Goal: Task Accomplishment & Management: Use online tool/utility

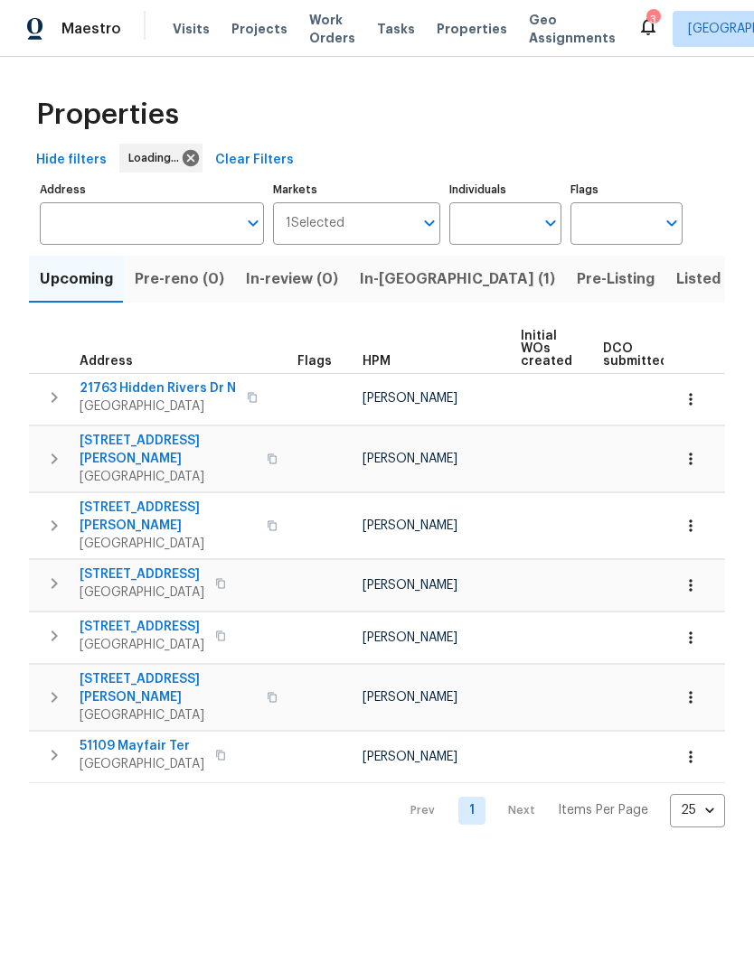
click at [379, 278] on span "In-reno (1)" at bounding box center [457, 279] width 195 height 25
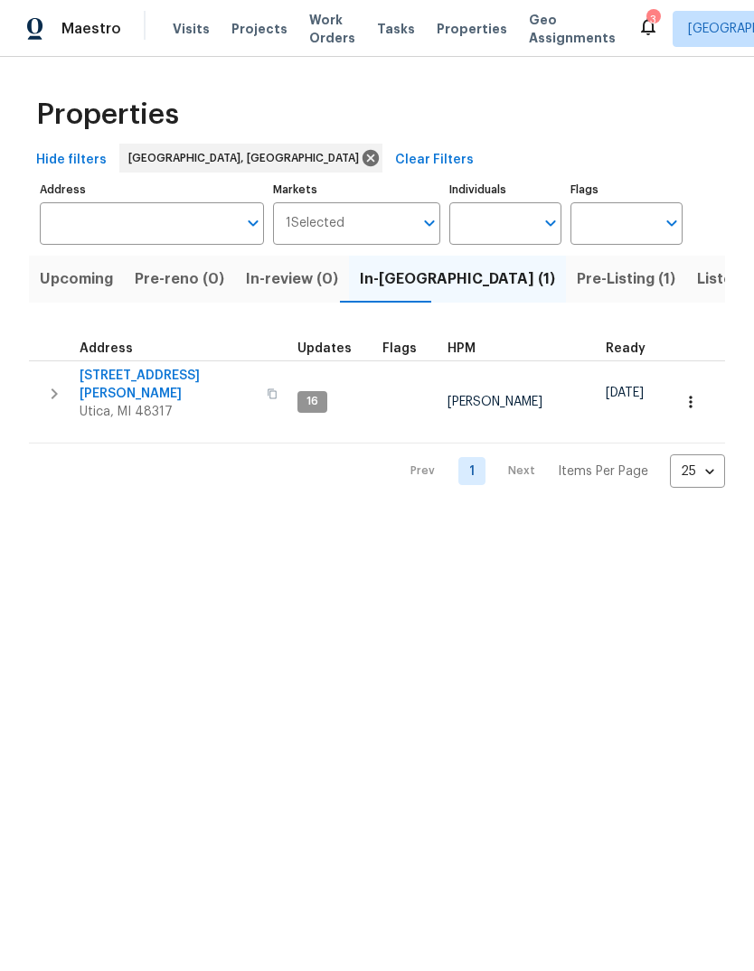
click at [155, 383] on span "11040 Messmore Rd" at bounding box center [168, 385] width 176 height 36
click at [309, 34] on span "Work Orders" at bounding box center [332, 29] width 46 height 36
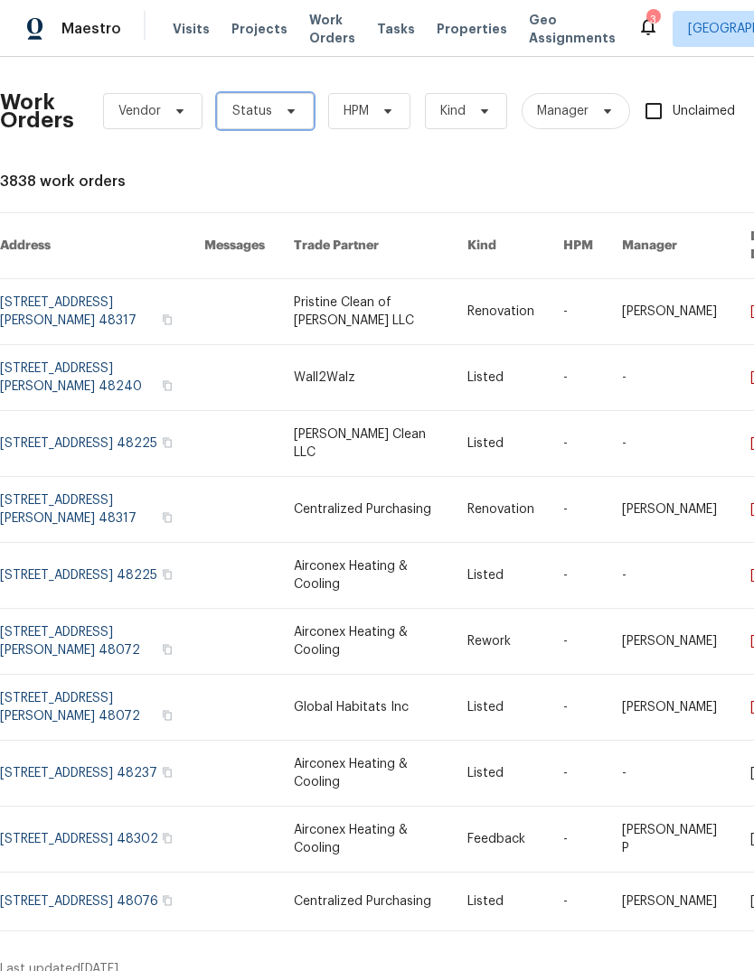
click at [244, 118] on span "Status" at bounding box center [252, 111] width 40 height 18
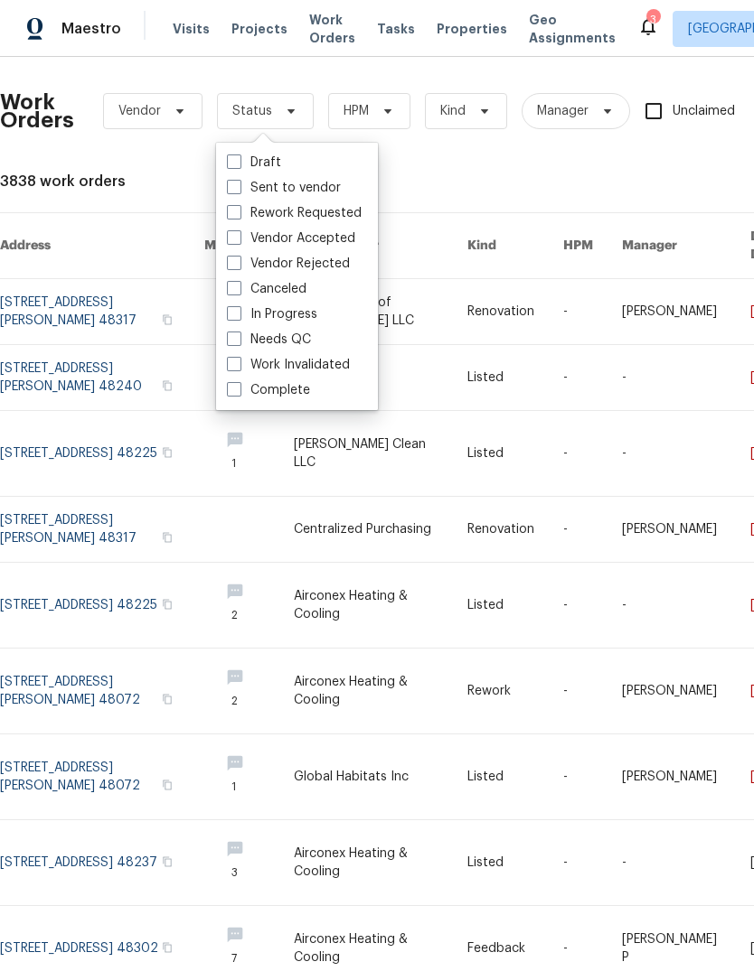
click at [237, 346] on label "Needs QC" at bounding box center [269, 340] width 84 height 18
click at [237, 342] on input "Needs QC" at bounding box center [233, 337] width 12 height 12
checkbox input "true"
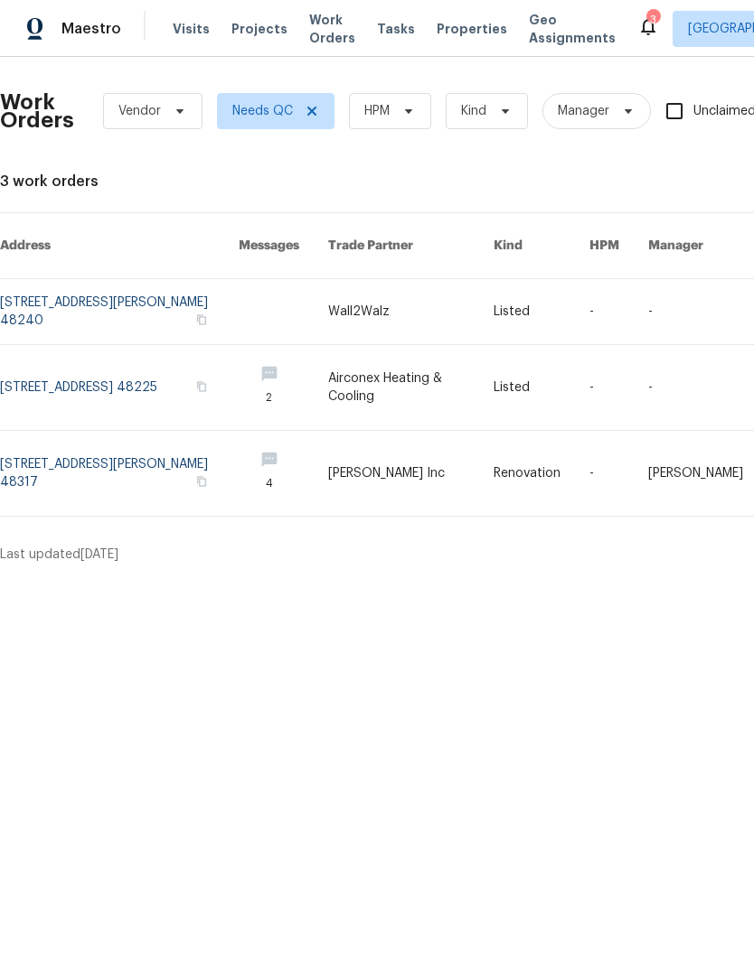
click at [174, 442] on link at bounding box center [119, 473] width 239 height 85
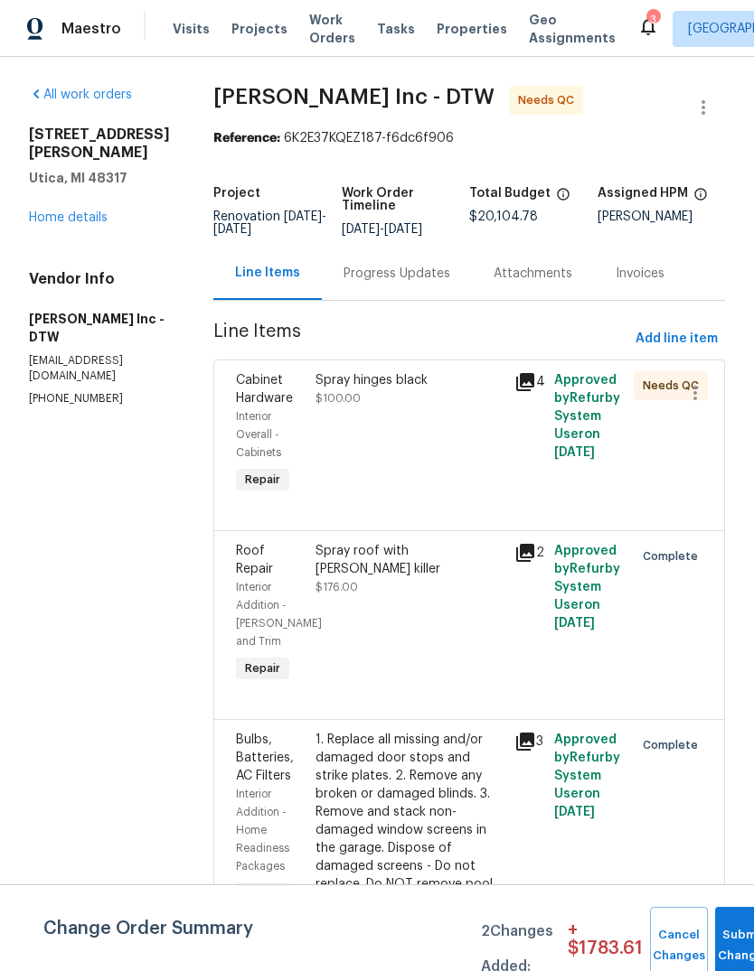
click at [521, 389] on icon at bounding box center [525, 382] width 22 height 22
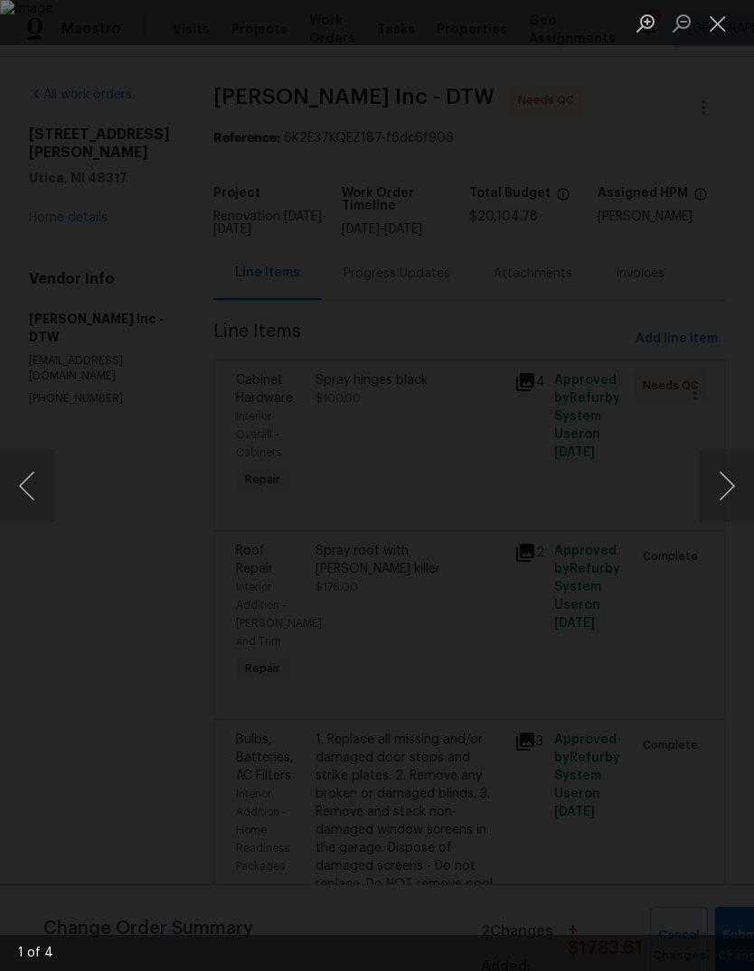
click at [720, 495] on button "Next image" at bounding box center [726, 486] width 54 height 72
click at [734, 495] on button "Next image" at bounding box center [726, 486] width 54 height 72
click at [727, 493] on button "Next image" at bounding box center [726, 486] width 54 height 72
click at [728, 492] on button "Next image" at bounding box center [726, 486] width 54 height 72
click at [730, 487] on button "Next image" at bounding box center [726, 486] width 54 height 72
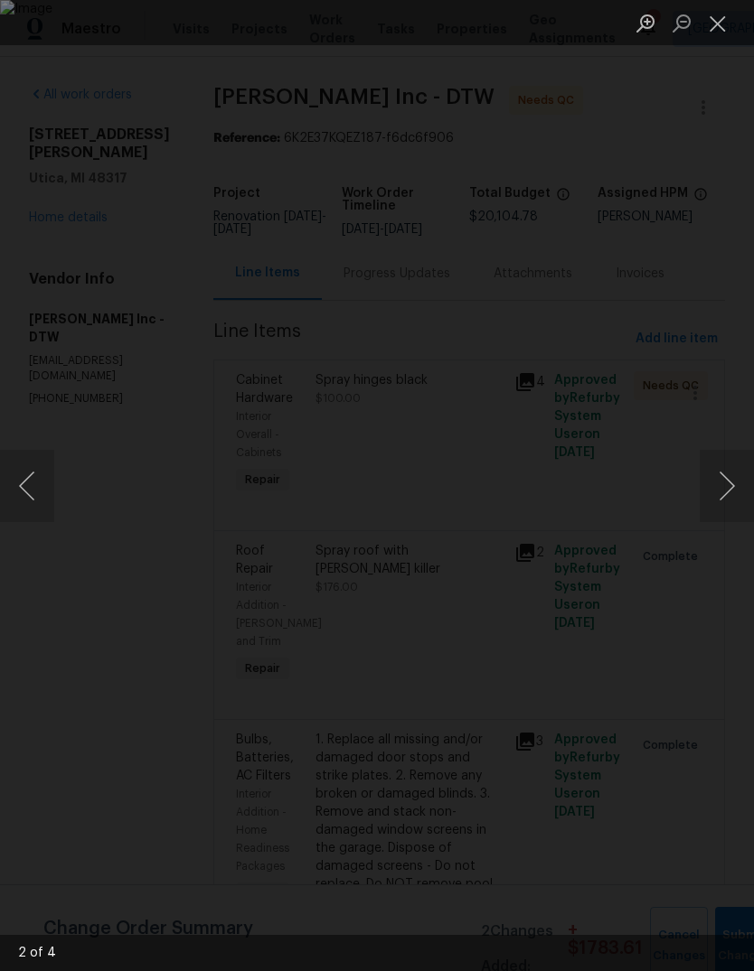
click at [707, 29] on button "Close lightbox" at bounding box center [717, 23] width 36 height 32
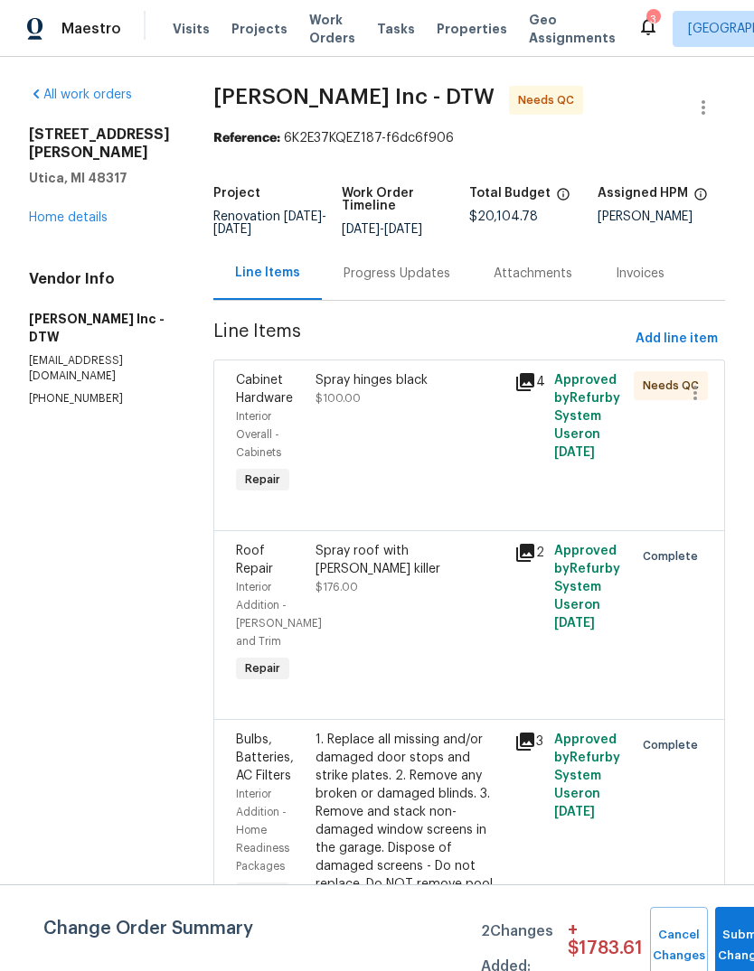
click at [517, 396] on div "4" at bounding box center [529, 434] width 40 height 137
click at [530, 384] on icon at bounding box center [525, 382] width 18 height 18
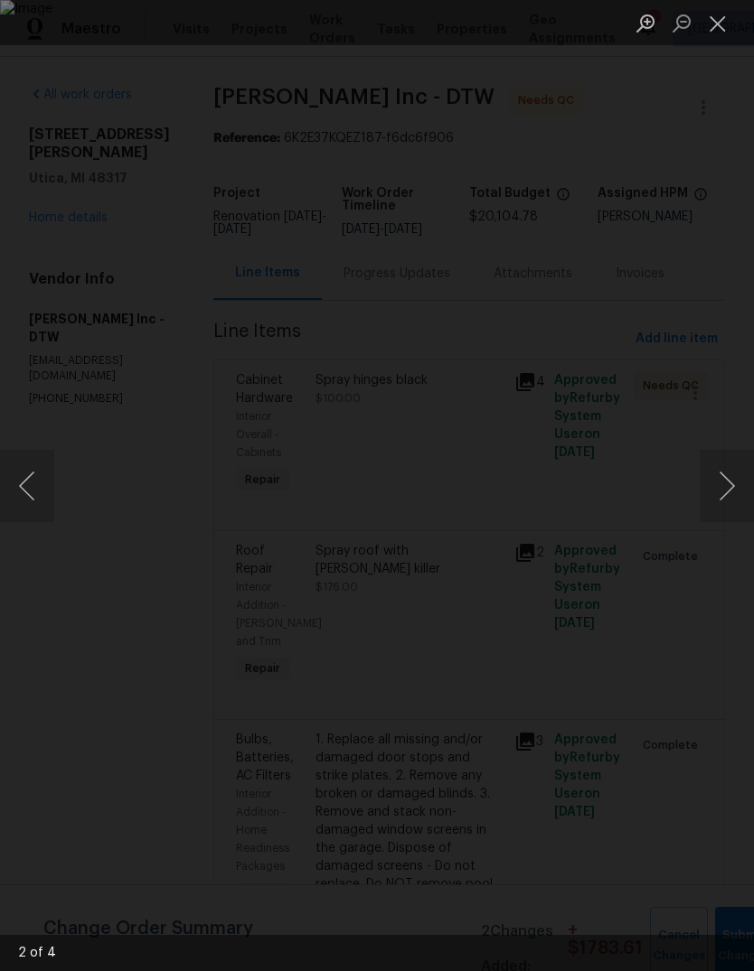
click at [735, 490] on button "Next image" at bounding box center [726, 486] width 54 height 72
click at [724, 487] on button "Next image" at bounding box center [726, 486] width 54 height 72
click at [724, 497] on button "Next image" at bounding box center [726, 486] width 54 height 72
click at [429, 463] on img "Lightbox" at bounding box center [252, 549] width 2269 height 2925
click at [742, 14] on ul "Lightbox" at bounding box center [690, 22] width 126 height 45
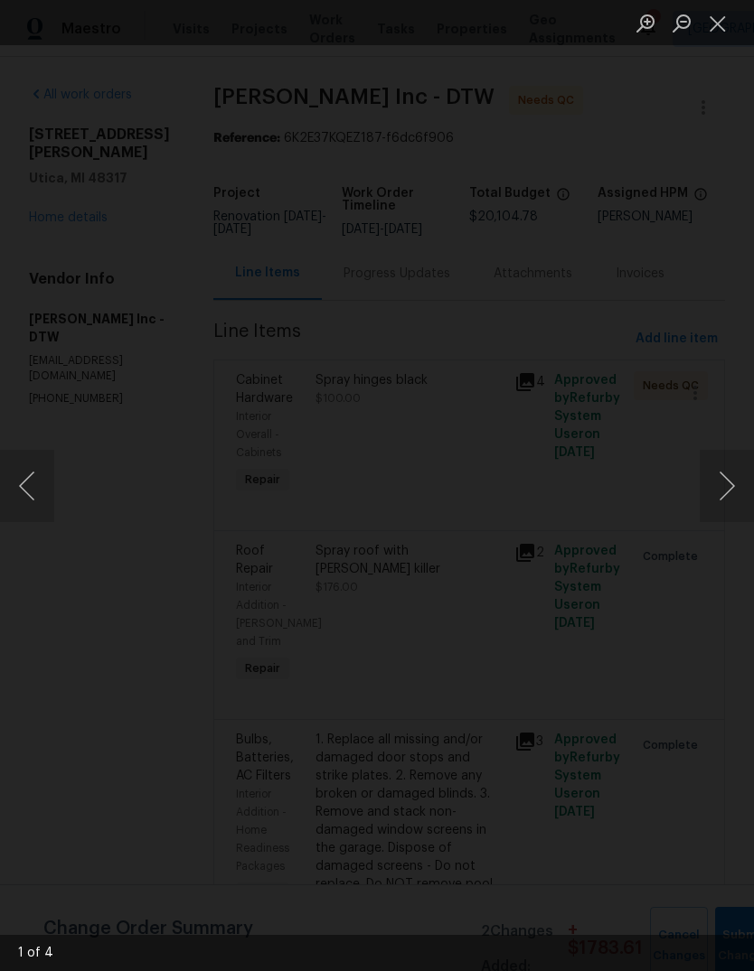
click at [741, 14] on ul "Lightbox" at bounding box center [690, 22] width 126 height 45
click at [720, 20] on button "Close lightbox" at bounding box center [717, 23] width 36 height 32
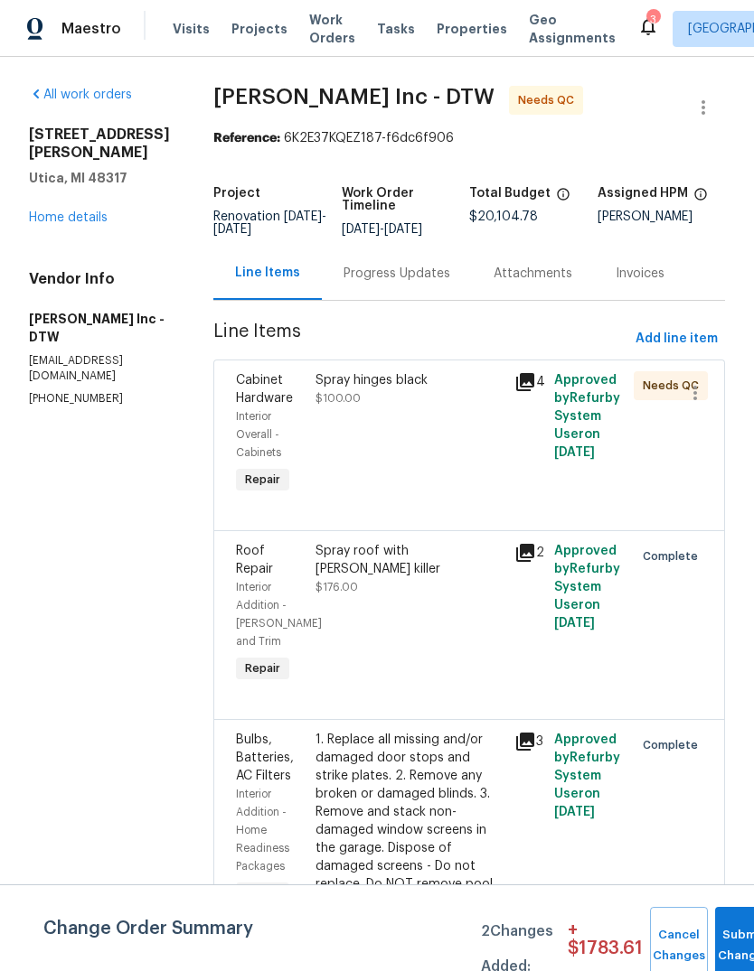
click at [385, 417] on div "Spray hinges black $100.00" at bounding box center [409, 434] width 199 height 137
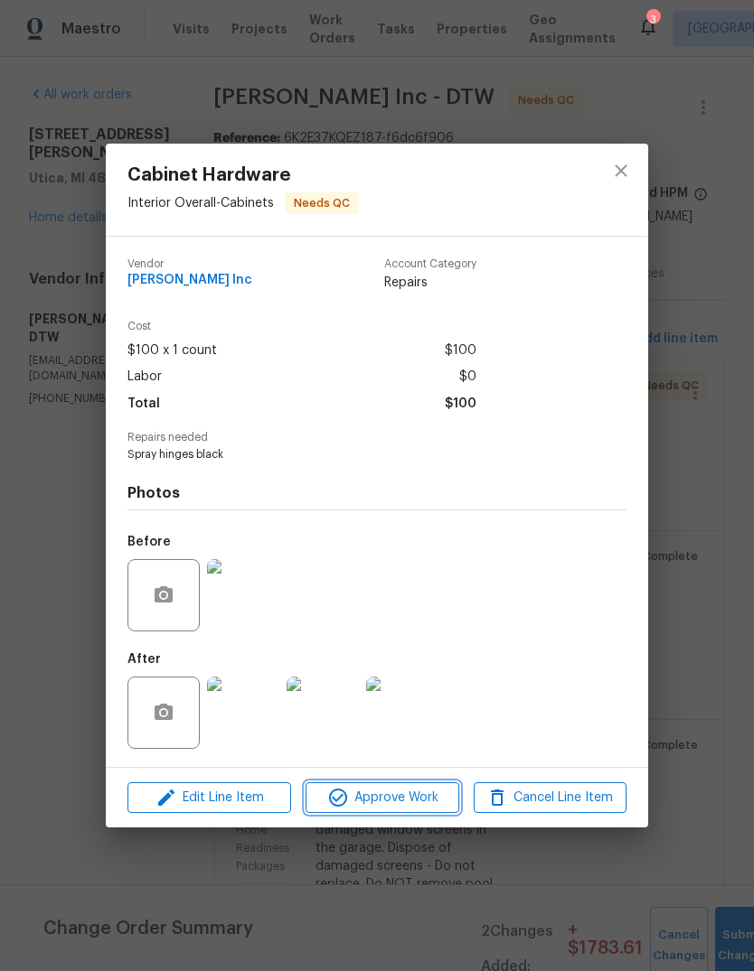
click at [408, 807] on span "Approve Work" at bounding box center [382, 798] width 142 height 23
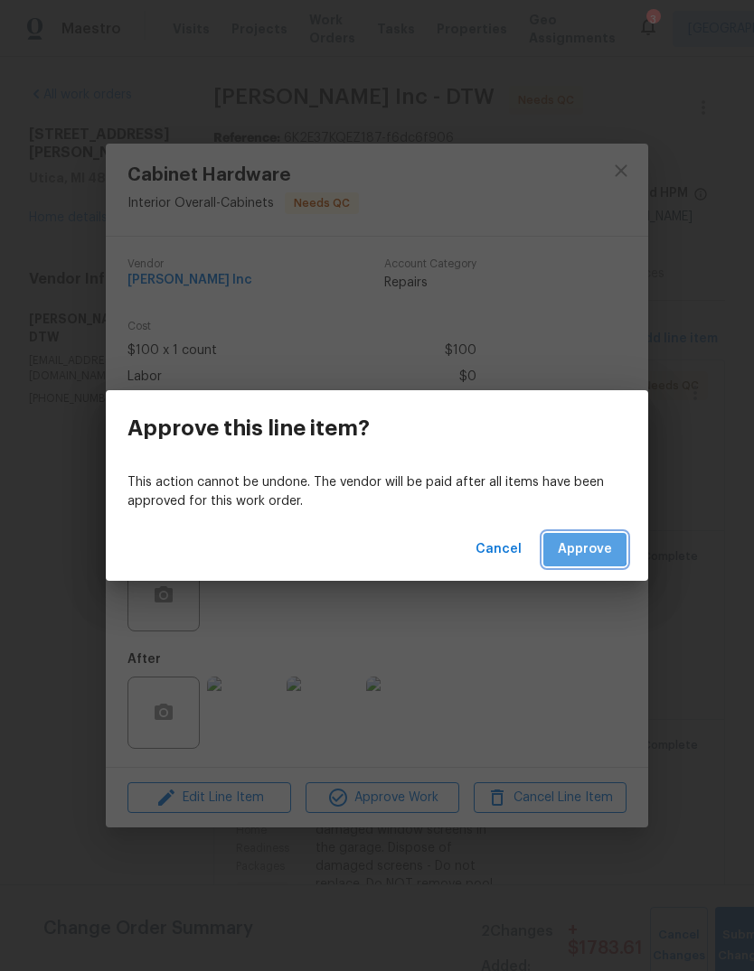
click at [577, 540] on span "Approve" at bounding box center [584, 550] width 54 height 23
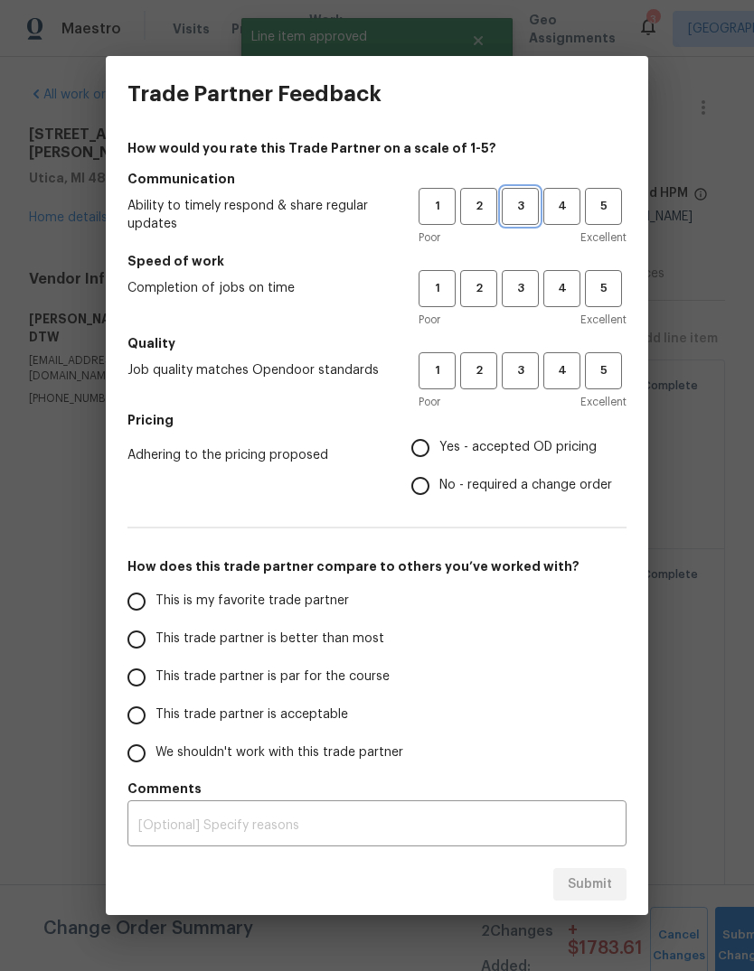
click at [518, 201] on span "3" at bounding box center [519, 206] width 33 height 21
click at [469, 286] on span "2" at bounding box center [478, 288] width 33 height 21
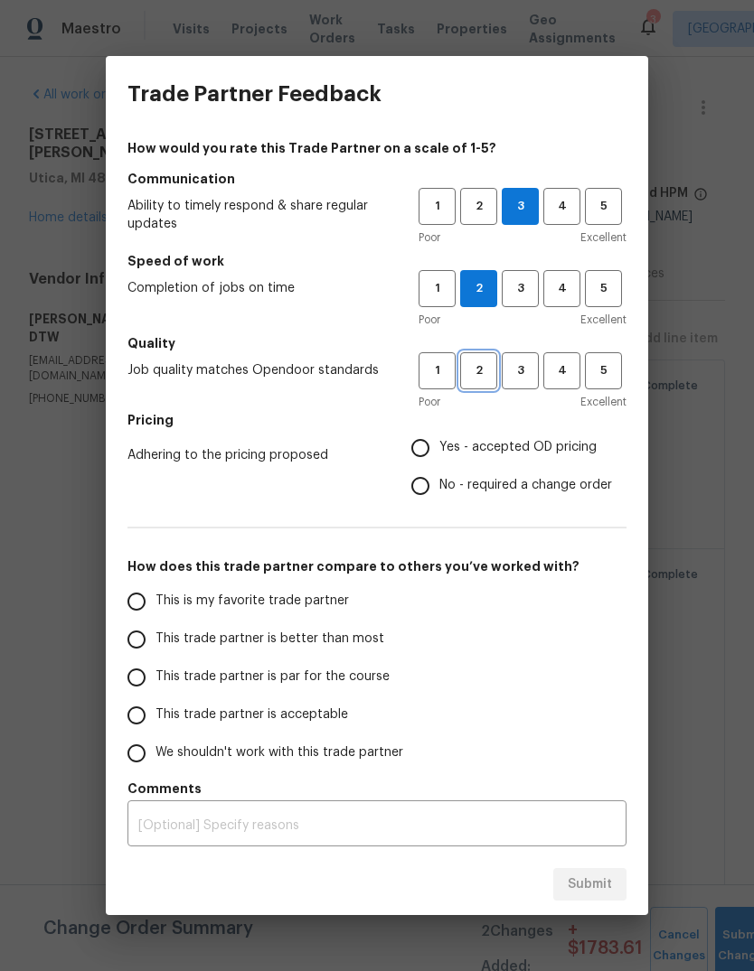
click at [475, 376] on span "2" at bounding box center [478, 371] width 33 height 21
click at [539, 450] on span "Yes - accepted OD pricing" at bounding box center [517, 447] width 157 height 19
click at [439, 450] on input "Yes - accepted OD pricing" at bounding box center [420, 448] width 38 height 38
radio input "true"
click at [314, 726] on label "This trade partner is acceptable" at bounding box center [260, 716] width 286 height 38
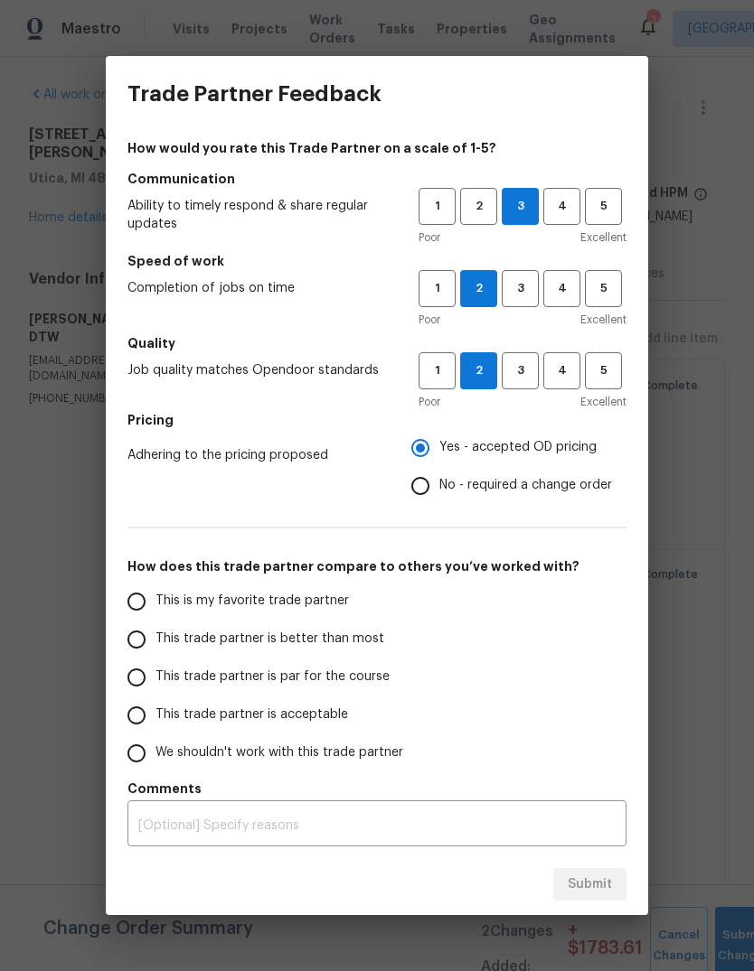
click at [155, 726] on input "This trade partner is acceptable" at bounding box center [136, 716] width 38 height 38
click at [610, 880] on span "Submit" at bounding box center [589, 885] width 44 height 23
radio input "true"
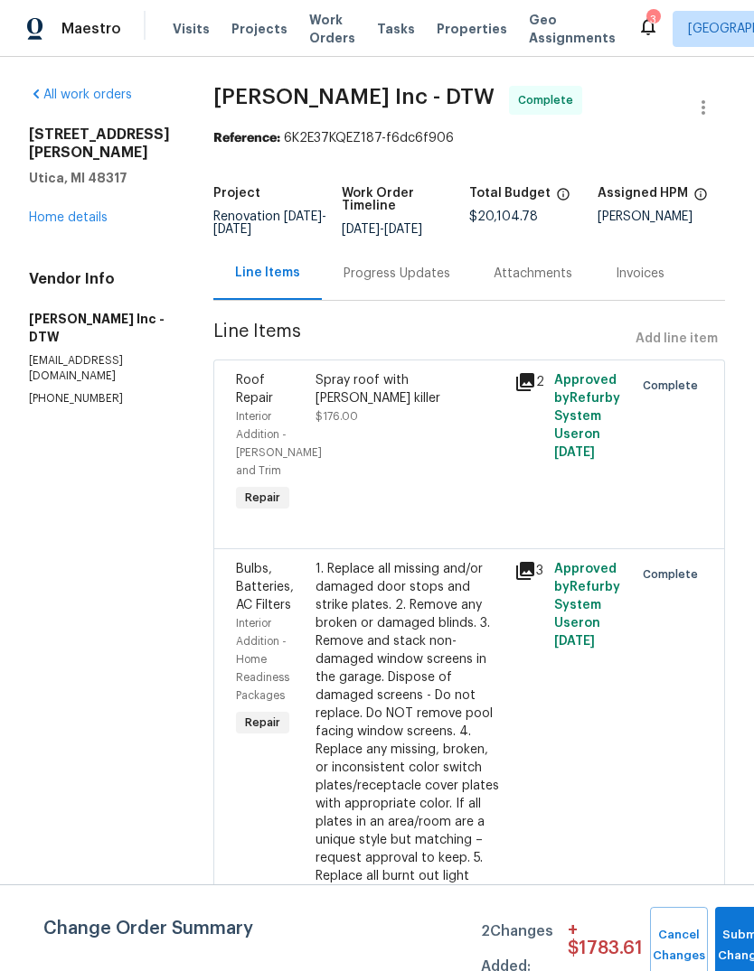
click at [80, 220] on link "Home details" at bounding box center [68, 217] width 79 height 13
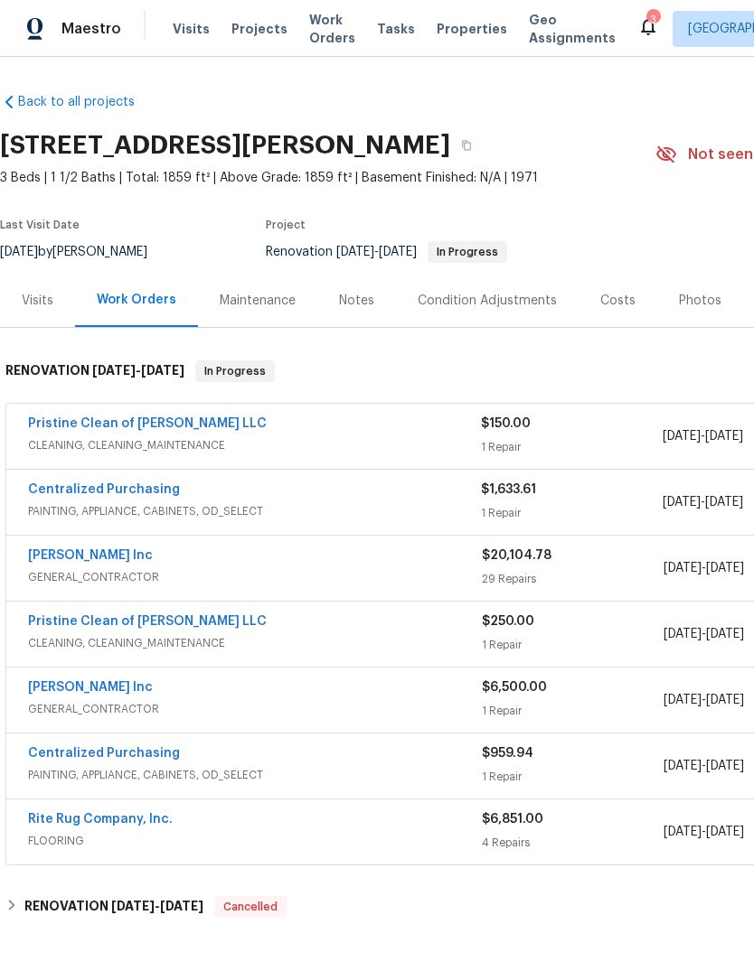
click at [309, 23] on span "Work Orders" at bounding box center [332, 29] width 46 height 36
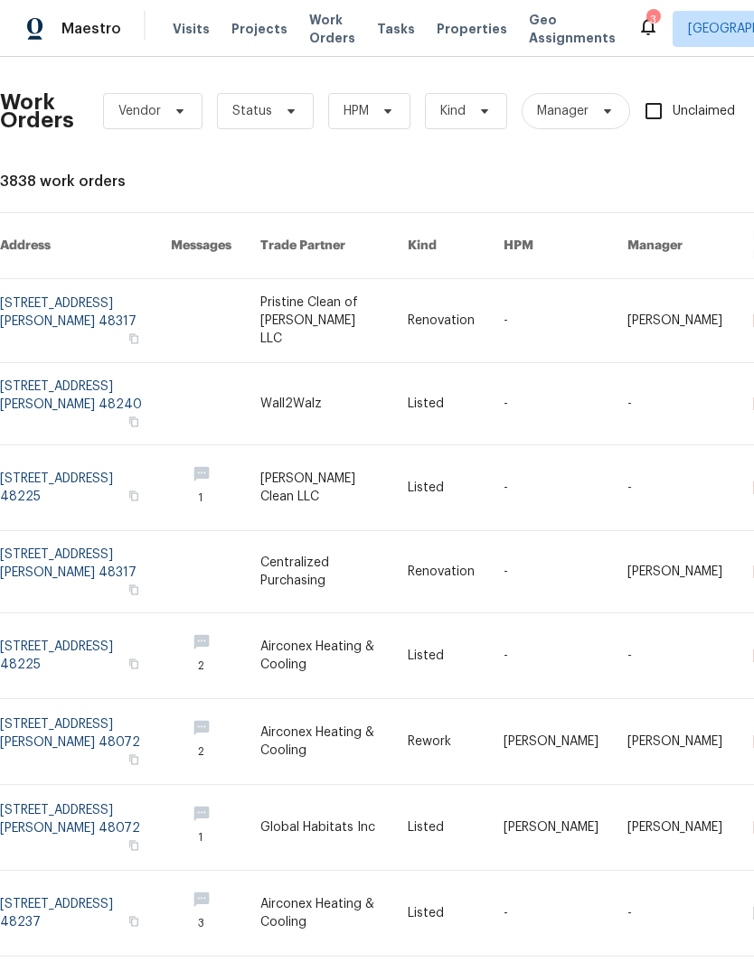
click at [309, 32] on span "Work Orders" at bounding box center [332, 29] width 46 height 36
click at [289, 120] on span "Status" at bounding box center [265, 111] width 97 height 36
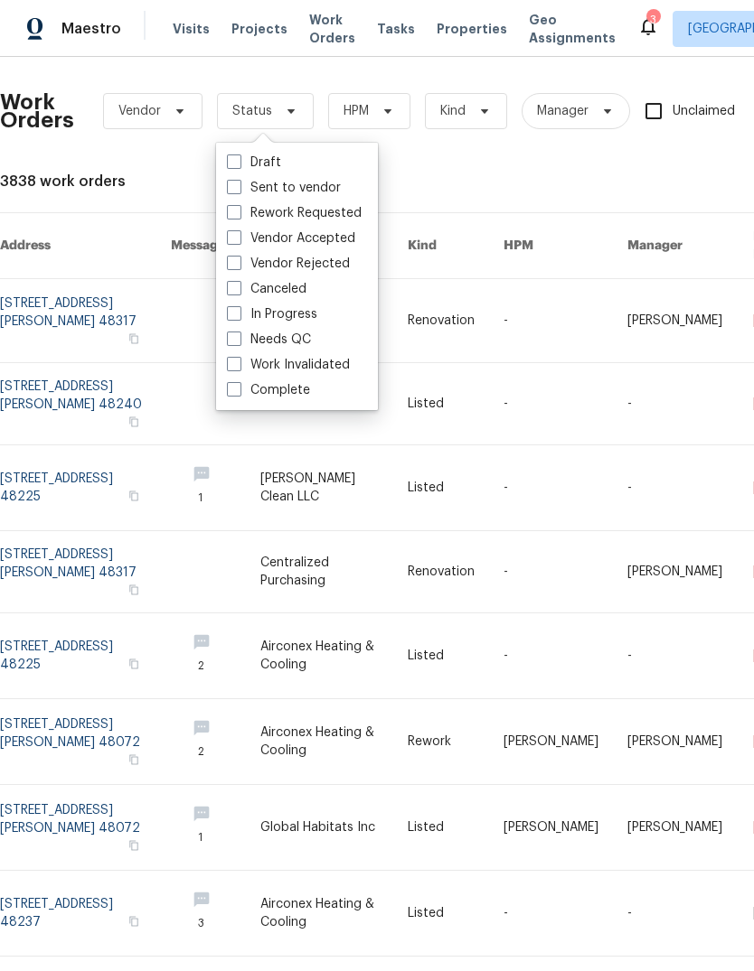
click at [283, 344] on label "Needs QC" at bounding box center [269, 340] width 84 height 18
click at [239, 342] on input "Needs QC" at bounding box center [233, 337] width 12 height 12
checkbox input "true"
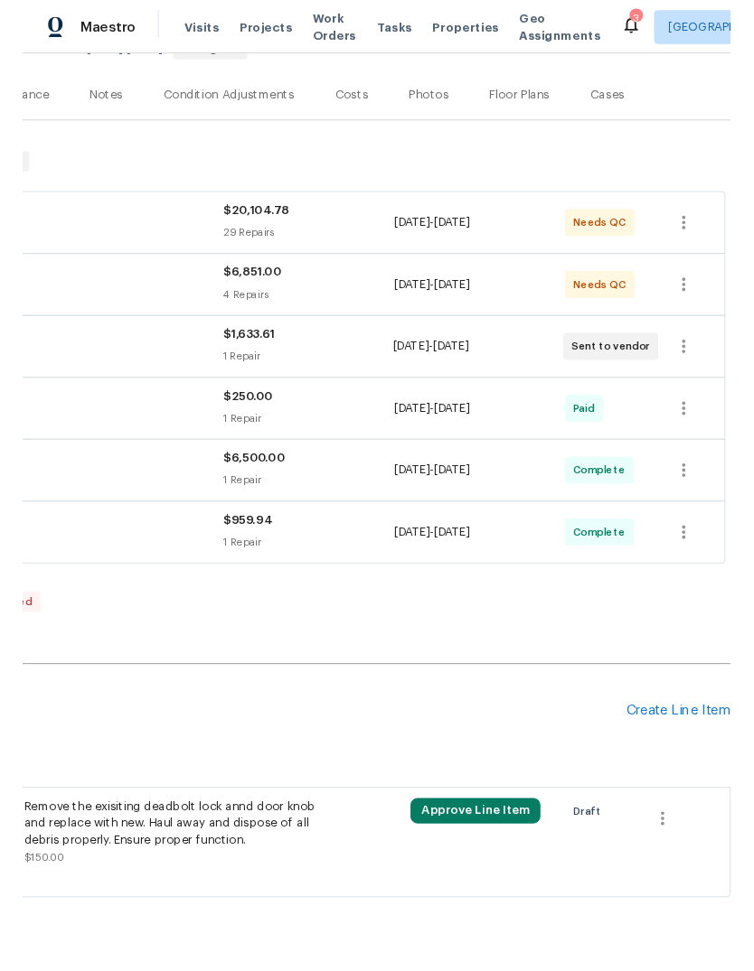
scroll to position [200, 267]
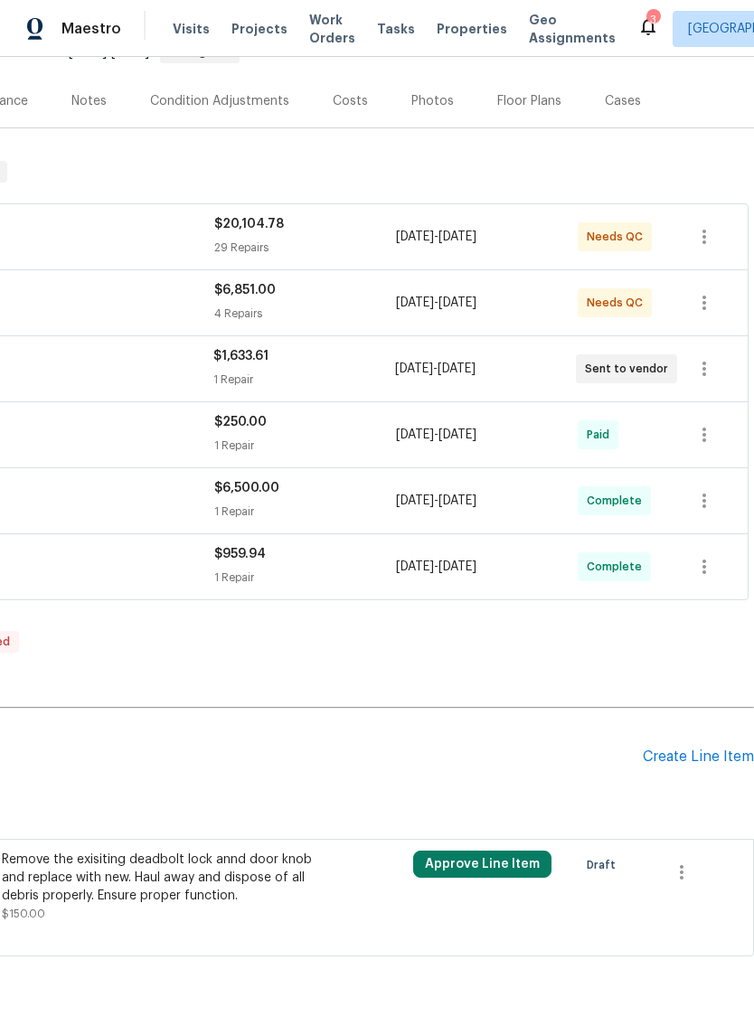
click at [704, 758] on div "Create Line Item" at bounding box center [697, 756] width 111 height 17
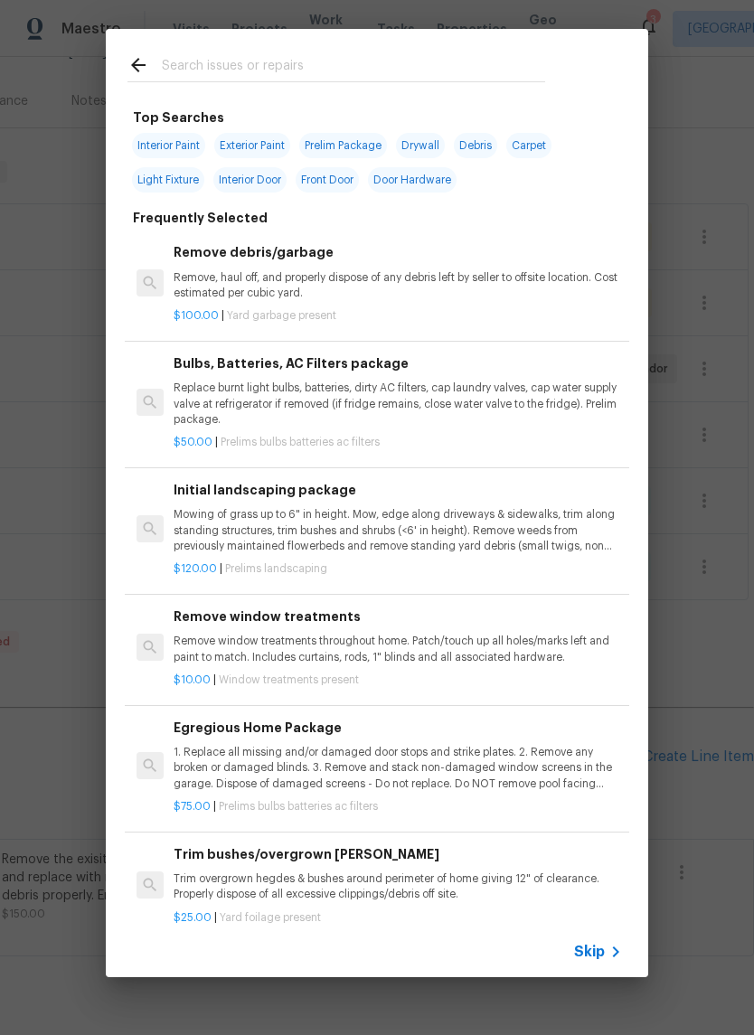
click at [347, 56] on input "text" at bounding box center [353, 67] width 383 height 27
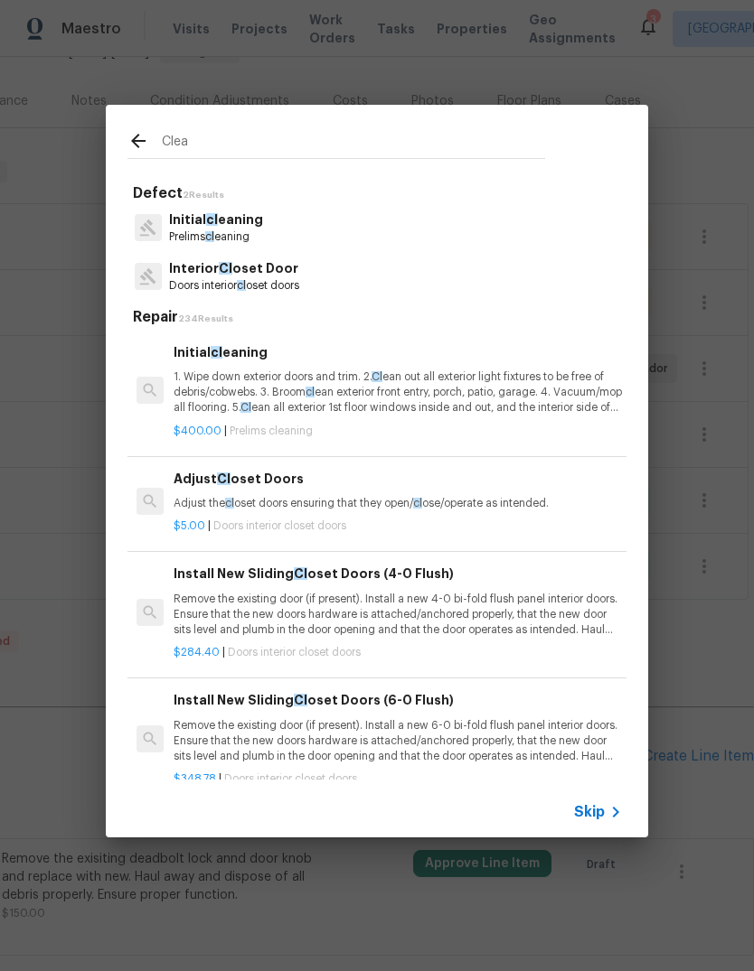
type input "Clean"
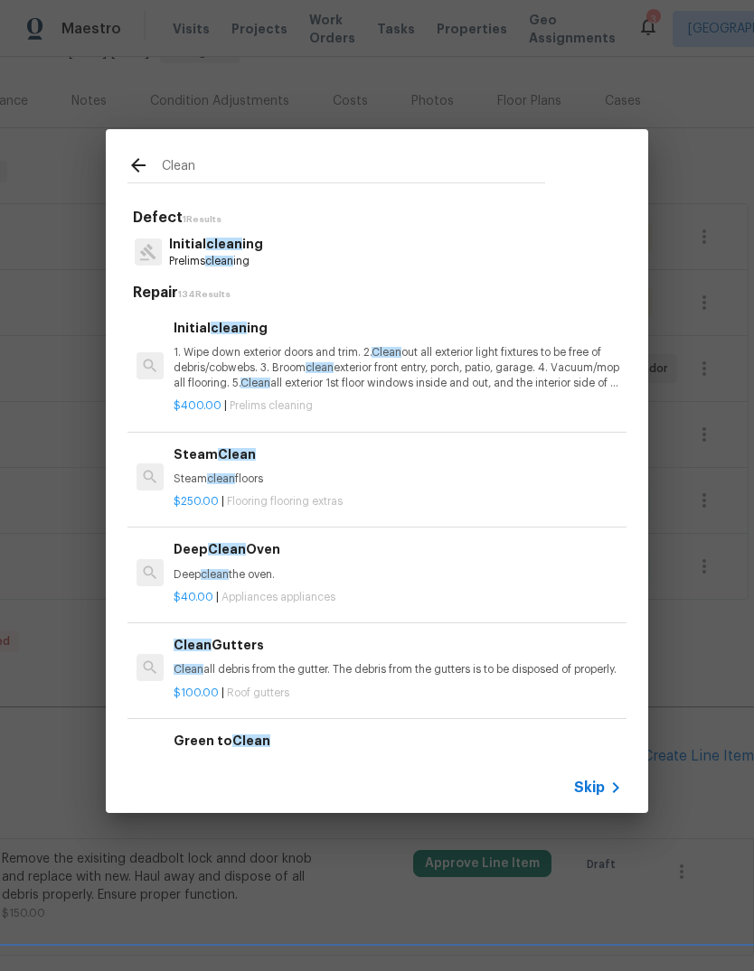
click at [403, 388] on p "1. Wipe down exterior doors and trim. 2. Clean out all exterior light fixtures …" at bounding box center [397, 368] width 448 height 46
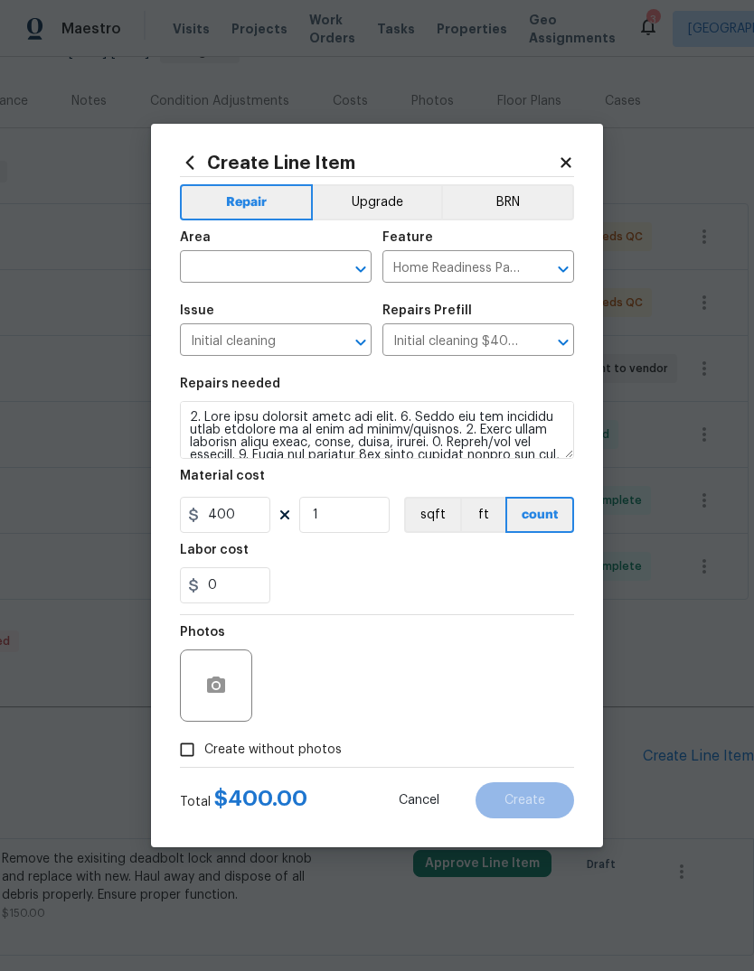
click at [254, 271] on input "text" at bounding box center [250, 269] width 141 height 28
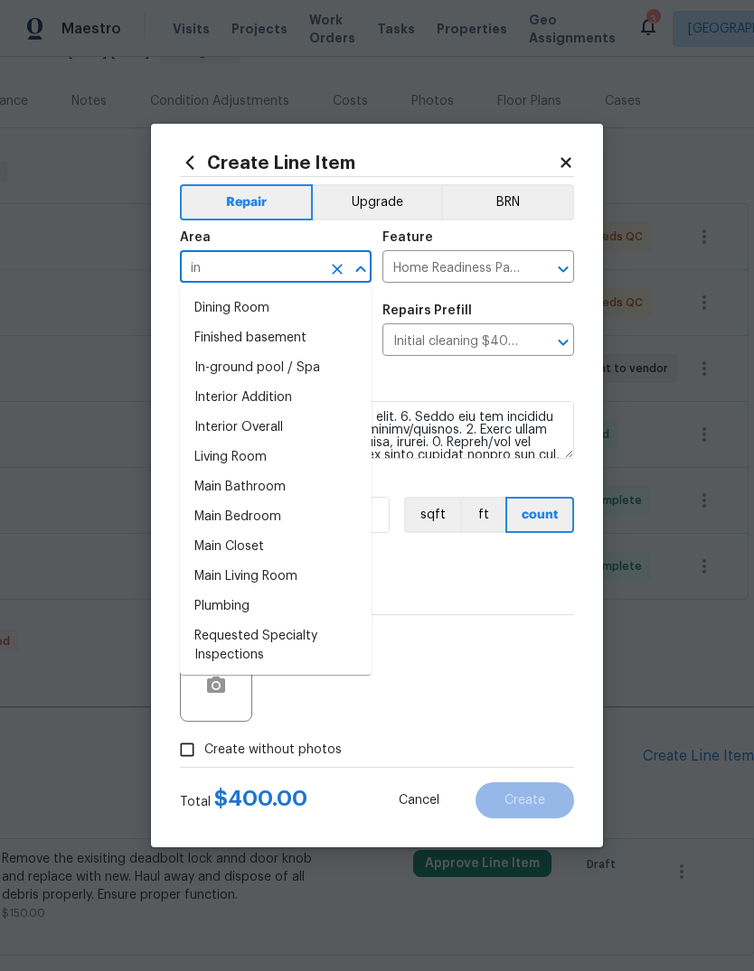
type input "int"
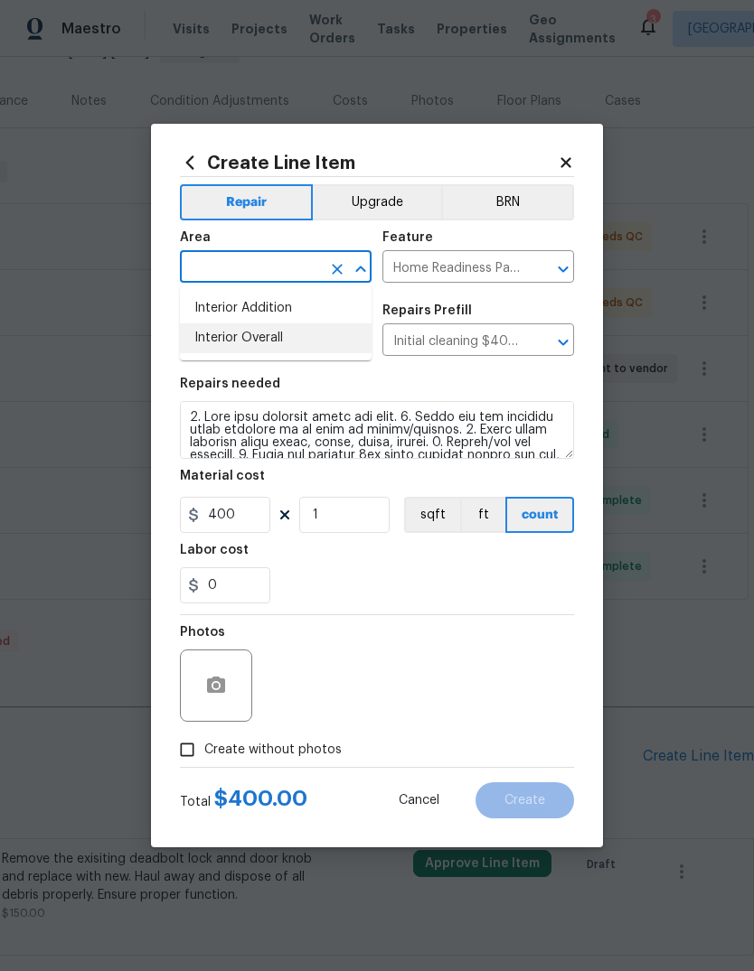
click at [307, 344] on li "Interior Overall" at bounding box center [276, 338] width 192 height 30
type input "Attic"
click at [233, 516] on input "400" at bounding box center [225, 515] width 90 height 36
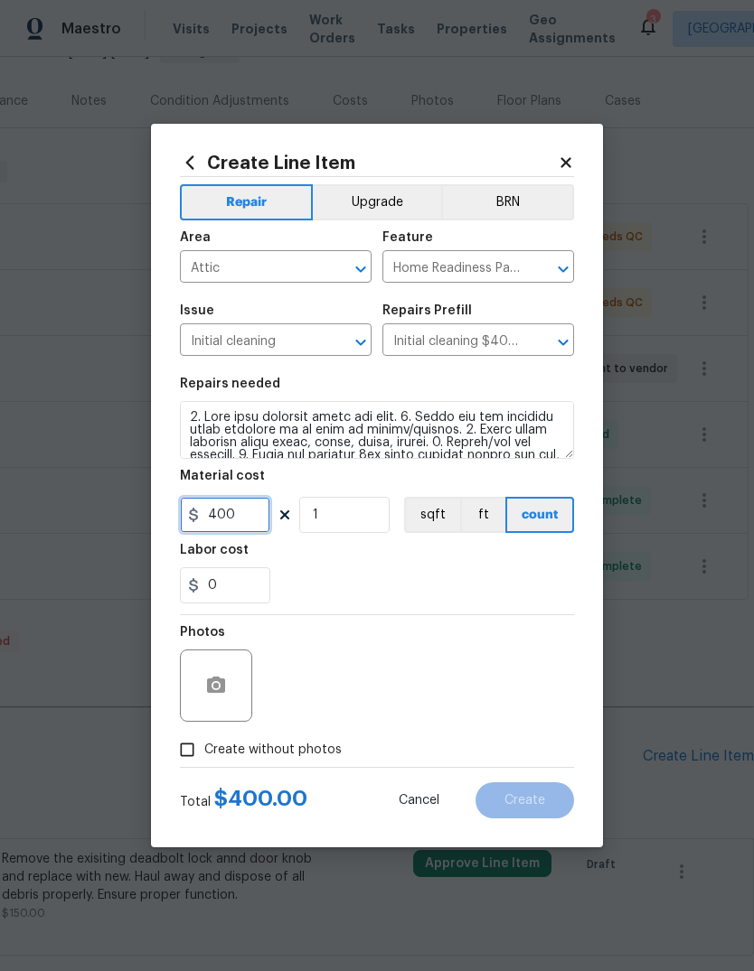
click at [232, 516] on input "400" at bounding box center [225, 515] width 90 height 36
click at [222, 515] on input "400" at bounding box center [225, 515] width 90 height 36
type input "150"
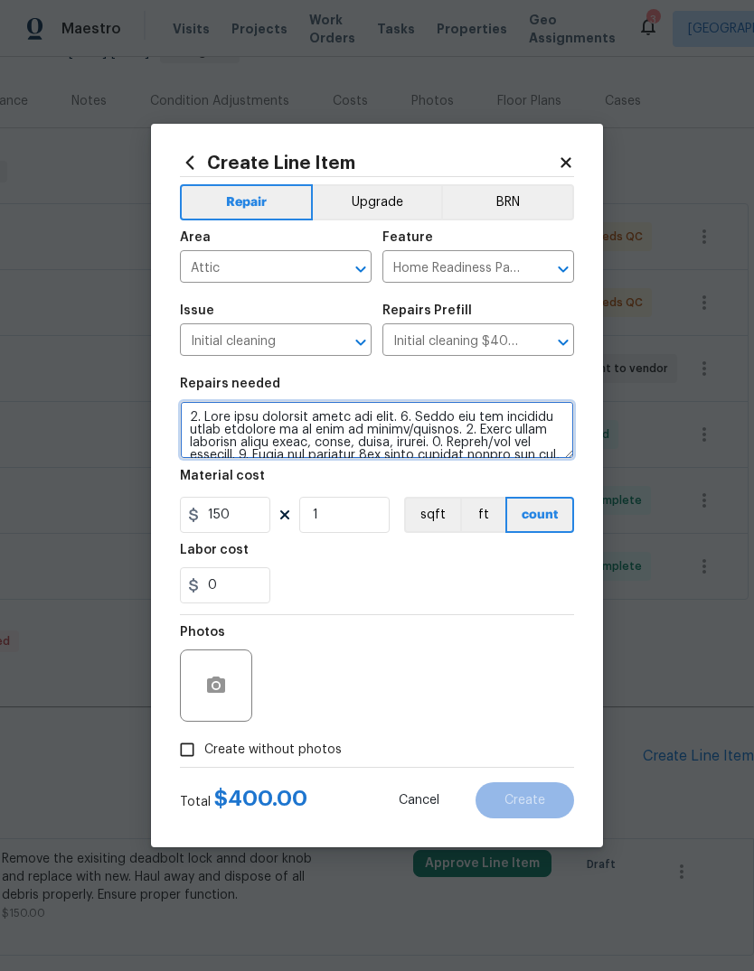
click at [188, 425] on textarea at bounding box center [377, 430] width 394 height 58
click at [402, 412] on textarea at bounding box center [377, 430] width 394 height 58
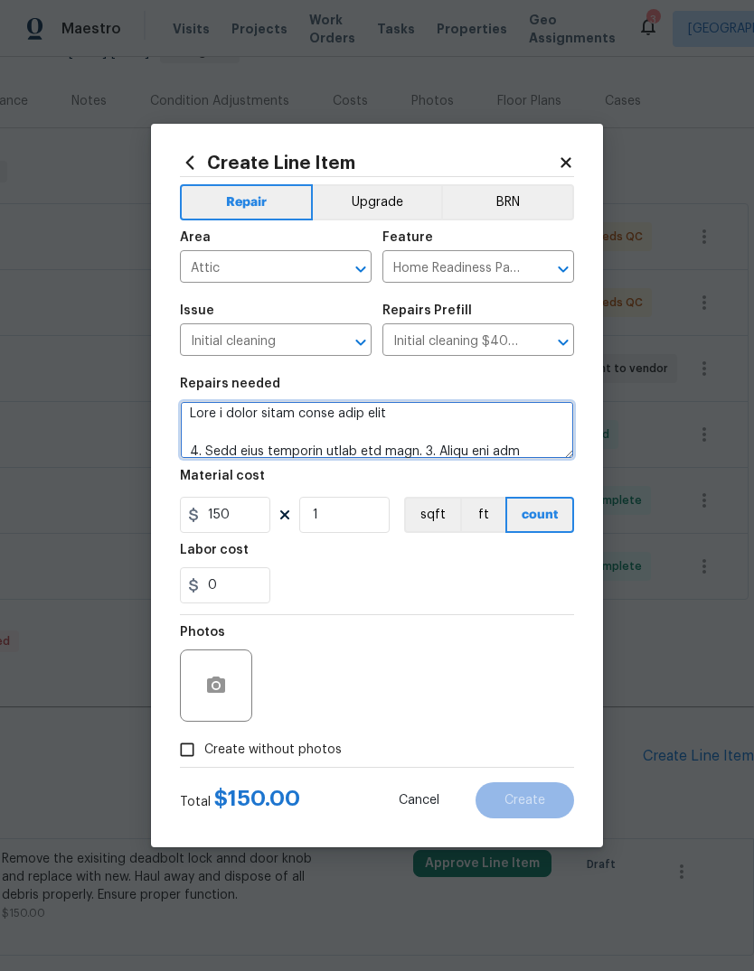
type textarea "Need a fresh clean after some work 1. Wipe down exterior doors and trim. 2. Cle…"
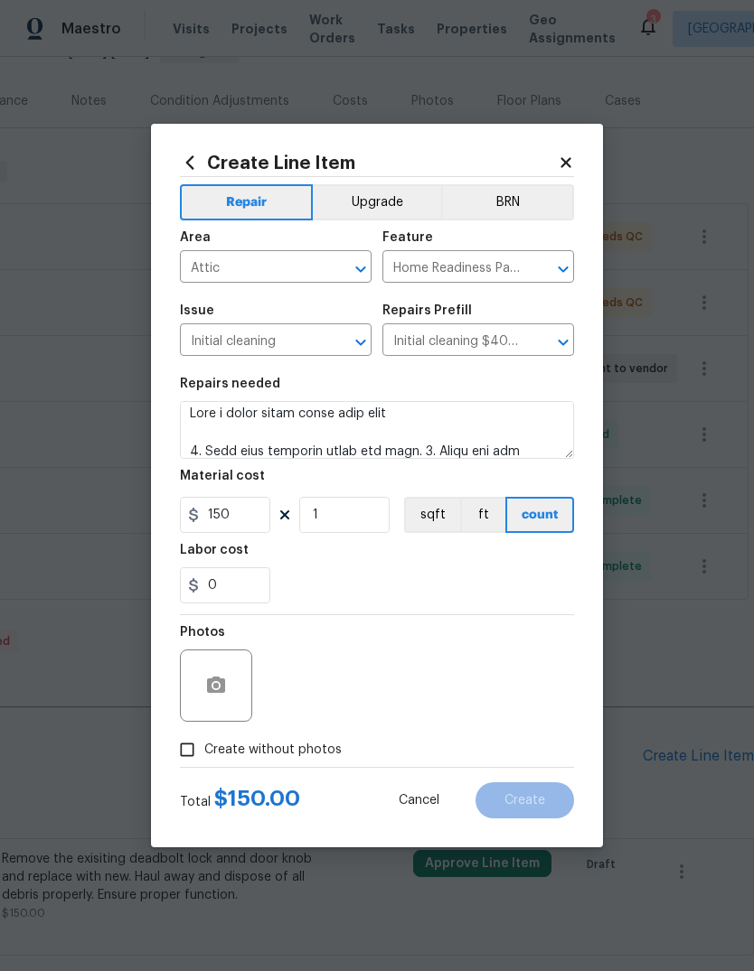
click at [476, 576] on div "0" at bounding box center [377, 585] width 394 height 36
click at [294, 760] on span "Create without photos" at bounding box center [272, 750] width 137 height 19
click at [204, 760] on input "Create without photos" at bounding box center [187, 750] width 34 height 34
checkbox input "true"
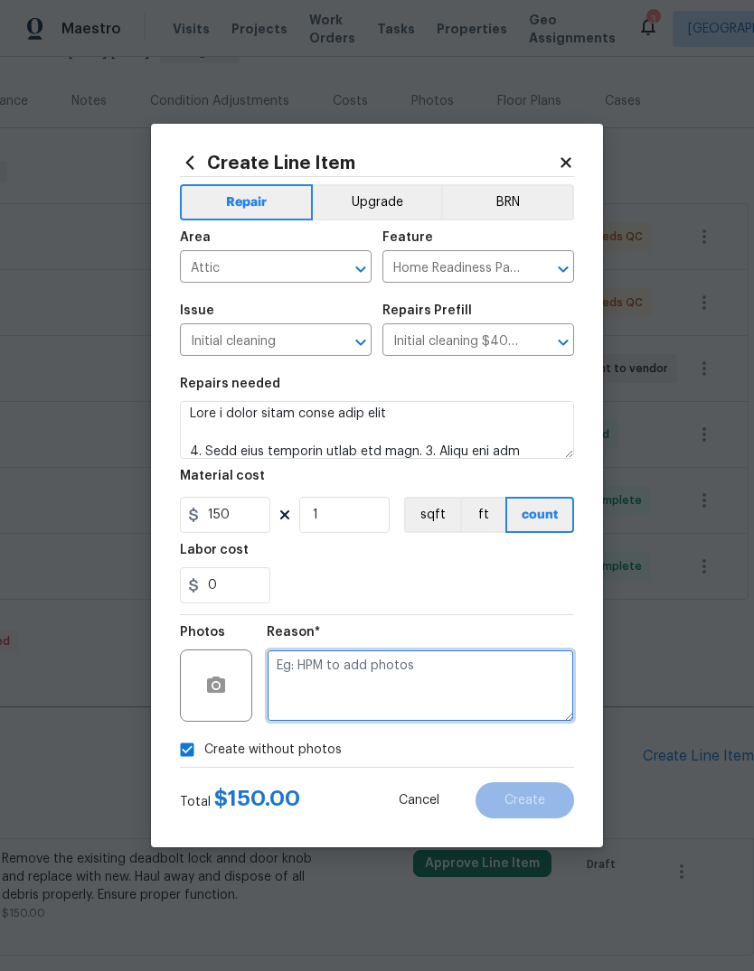
click at [387, 690] on textarea at bounding box center [420, 686] width 307 height 72
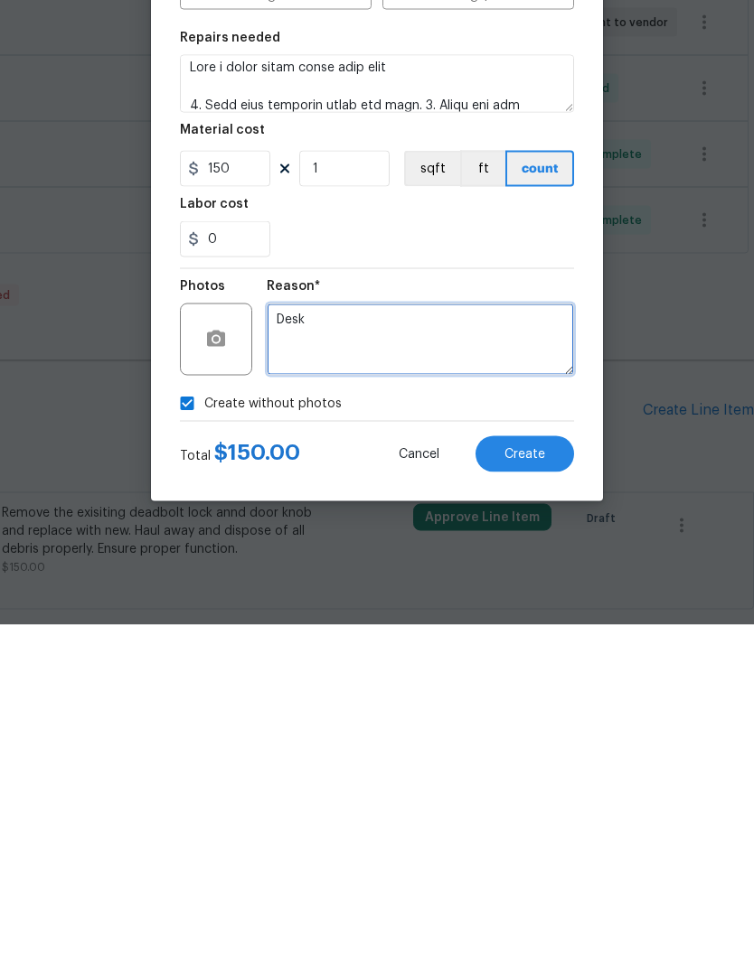
type textarea "Desk"
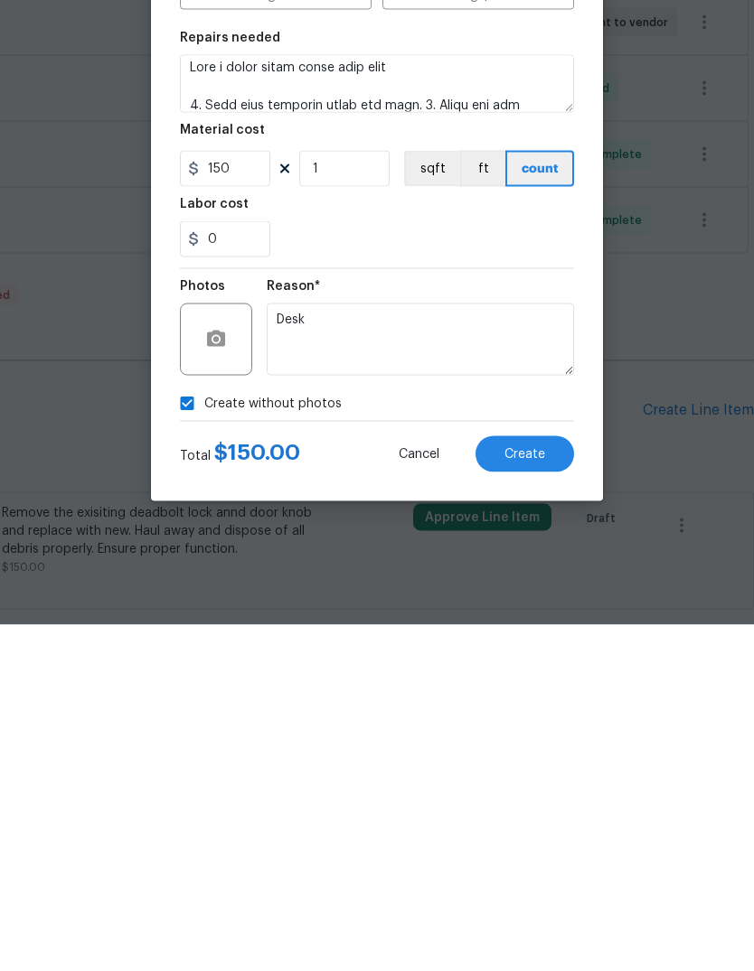
click at [509, 794] on span "Create" at bounding box center [524, 801] width 41 height 14
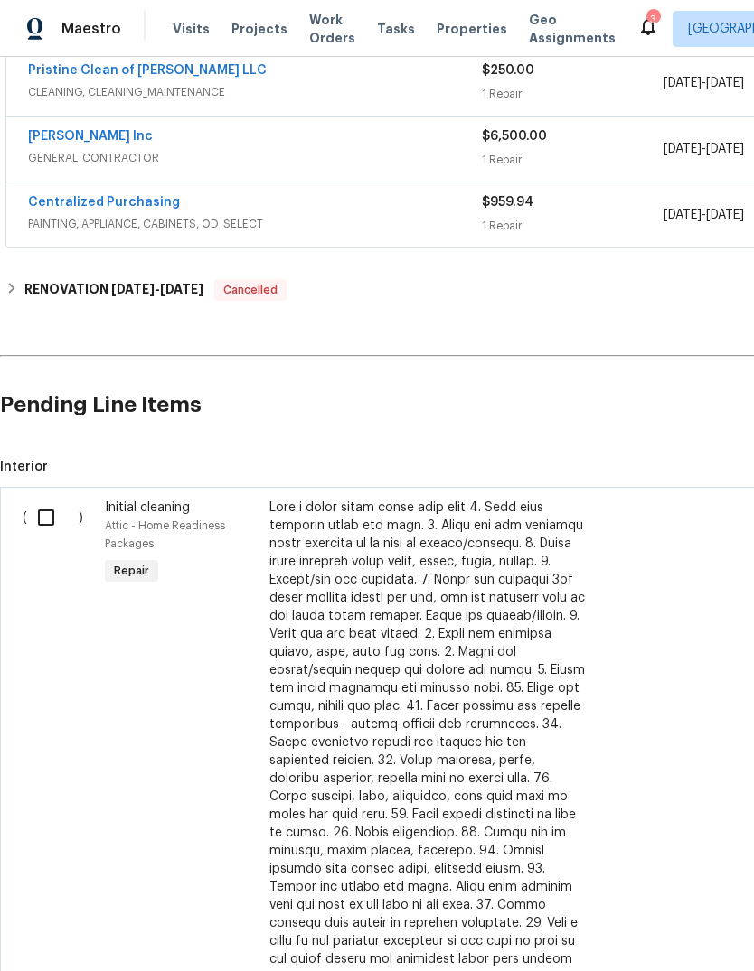
scroll to position [551, 0]
click at [33, 499] on input "checkbox" at bounding box center [53, 518] width 52 height 38
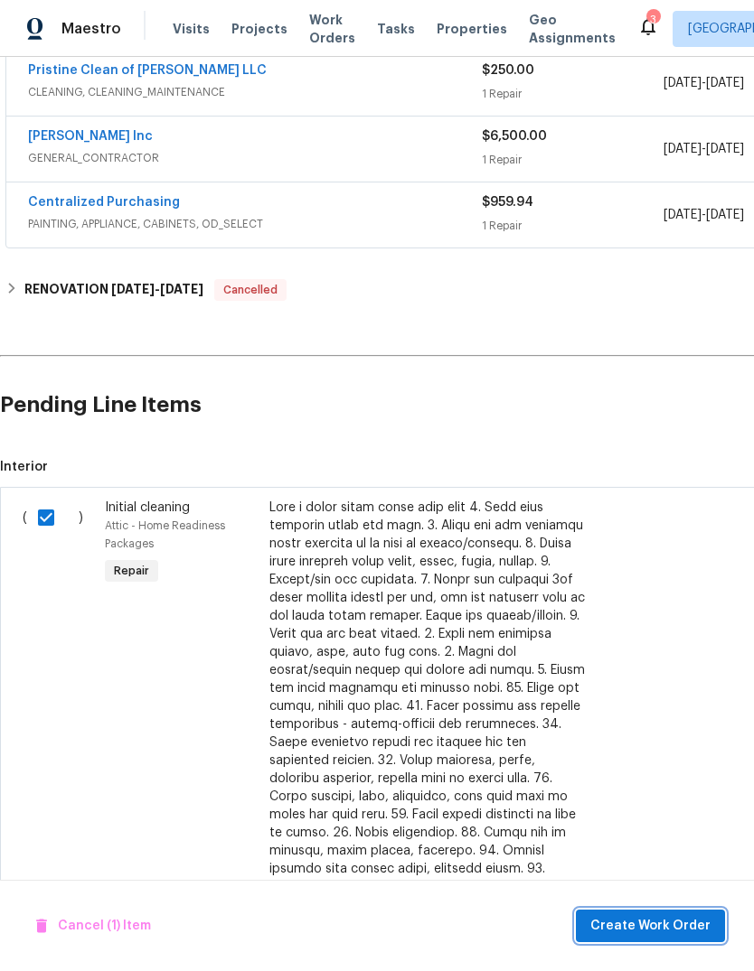
click at [670, 921] on span "Create Work Order" at bounding box center [650, 926] width 120 height 23
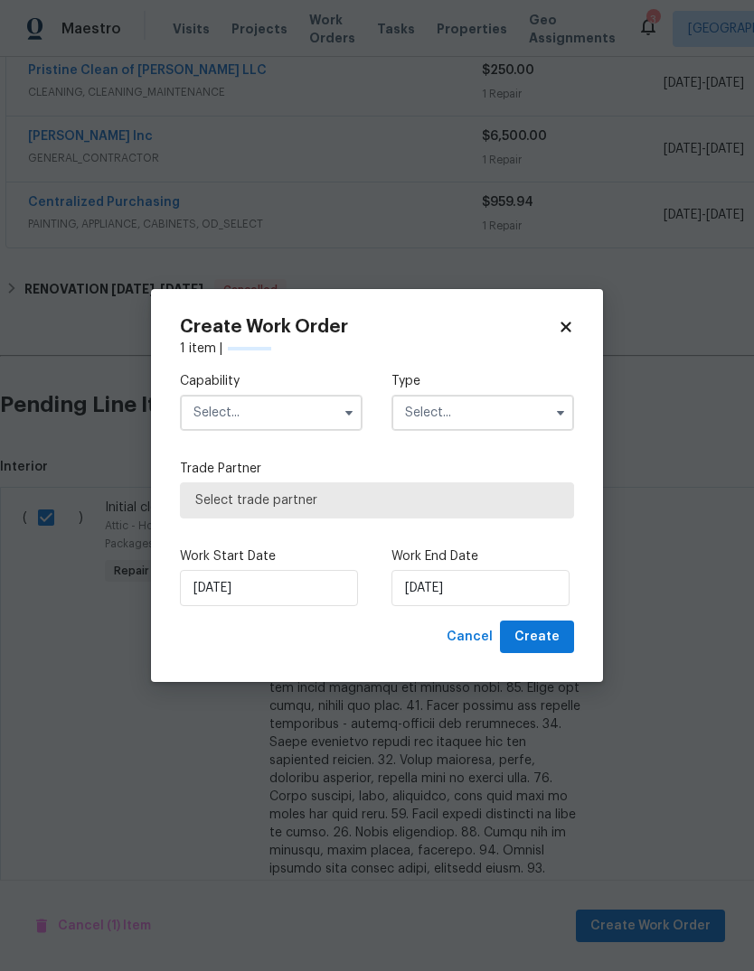
click at [293, 416] on input "text" at bounding box center [271, 413] width 183 height 36
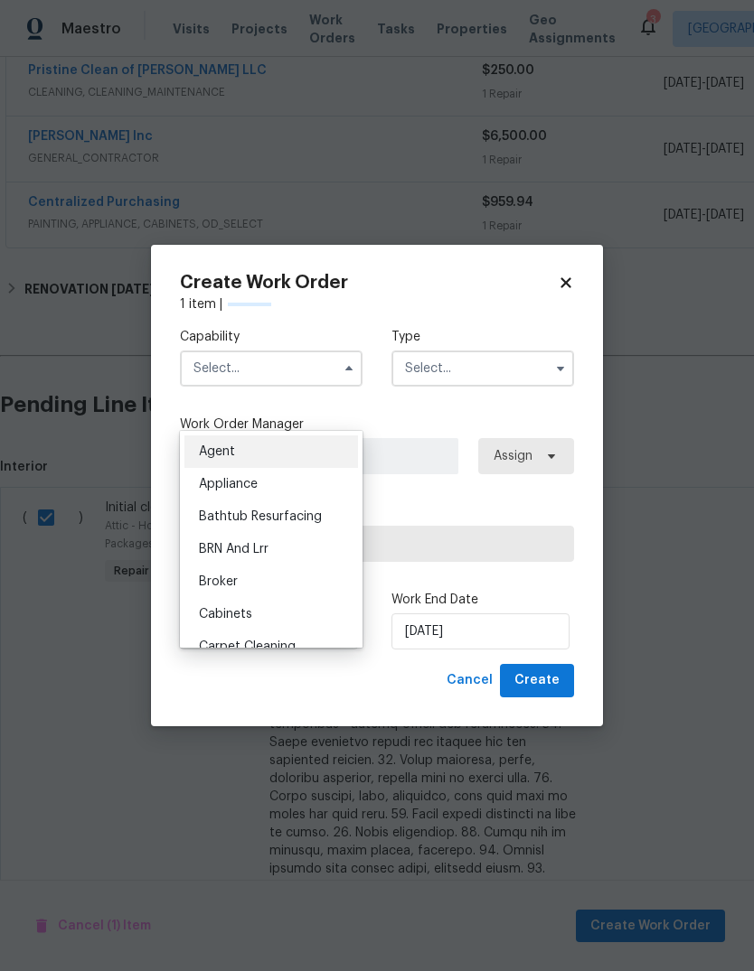
checkbox input "false"
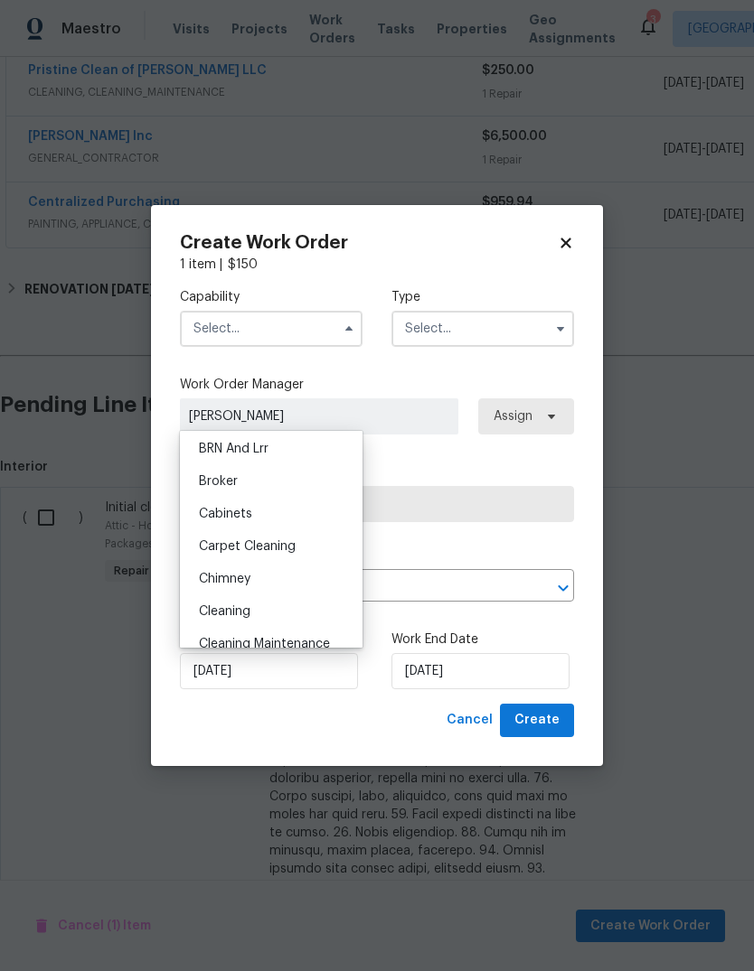
click at [281, 617] on div "Cleaning" at bounding box center [270, 611] width 173 height 33
type input "Cleaning"
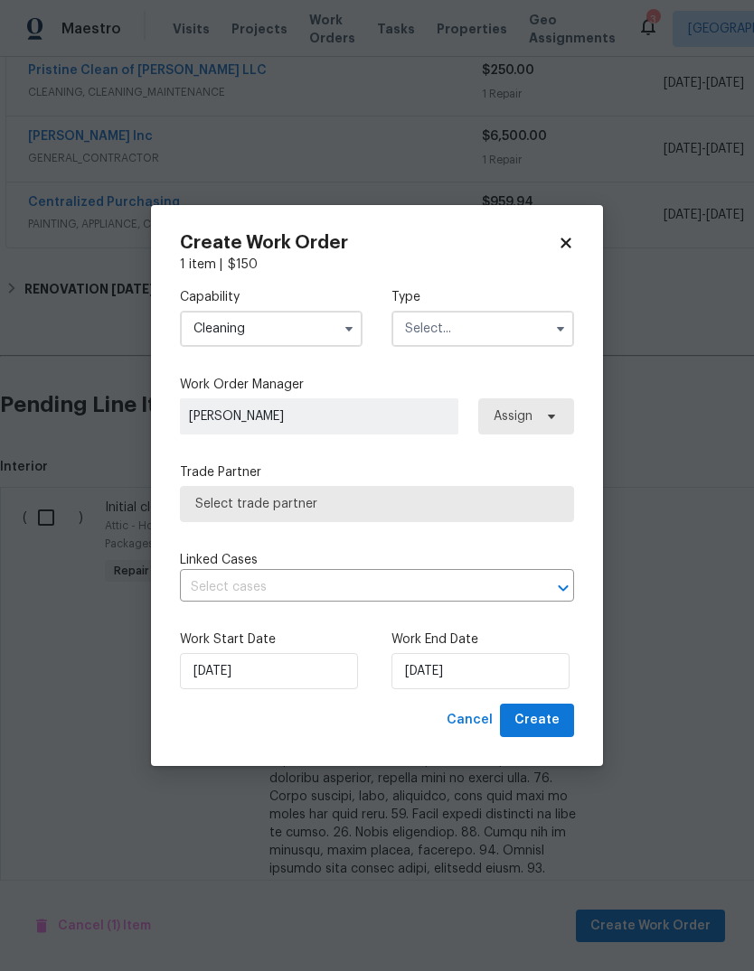
click at [488, 323] on input "text" at bounding box center [482, 329] width 183 height 36
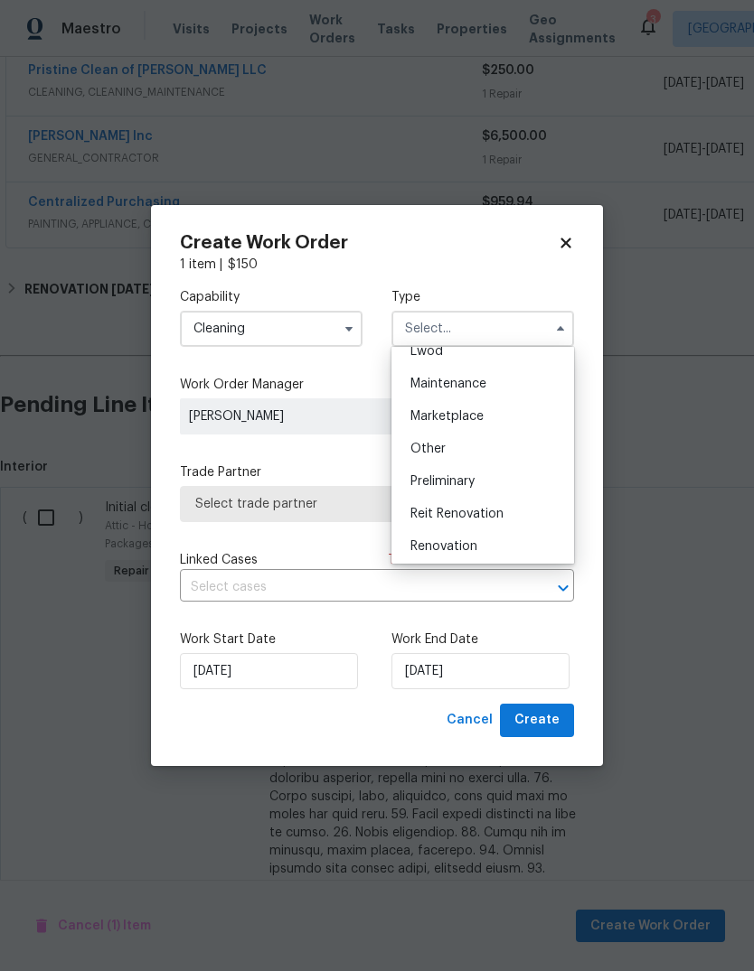
scroll to position [342, 0]
click at [478, 479] on div "Renovation" at bounding box center [482, 480] width 173 height 33
type input "Renovation"
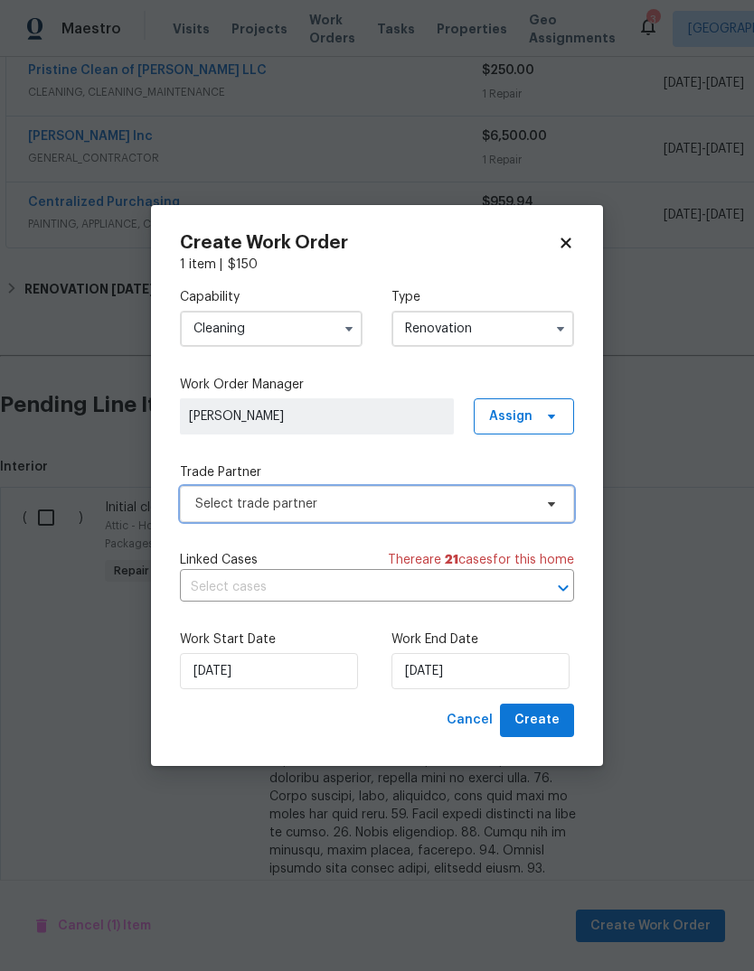
click at [334, 515] on span "Select trade partner" at bounding box center [377, 504] width 394 height 36
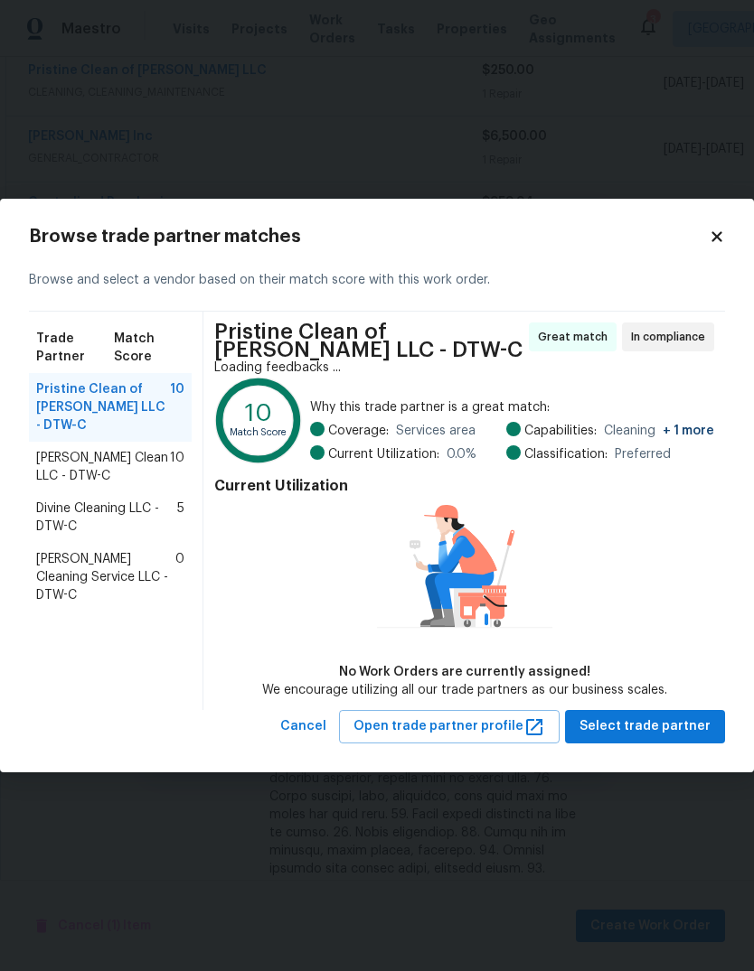
click at [619, 669] on div "No Work Orders are currently assigned!" at bounding box center [464, 672] width 405 height 18
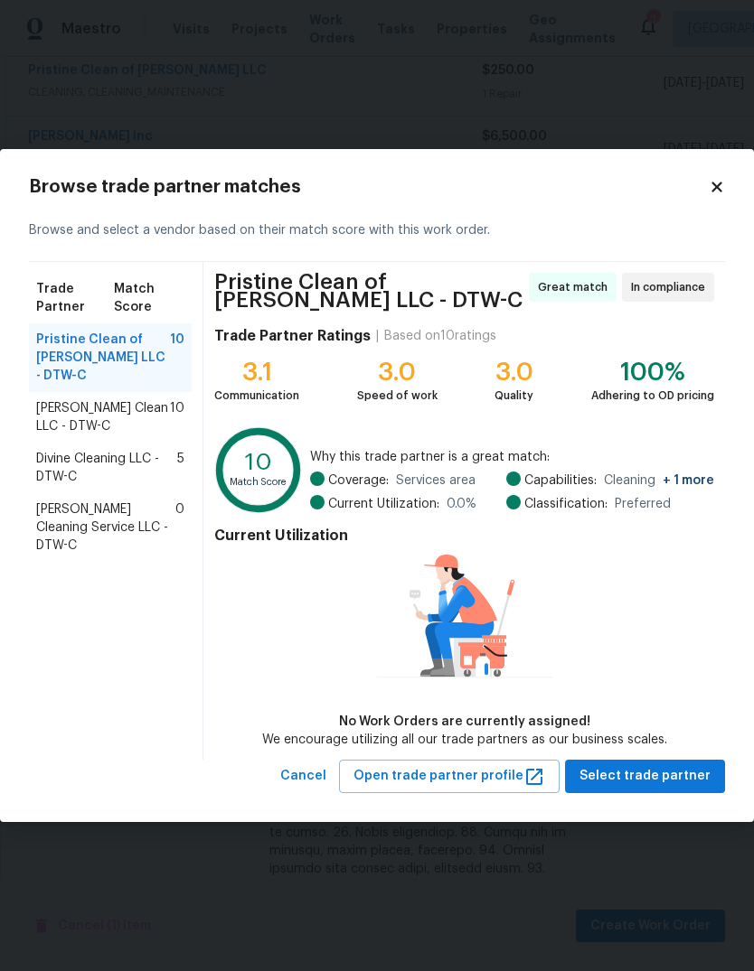
click at [636, 718] on div "No Work Orders are currently assigned!" at bounding box center [464, 722] width 405 height 18
click at [658, 764] on button "Select trade partner" at bounding box center [645, 776] width 160 height 33
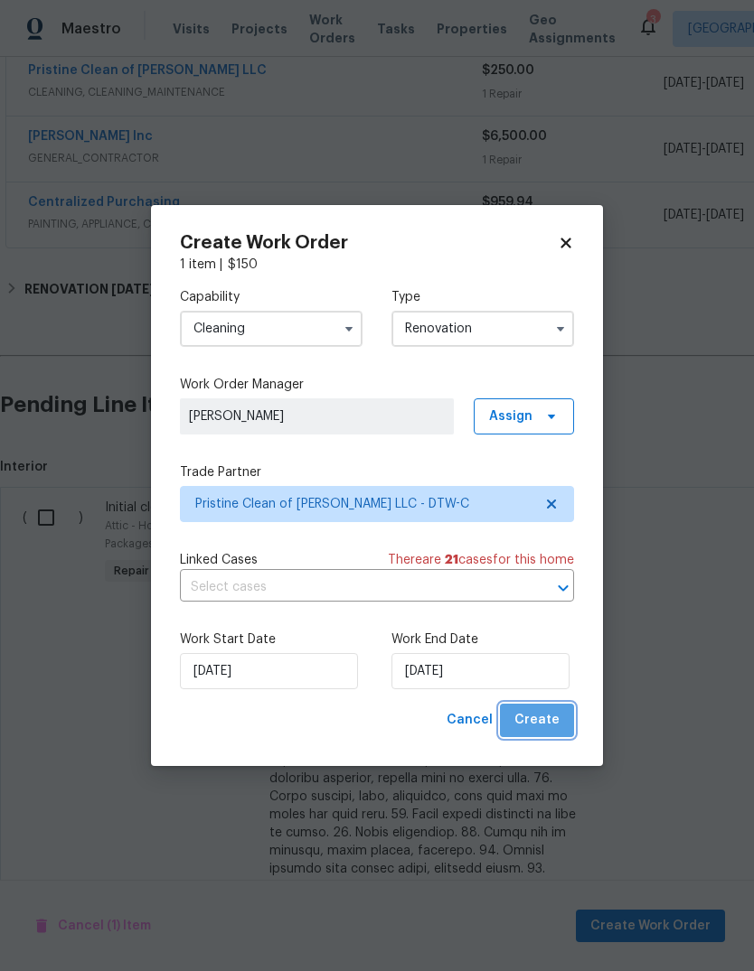
click at [550, 719] on span "Create" at bounding box center [536, 720] width 45 height 23
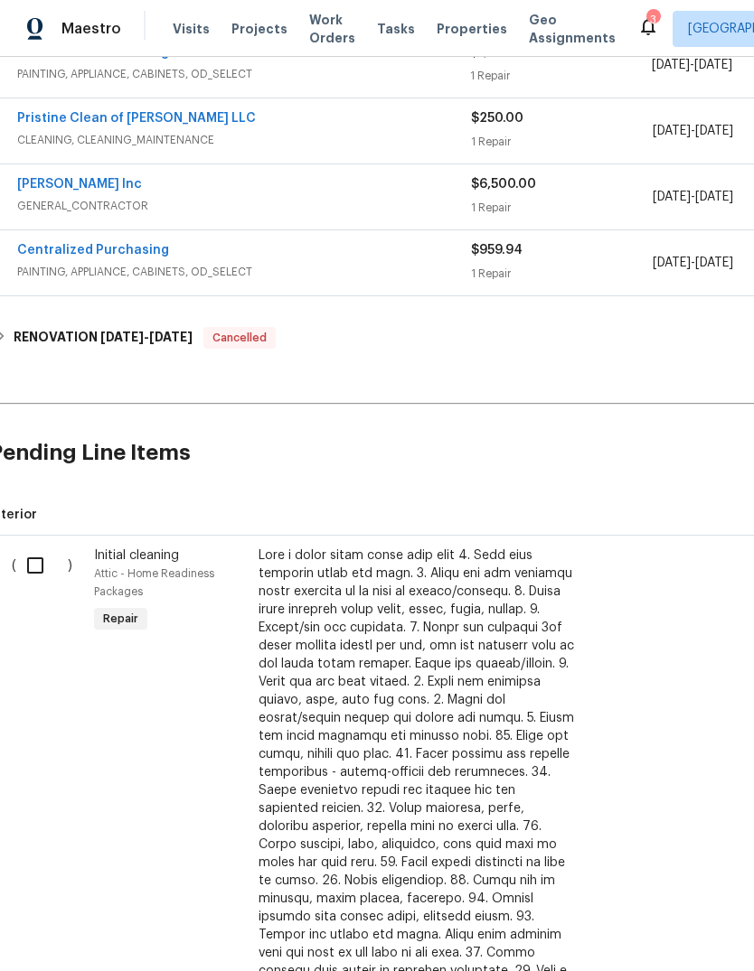
scroll to position [525, 18]
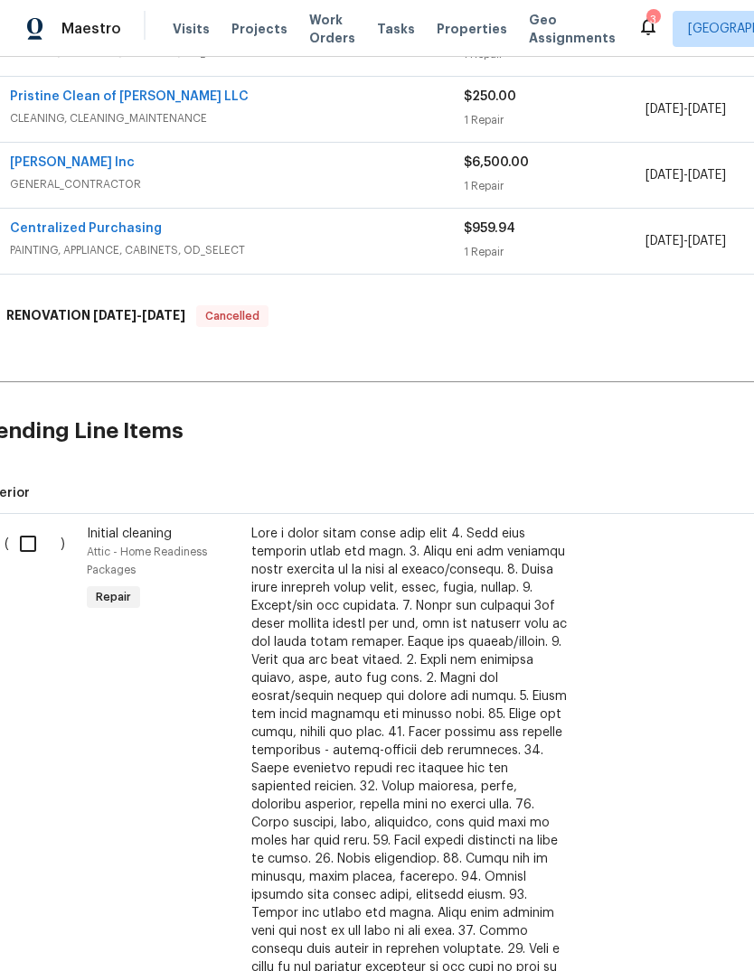
click at [361, 532] on div at bounding box center [410, 778] width 318 height 506
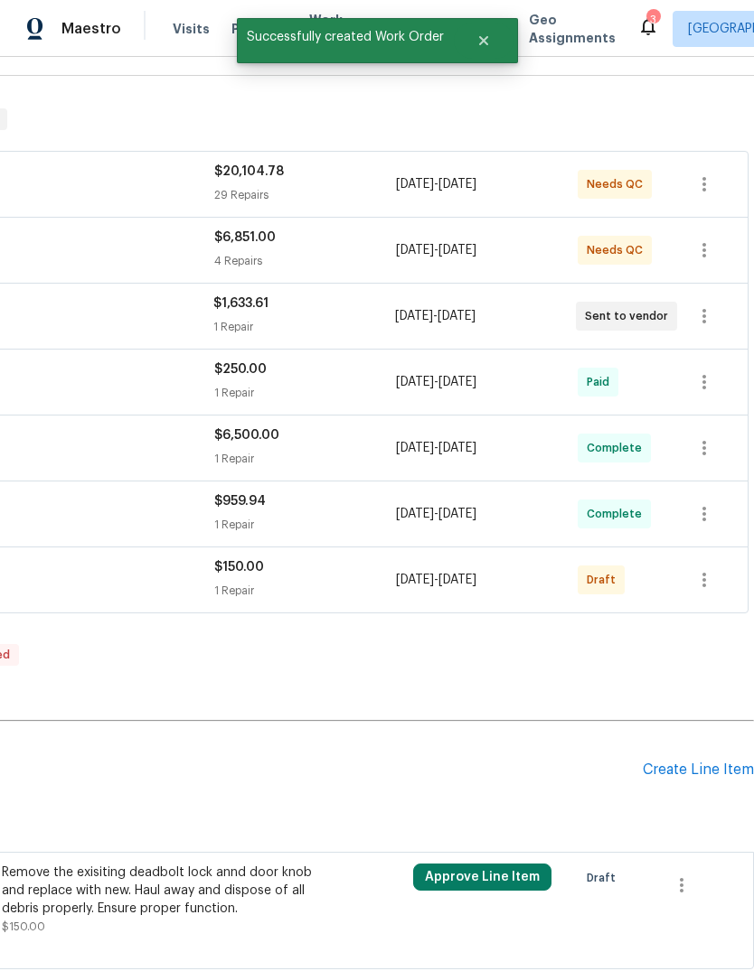
scroll to position [253, 267]
click at [708, 568] on icon "button" at bounding box center [704, 579] width 22 height 22
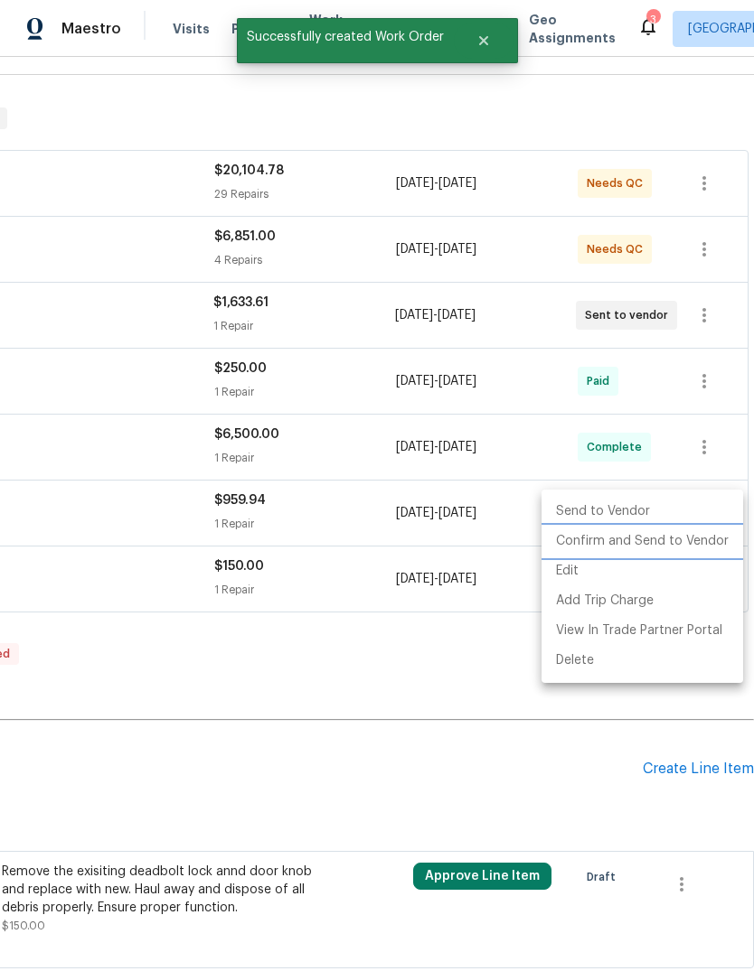
click at [681, 548] on li "Confirm and Send to Vendor" at bounding box center [641, 542] width 201 height 30
click at [670, 545] on li "Confirm and Send to Vendor" at bounding box center [641, 542] width 201 height 30
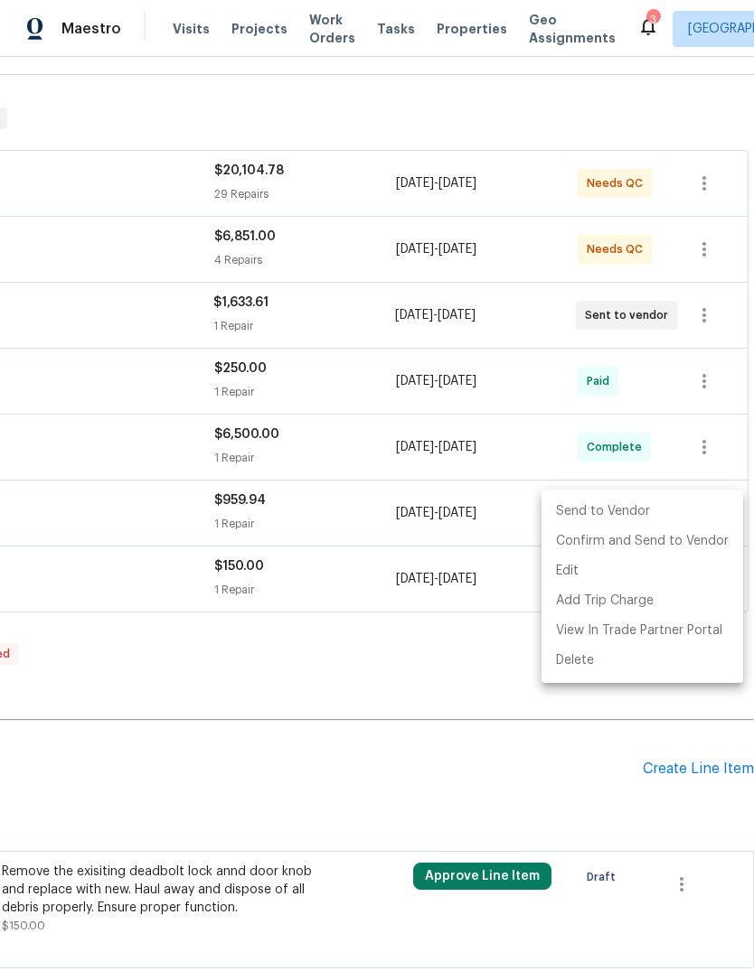
click at [362, 661] on div at bounding box center [377, 485] width 754 height 971
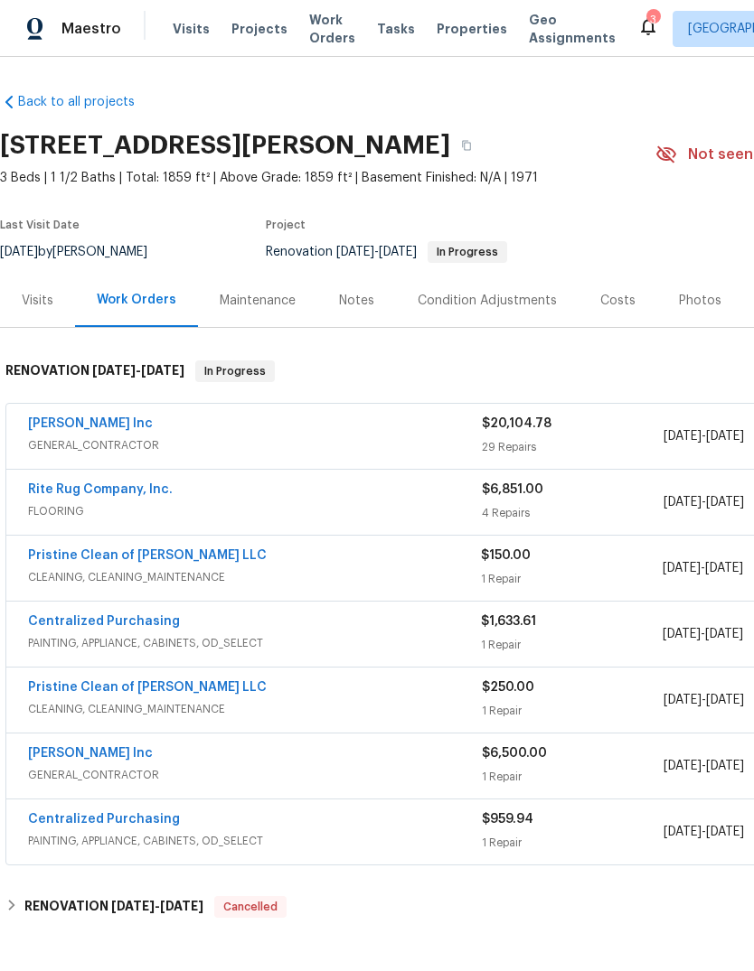
scroll to position [0, 0]
click at [192, 436] on span "GENERAL_CONTRACTOR" at bounding box center [255, 445] width 454 height 18
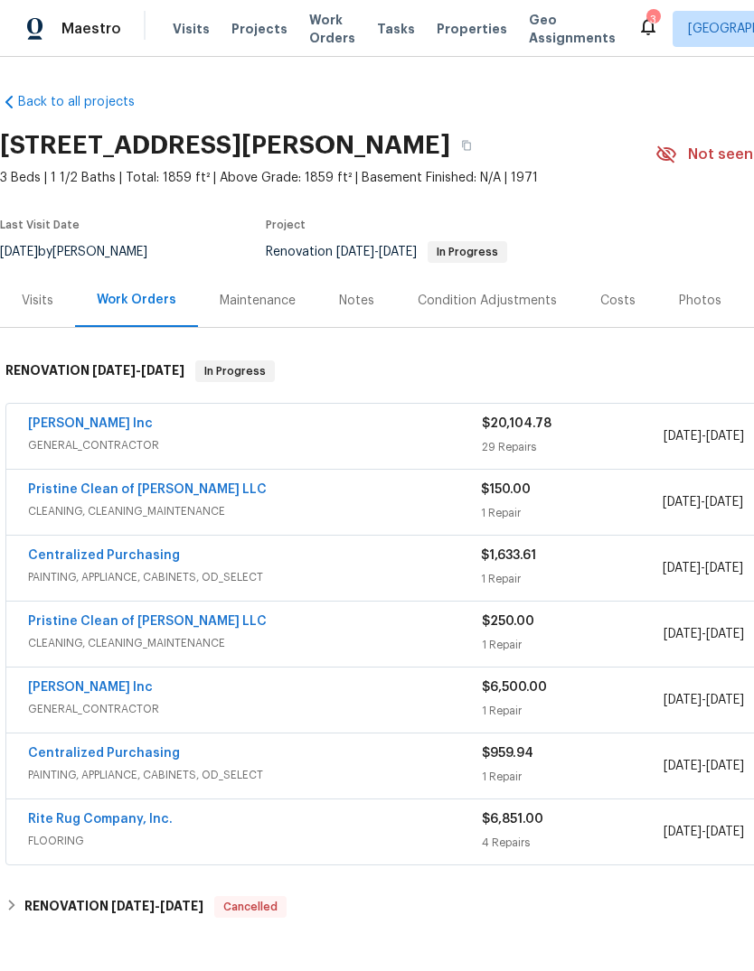
click at [314, 454] on div "[PERSON_NAME] Inc GENERAL_CONTRACTOR" at bounding box center [255, 436] width 454 height 43
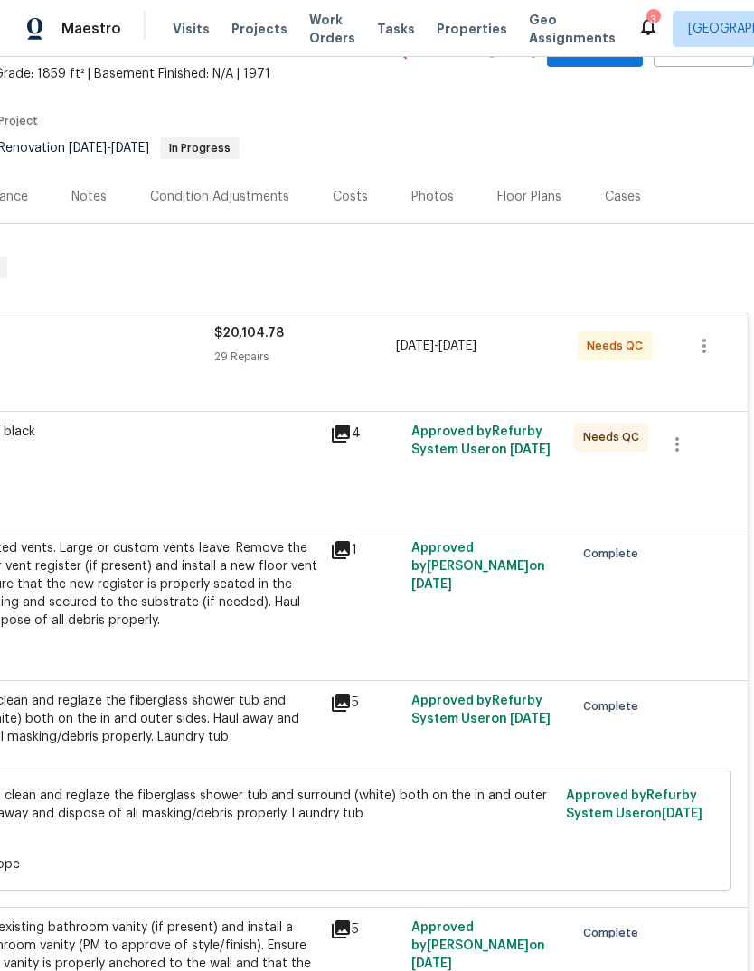
scroll to position [105, 267]
click at [671, 448] on icon "button" at bounding box center [677, 444] width 22 height 22
click at [653, 260] on div at bounding box center [377, 485] width 754 height 971
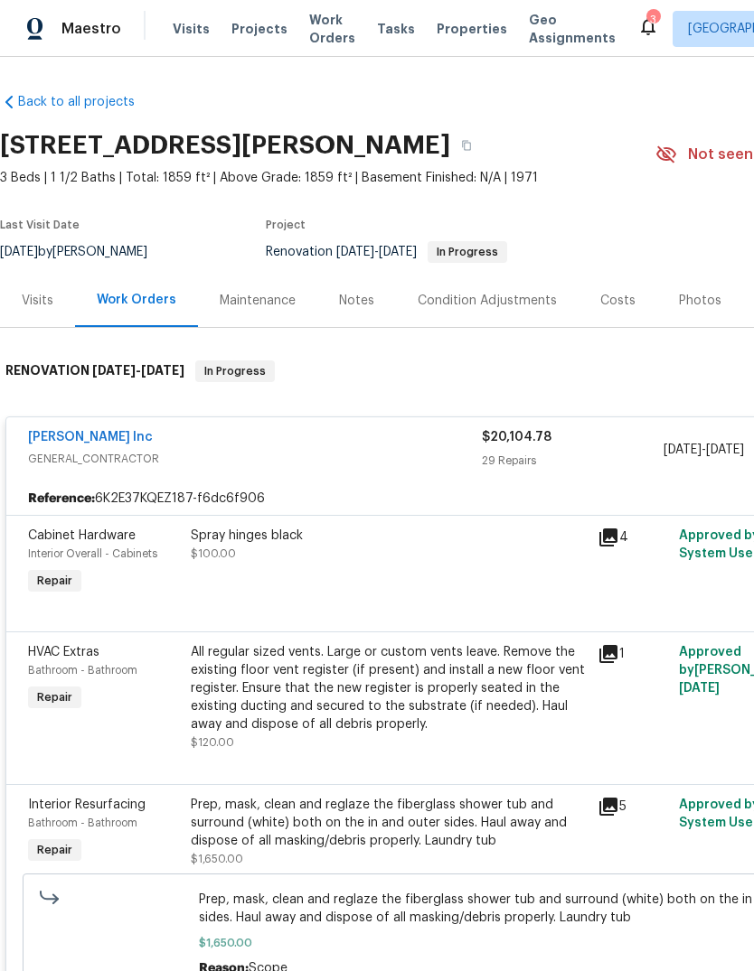
scroll to position [0, 0]
click at [327, 19] on span "Work Orders" at bounding box center [332, 29] width 46 height 36
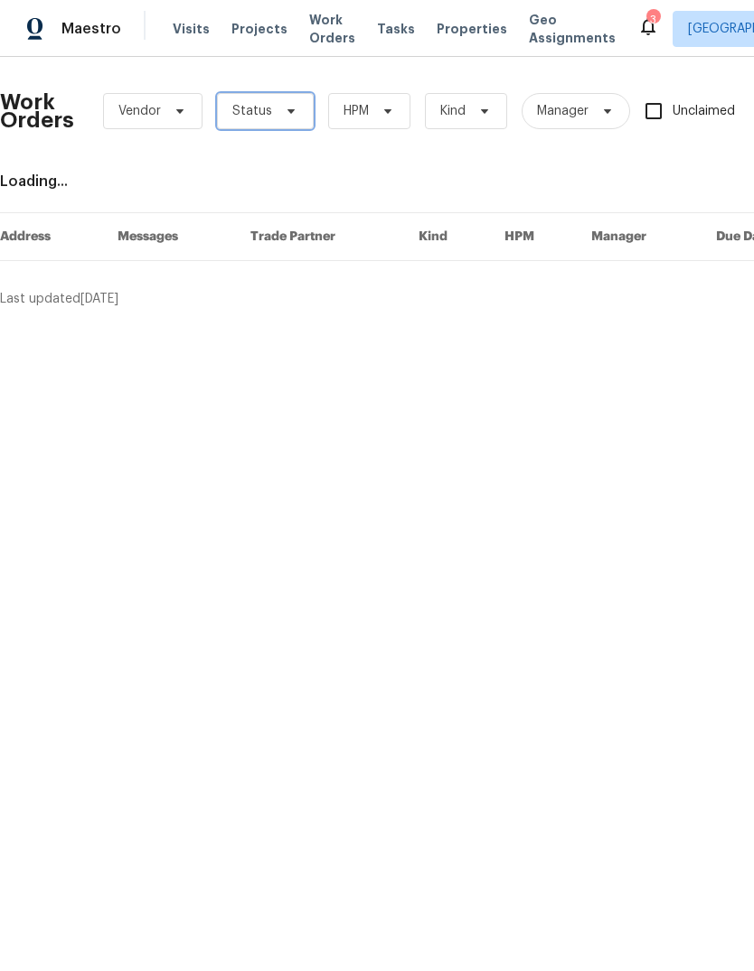
click at [303, 125] on span "Status" at bounding box center [265, 111] width 97 height 36
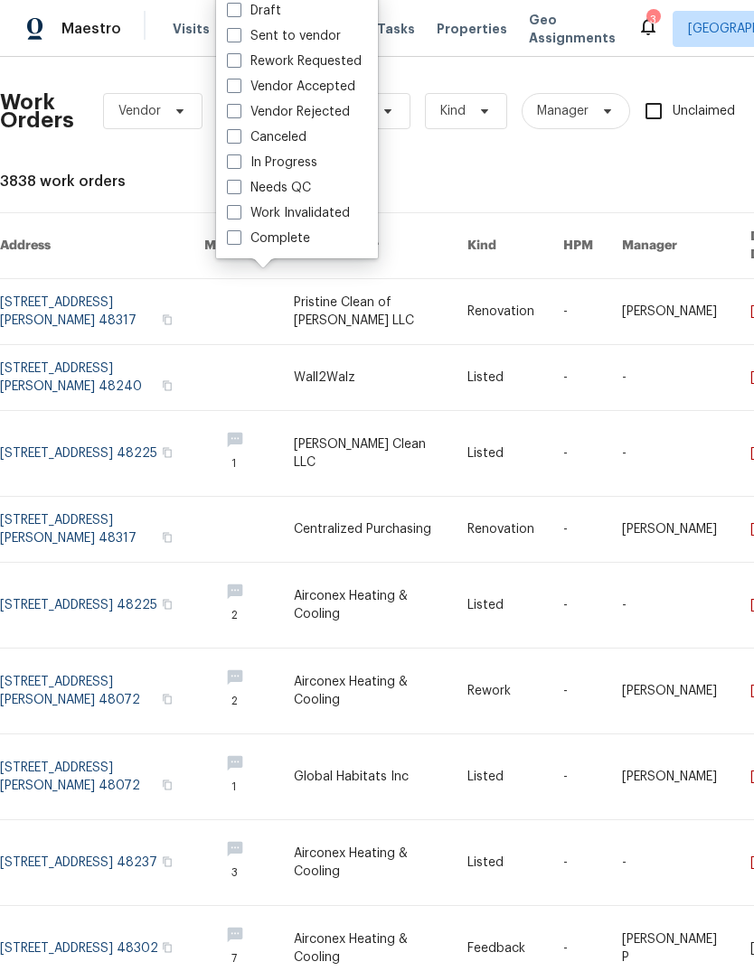
click at [300, 192] on label "Needs QC" at bounding box center [269, 188] width 84 height 18
click at [239, 191] on input "Needs QC" at bounding box center [233, 185] width 12 height 12
checkbox input "true"
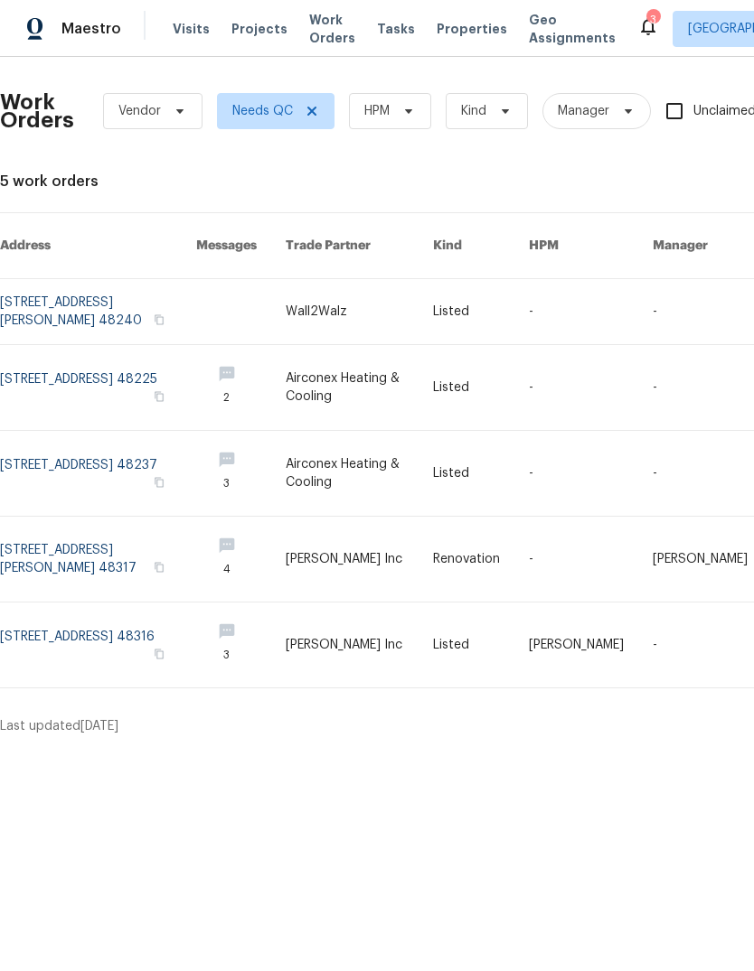
click at [114, 623] on link at bounding box center [98, 645] width 196 height 85
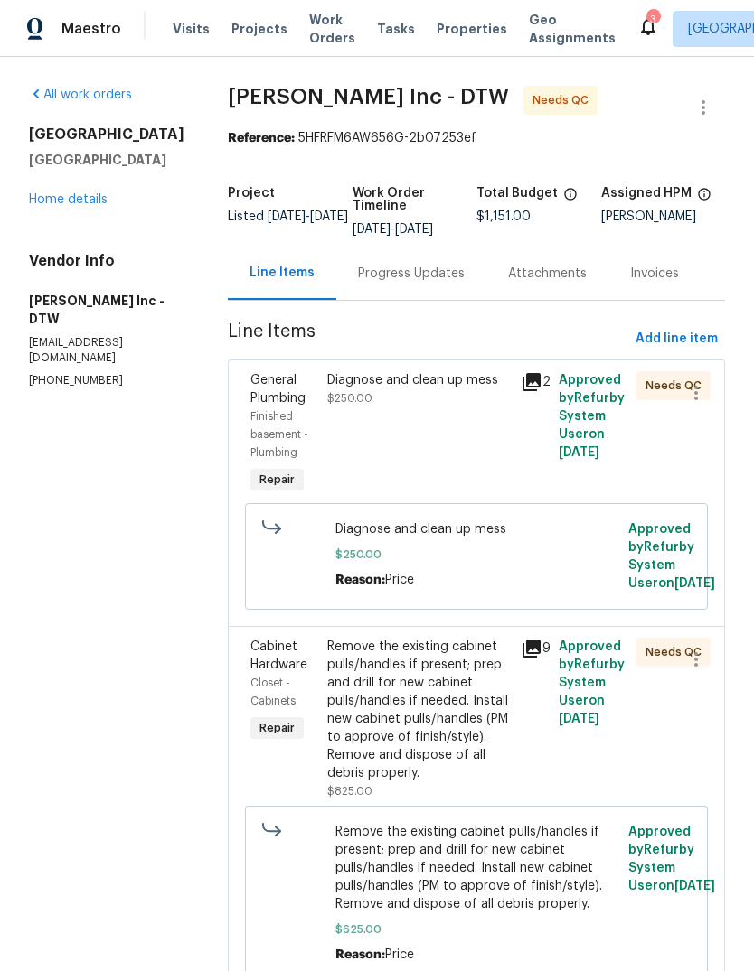
click at [443, 388] on div "Diagnose and clean up mess" at bounding box center [418, 380] width 182 height 18
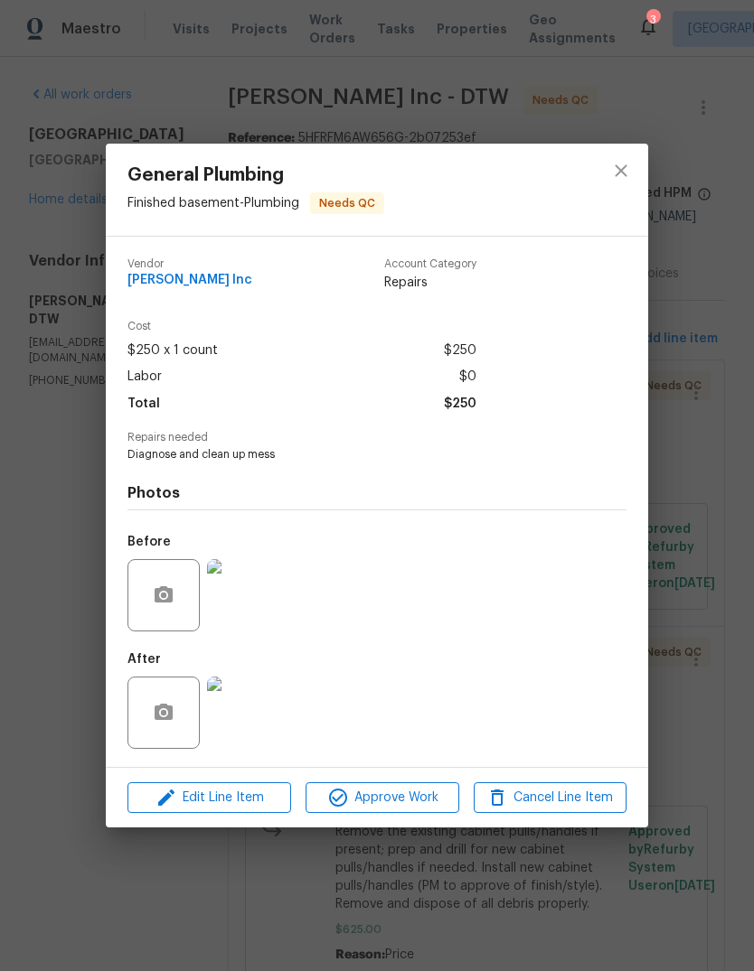
click at [229, 728] on img at bounding box center [243, 713] width 72 height 72
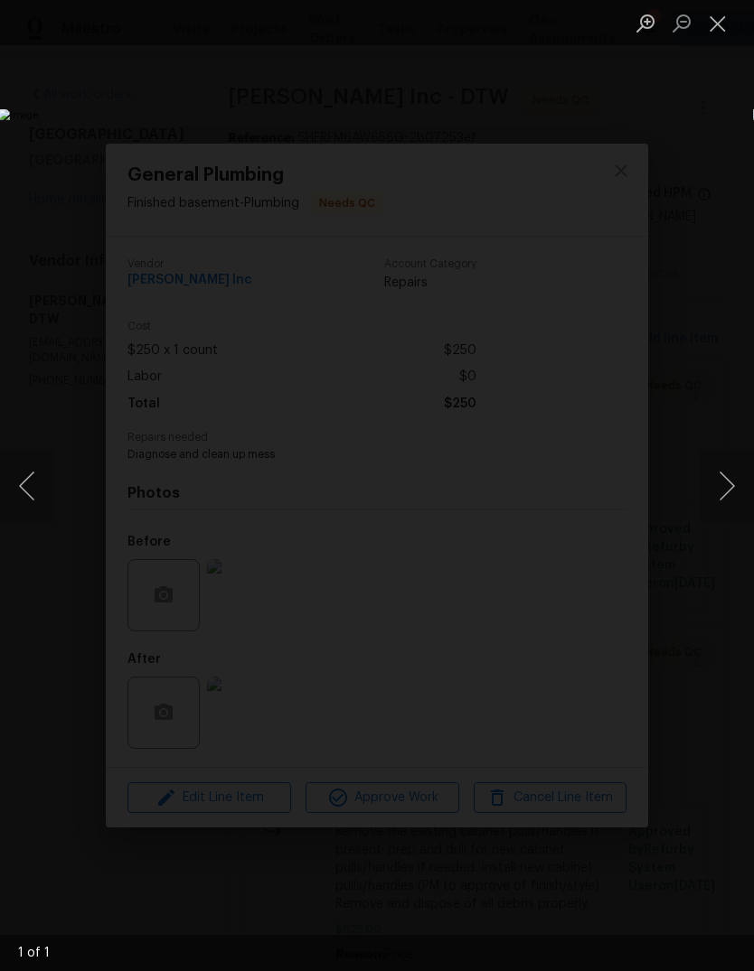
click at [717, 28] on button "Close lightbox" at bounding box center [717, 23] width 36 height 32
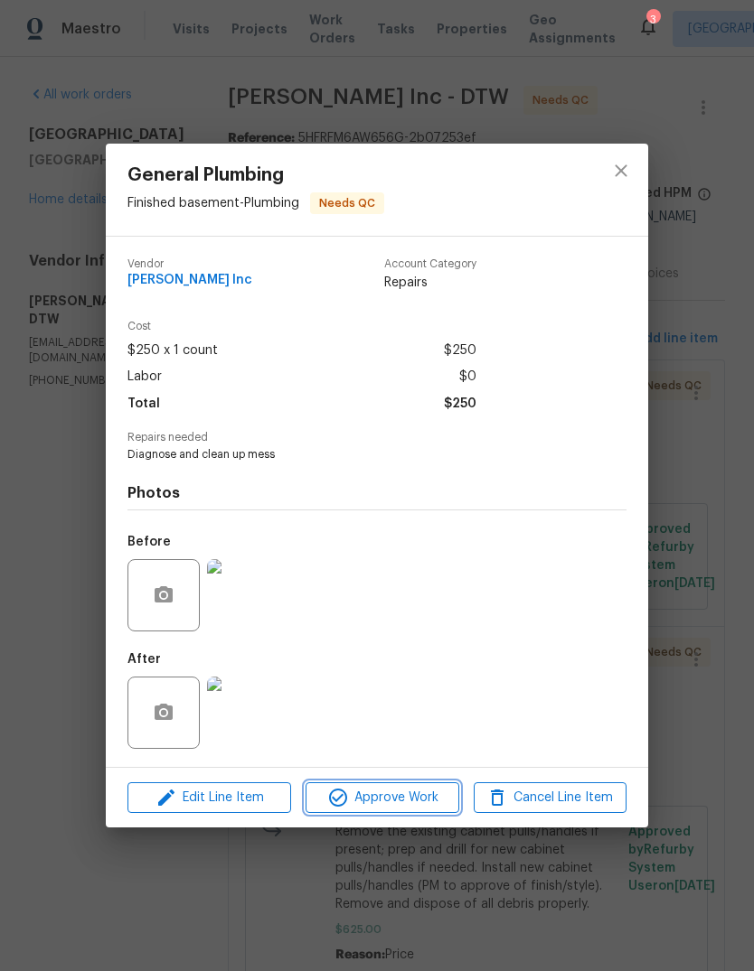
click at [411, 802] on span "Approve Work" at bounding box center [382, 798] width 142 height 23
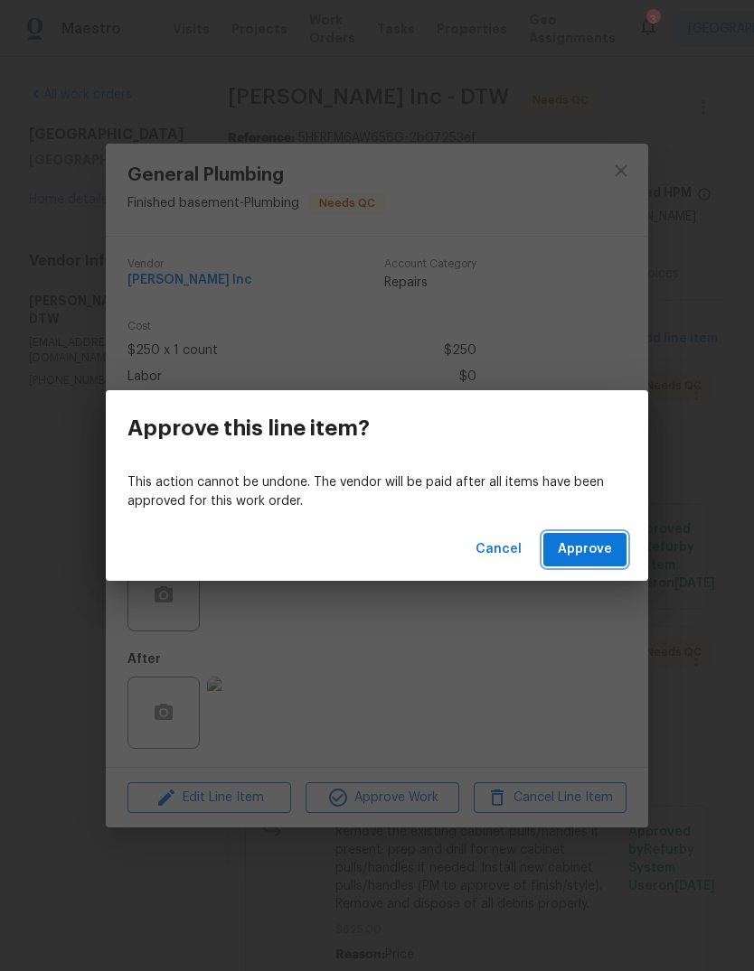
click at [579, 556] on span "Approve" at bounding box center [584, 550] width 54 height 23
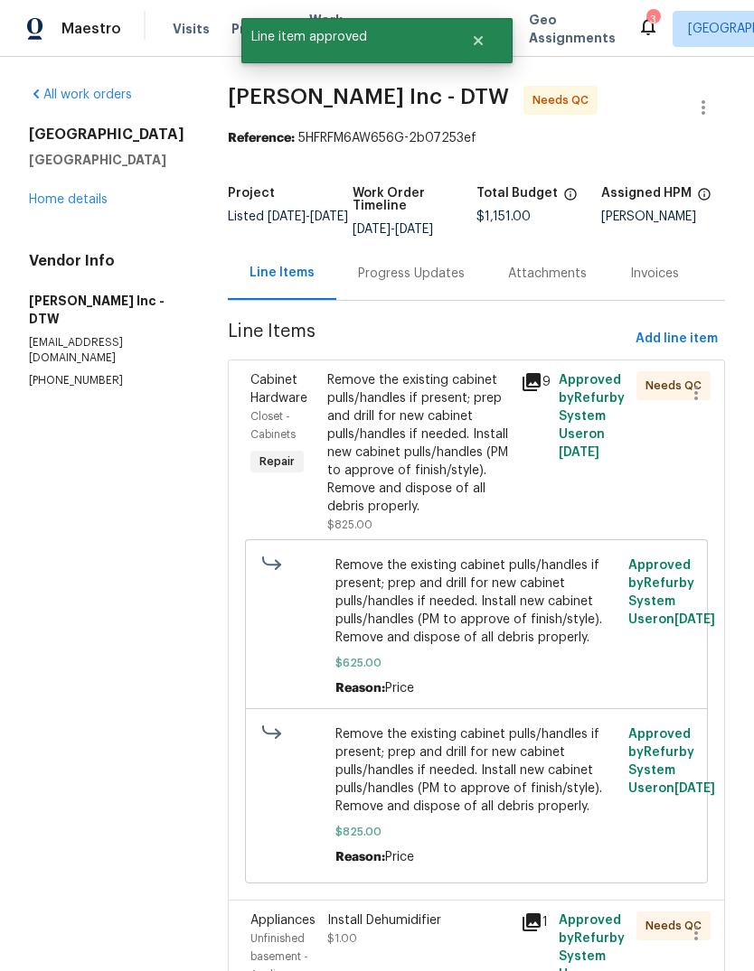
click at [523, 374] on icon at bounding box center [531, 382] width 18 height 18
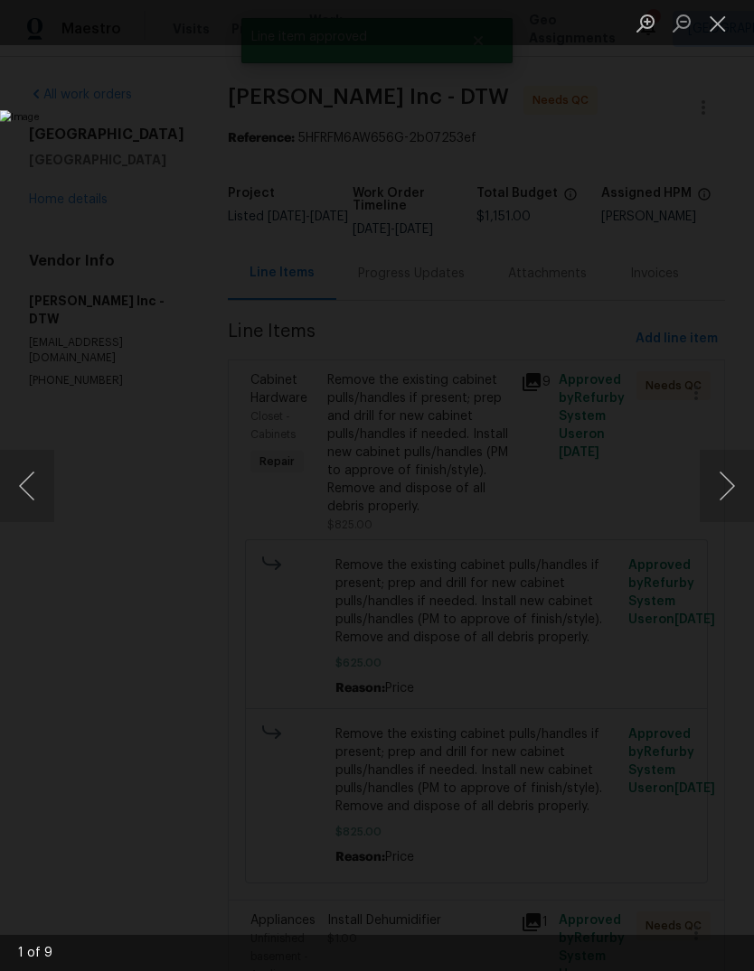
click at [732, 482] on button "Next image" at bounding box center [726, 486] width 54 height 72
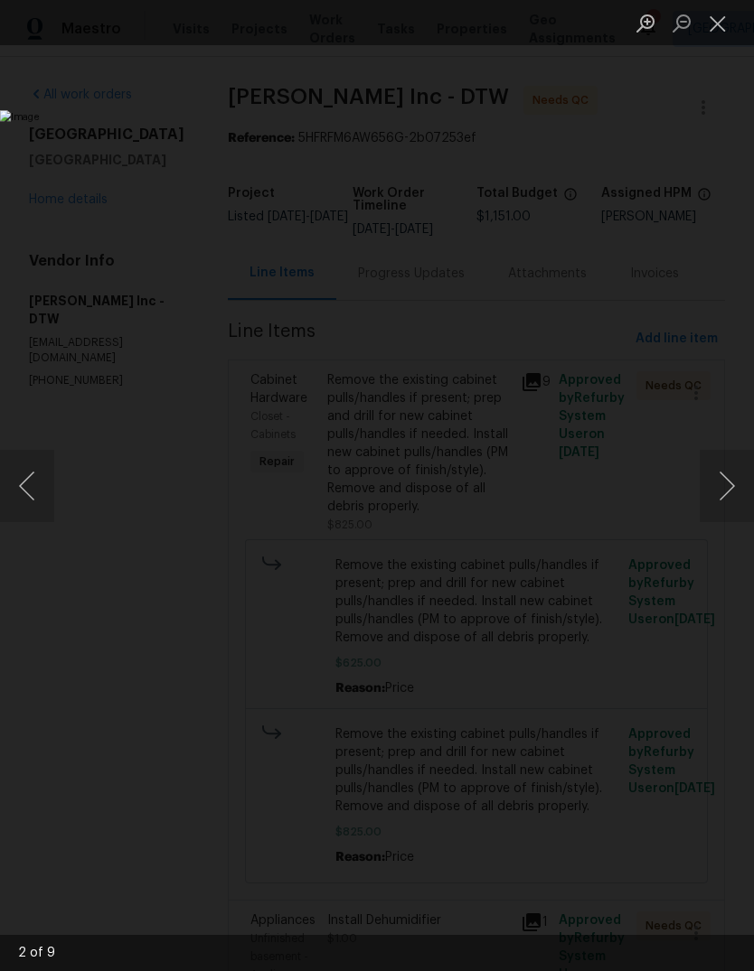
click at [728, 475] on button "Next image" at bounding box center [726, 486] width 54 height 72
click at [728, 482] on button "Next image" at bounding box center [726, 486] width 54 height 72
click at [725, 474] on button "Next image" at bounding box center [726, 486] width 54 height 72
click at [715, 25] on button "Close lightbox" at bounding box center [717, 23] width 36 height 32
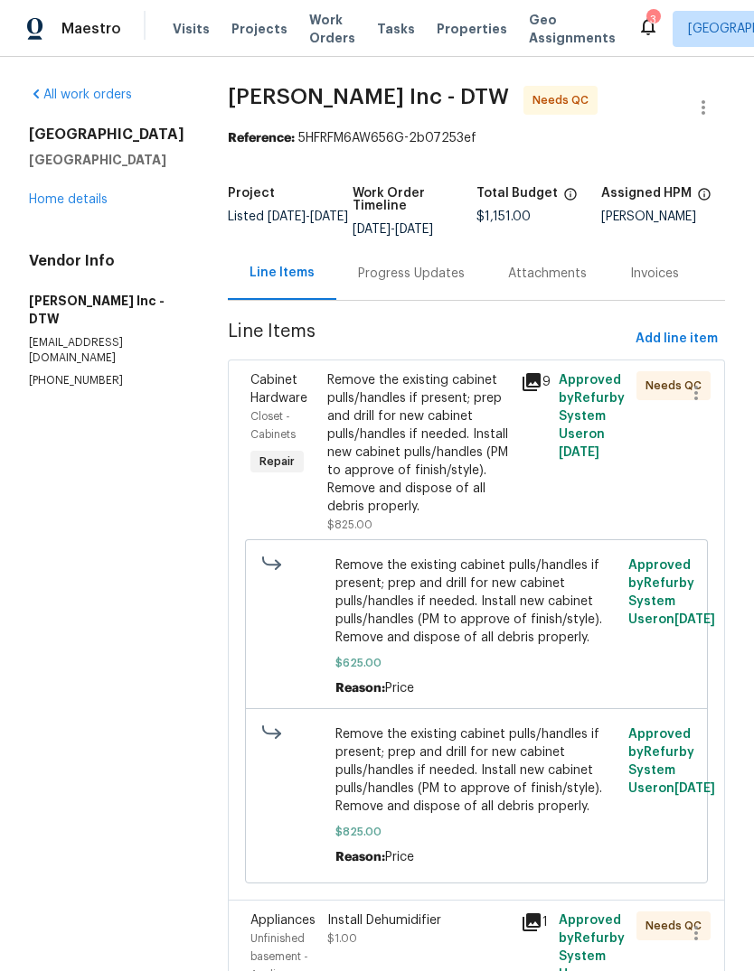
click at [428, 463] on div "Remove the existing cabinet pulls/handles if present; prep and drill for new ca…" at bounding box center [418, 443] width 182 height 145
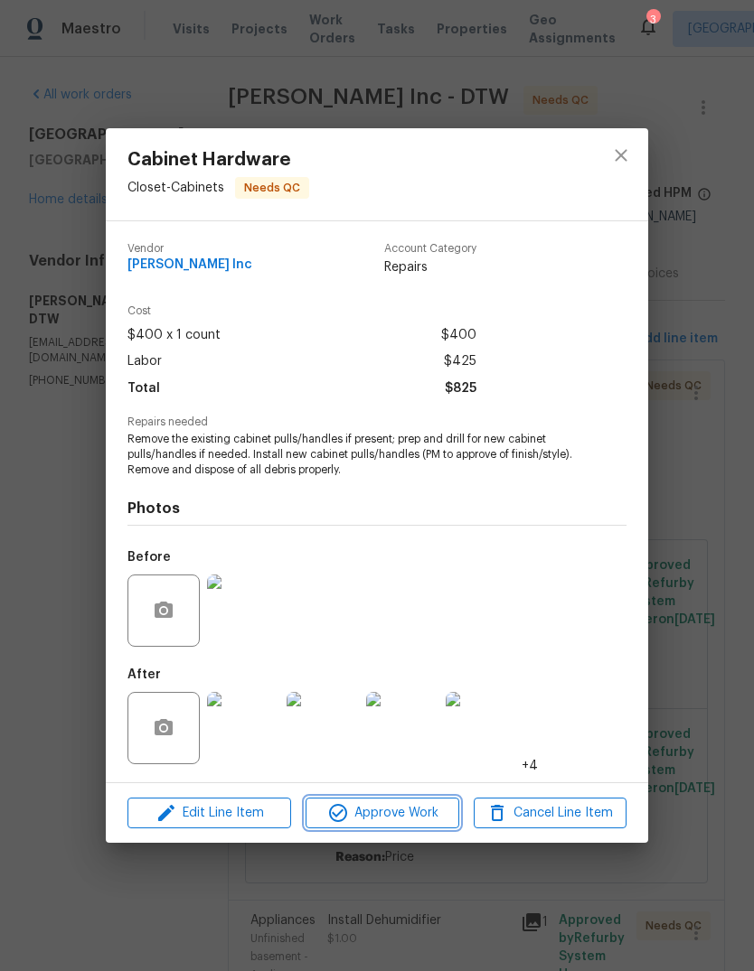
click at [425, 817] on span "Approve Work" at bounding box center [382, 813] width 142 height 23
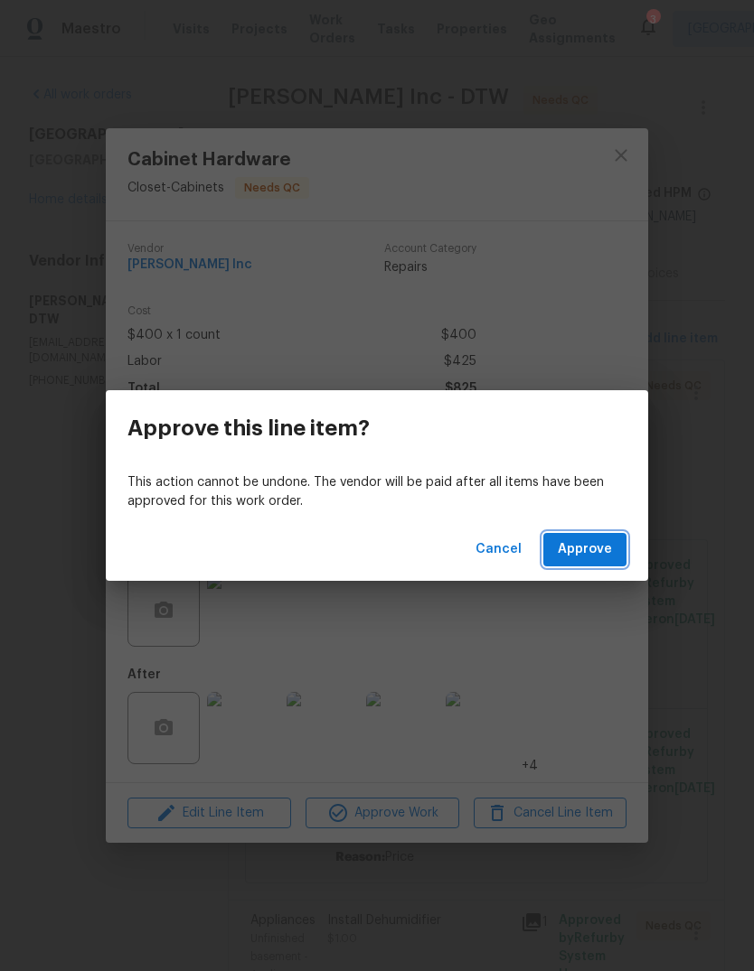
click at [598, 548] on span "Approve" at bounding box center [584, 550] width 54 height 23
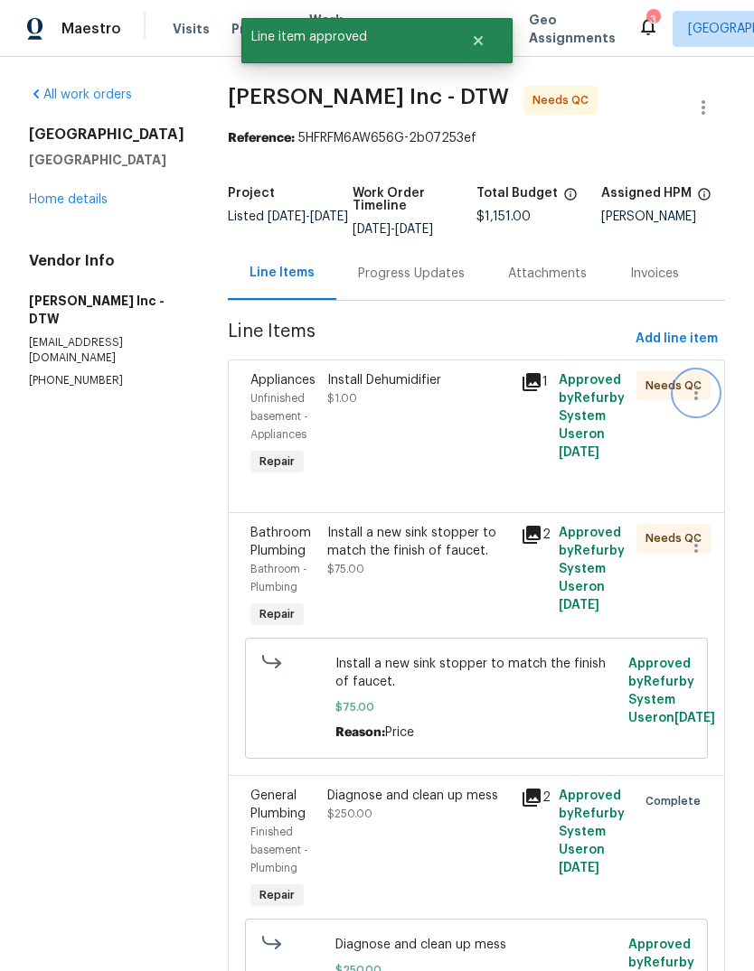
click at [682, 389] on button "button" at bounding box center [695, 392] width 43 height 43
click at [710, 394] on li "Cancel" at bounding box center [704, 394] width 70 height 30
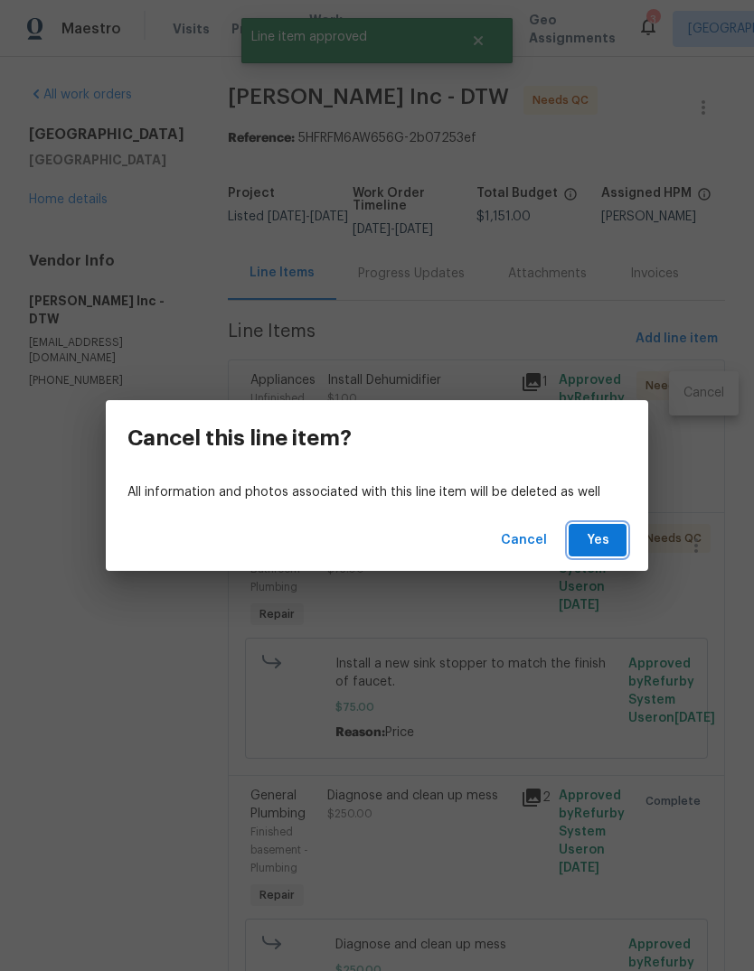
click at [583, 545] on span "Yes" at bounding box center [597, 540] width 29 height 23
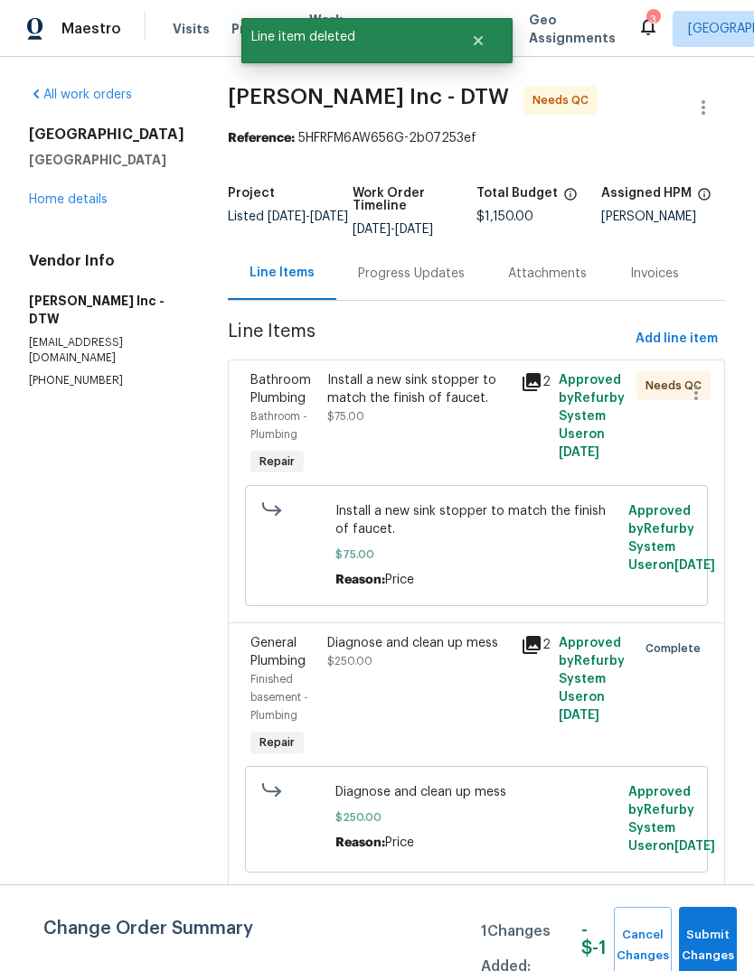
click at [460, 399] on div "Install a new sink stopper to match the finish of faucet." at bounding box center [418, 389] width 182 height 36
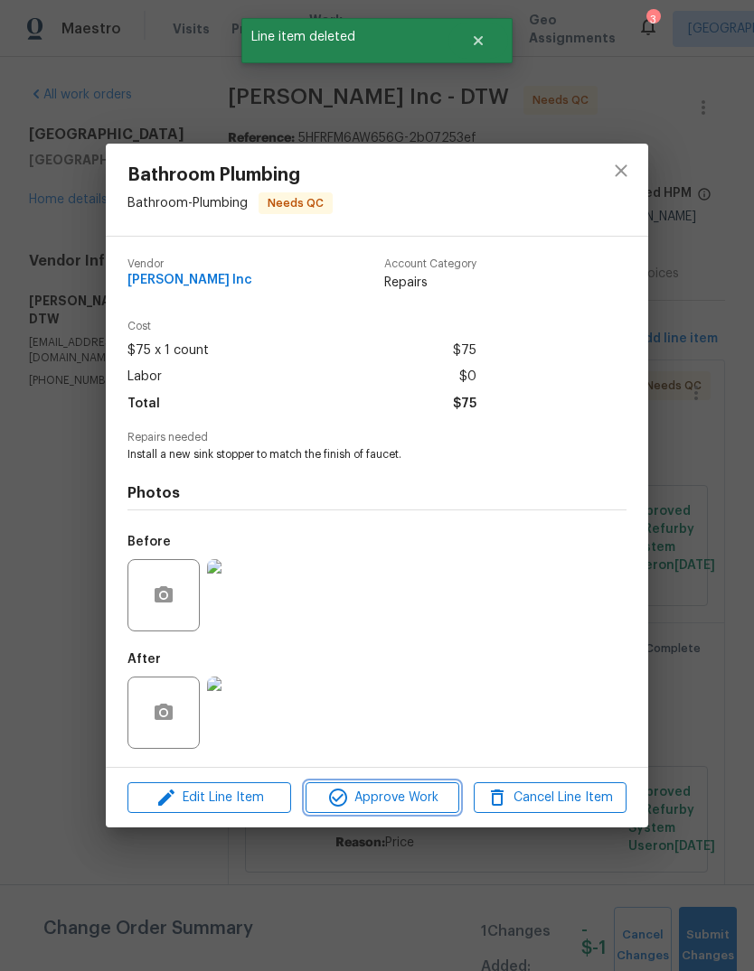
click at [423, 795] on span "Approve Work" at bounding box center [382, 798] width 142 height 23
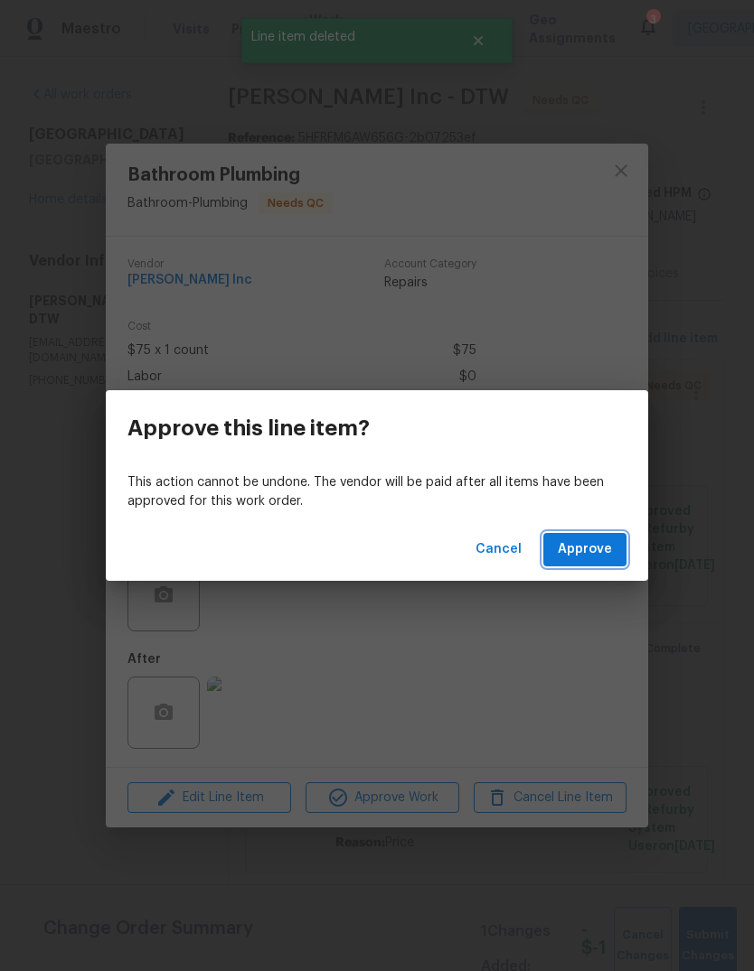
click at [611, 548] on span "Approve" at bounding box center [584, 550] width 54 height 23
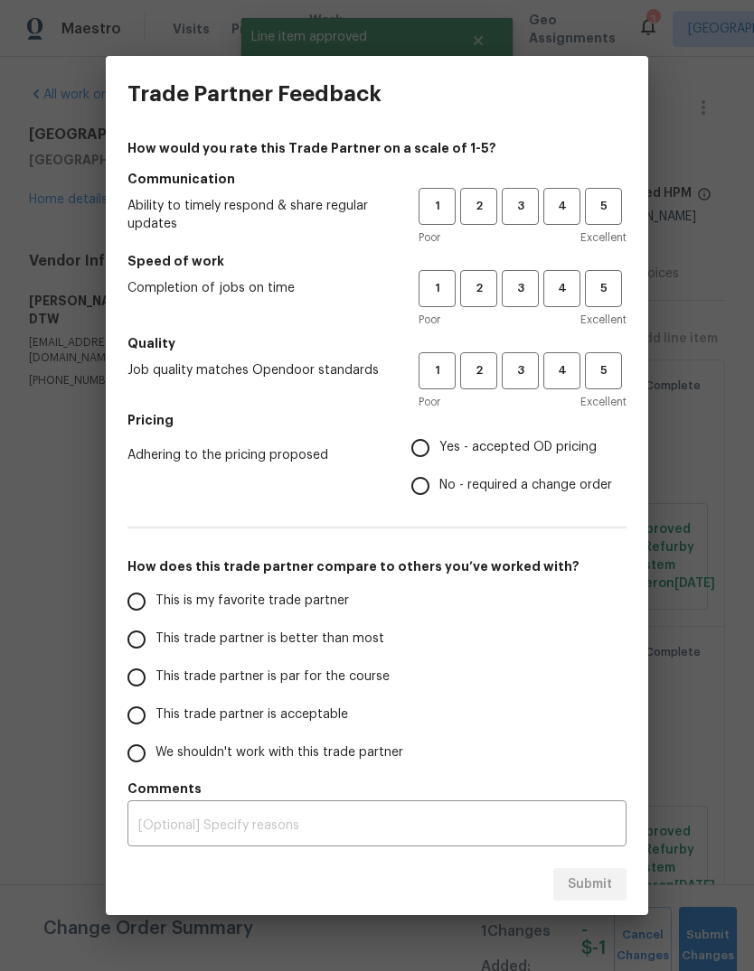
click at [505, 222] on button "3" at bounding box center [519, 206] width 37 height 37
click at [524, 295] on span "3" at bounding box center [519, 288] width 33 height 21
click at [522, 387] on button "3" at bounding box center [519, 370] width 37 height 37
click at [515, 450] on span "Yes - accepted OD pricing" at bounding box center [517, 447] width 157 height 19
click at [439, 450] on input "Yes - accepted OD pricing" at bounding box center [420, 448] width 38 height 38
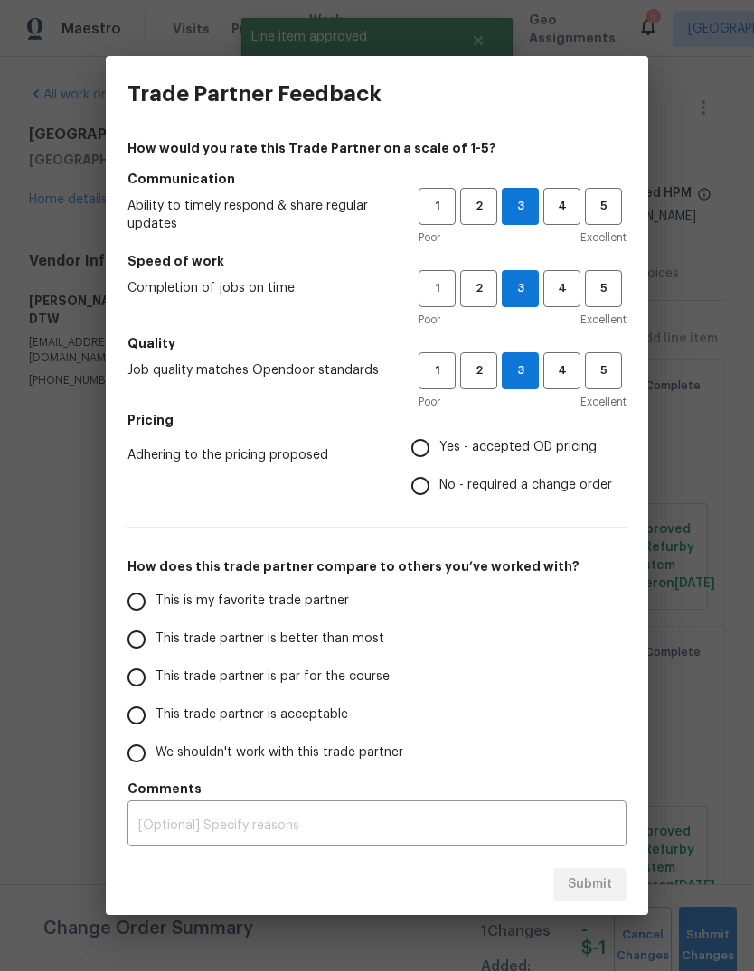
radio input "true"
click at [473, 286] on span "2" at bounding box center [478, 288] width 33 height 21
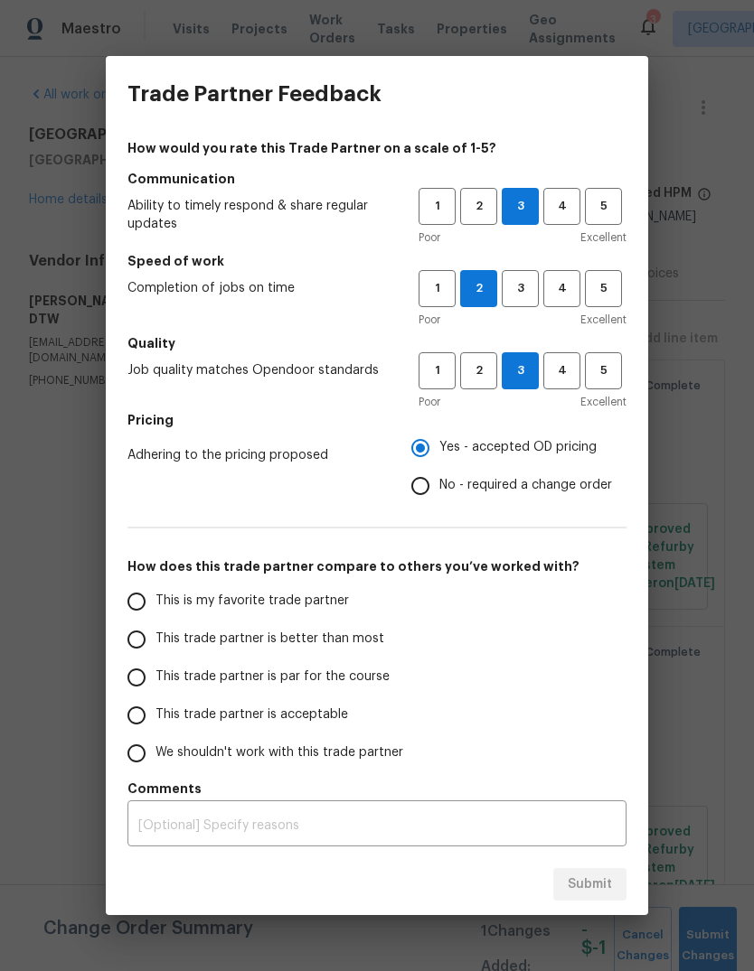
click at [333, 687] on span "This trade partner is par for the course" at bounding box center [272, 677] width 234 height 19
click at [155, 687] on input "This trade partner is par for the course" at bounding box center [136, 678] width 38 height 38
click at [587, 883] on span "Submit" at bounding box center [589, 885] width 44 height 23
radio input "true"
radio input "false"
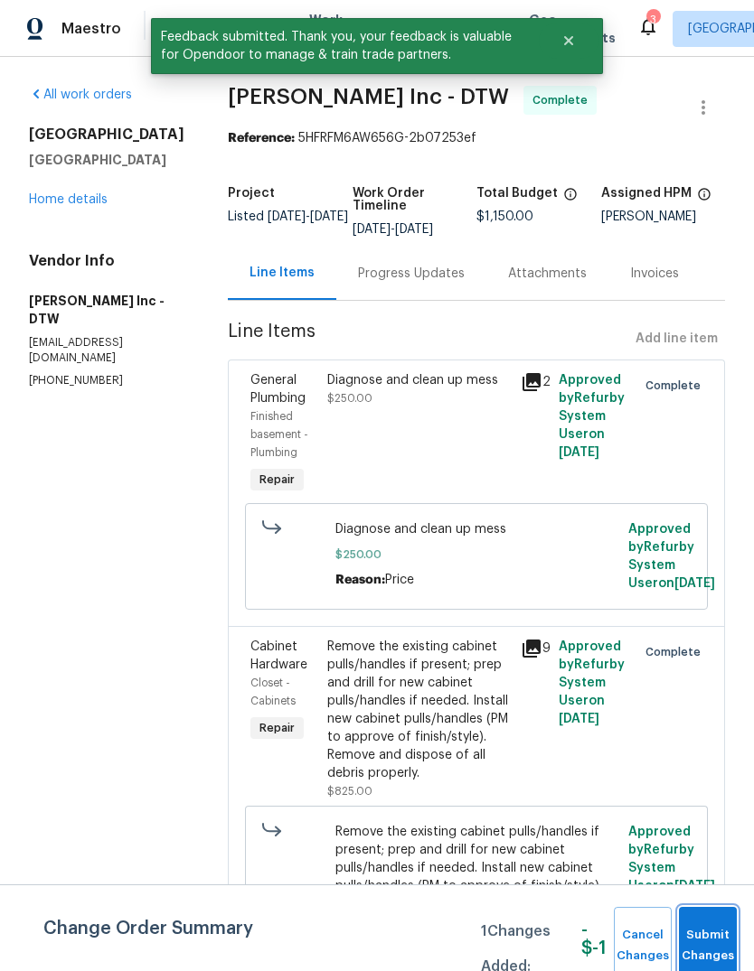
click at [716, 923] on button "Submit Changes" at bounding box center [708, 946] width 58 height 78
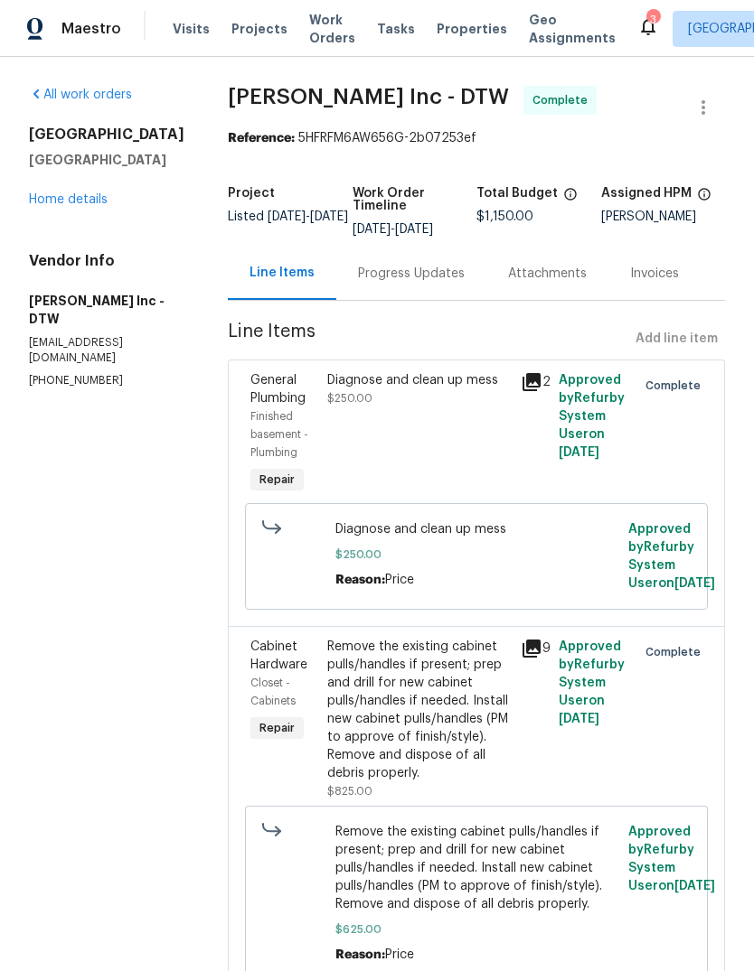
click at [311, 42] on span "Work Orders" at bounding box center [332, 29] width 46 height 36
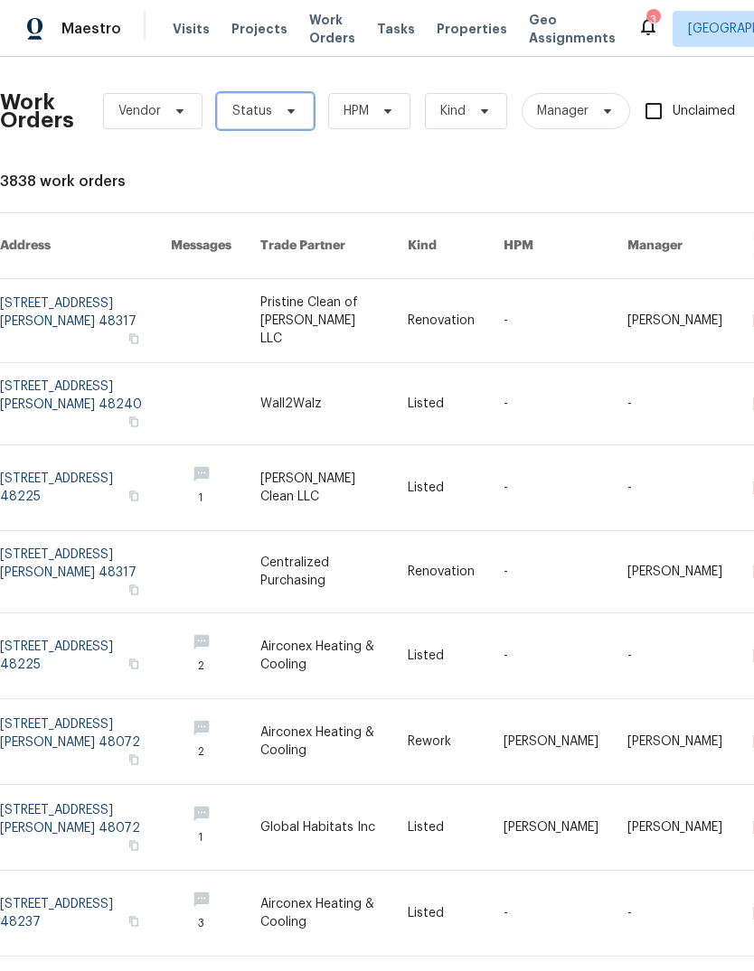
click at [291, 111] on icon at bounding box center [291, 111] width 14 height 14
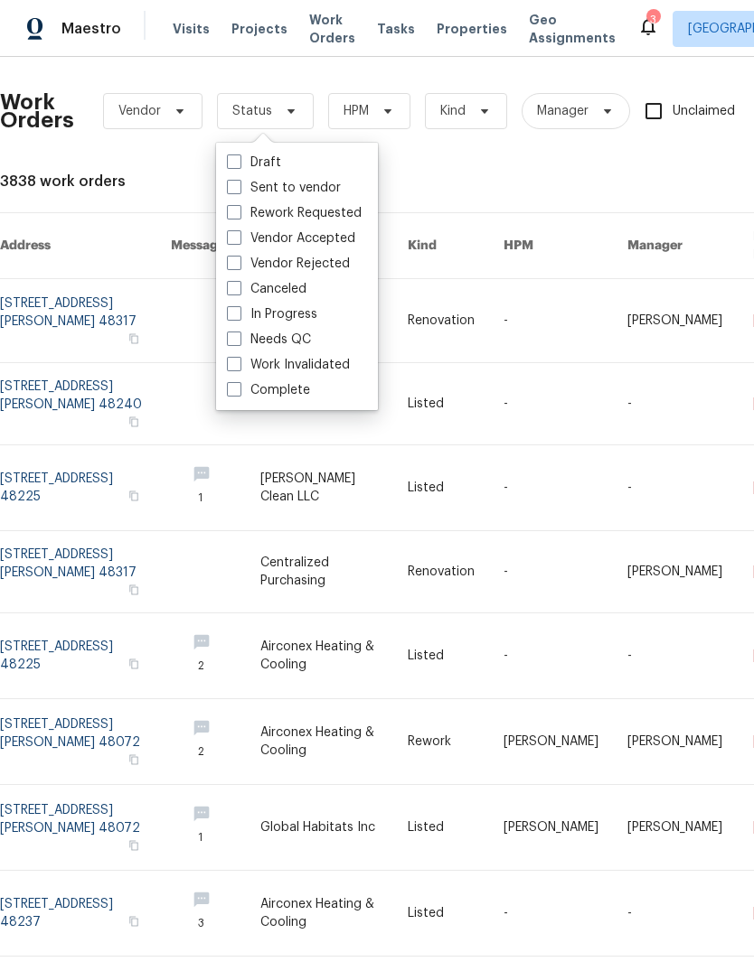
click at [283, 342] on label "Needs QC" at bounding box center [269, 340] width 84 height 18
click at [239, 342] on input "Needs QC" at bounding box center [233, 337] width 12 height 12
checkbox input "true"
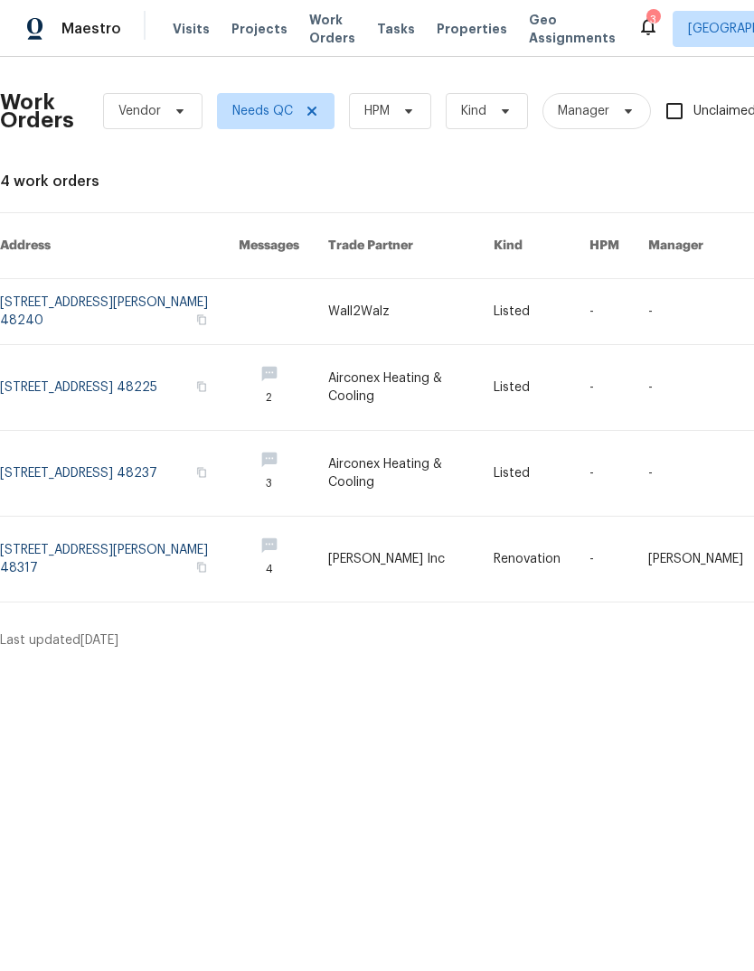
click at [468, 664] on html "Maestro Visits Projects Work Orders Tasks Properties Geo Assignments 3 [GEOGRAP…" at bounding box center [377, 332] width 754 height 664
click at [473, 664] on html "Maestro Visits Projects Work Orders Tasks Properties Geo Assignments 3 [GEOGRAP…" at bounding box center [377, 332] width 754 height 664
click at [184, 456] on link at bounding box center [119, 473] width 239 height 85
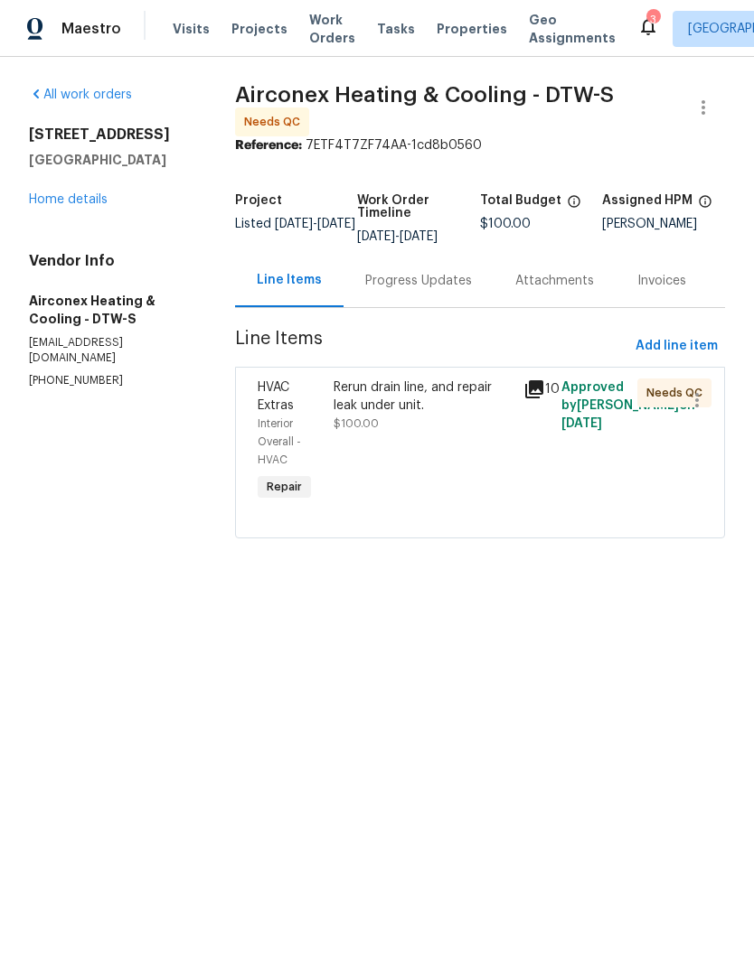
click at [441, 290] on div "Progress Updates" at bounding box center [418, 281] width 107 height 18
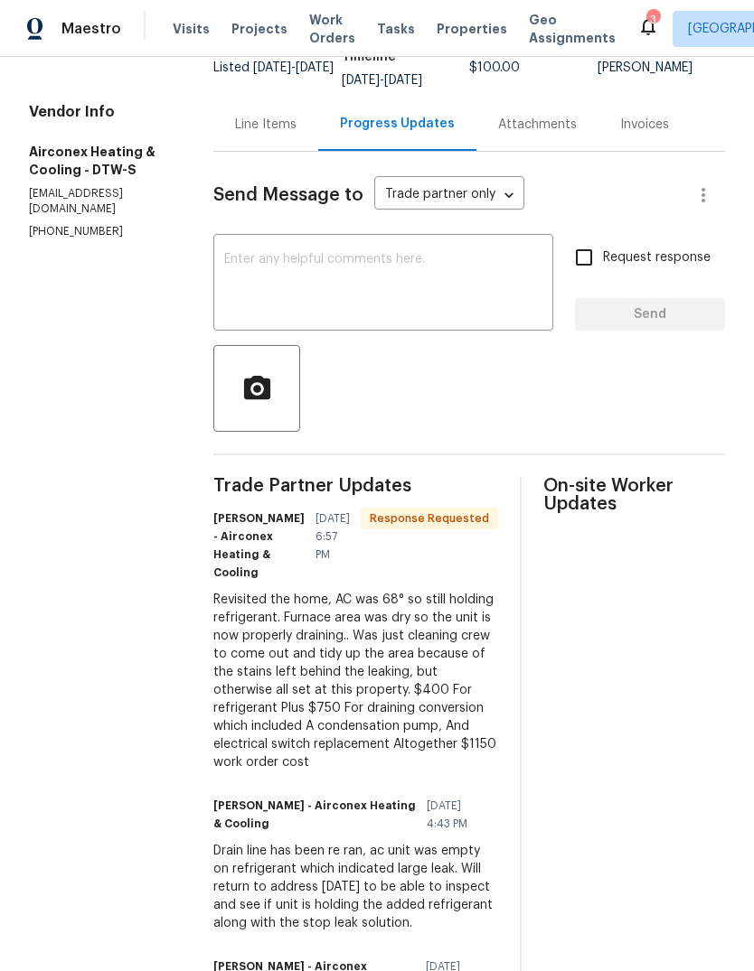
scroll to position [148, 0]
click at [253, 127] on div "Line Items" at bounding box center [265, 126] width 61 height 18
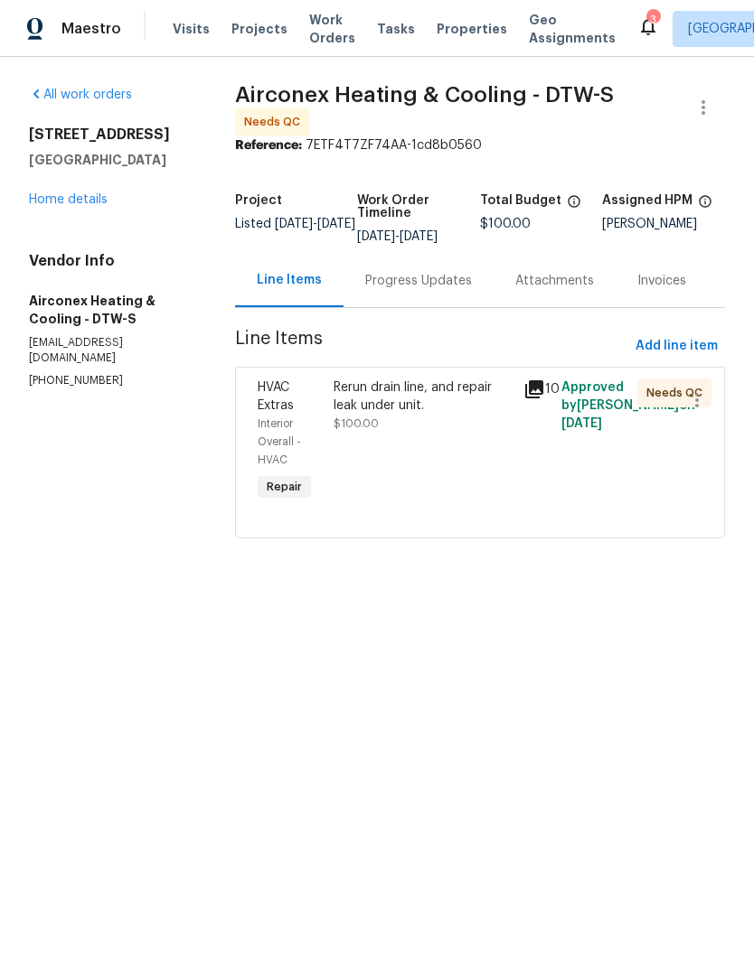
click at [388, 415] on div "Rerun drain line, and repair leak under unit." at bounding box center [422, 397] width 179 height 36
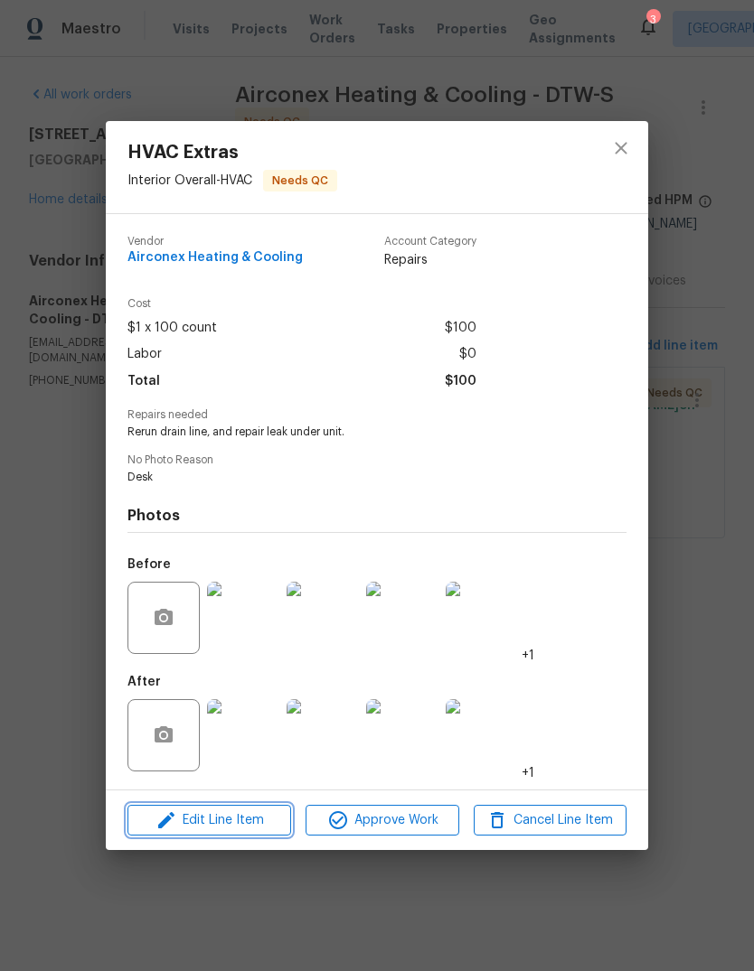
click at [259, 836] on button "Edit Line Item" at bounding box center [209, 821] width 164 height 32
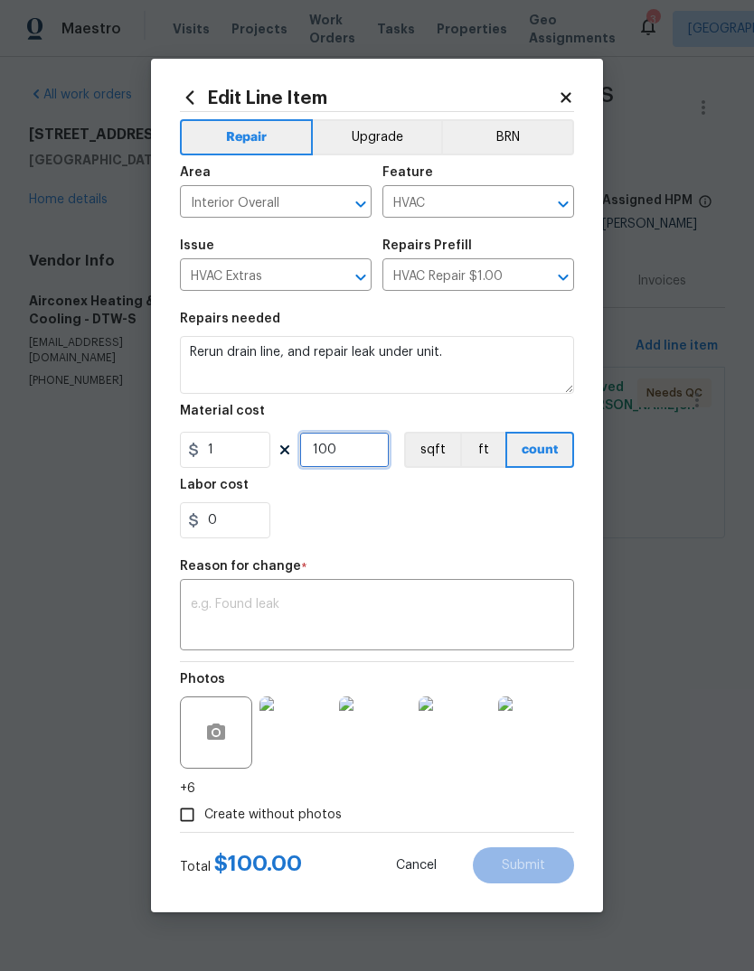
click at [330, 450] on input "100" at bounding box center [344, 450] width 90 height 36
click at [240, 468] on input "1" at bounding box center [225, 450] width 90 height 36
type input "1150"
click at [449, 611] on textarea at bounding box center [377, 617] width 372 height 38
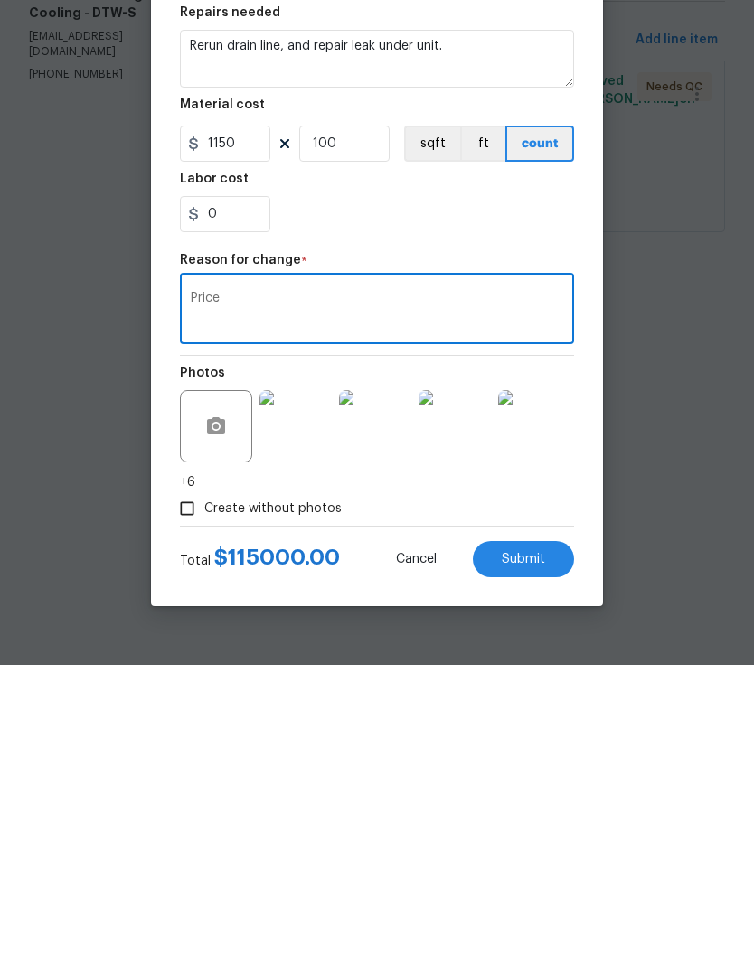
type textarea "Price"
click at [507, 594] on div "Edit Line Item Repair Upgrade BRN Area Interior Overall ​ Feature HVAC ​ Issue …" at bounding box center [377, 486] width 452 height 854
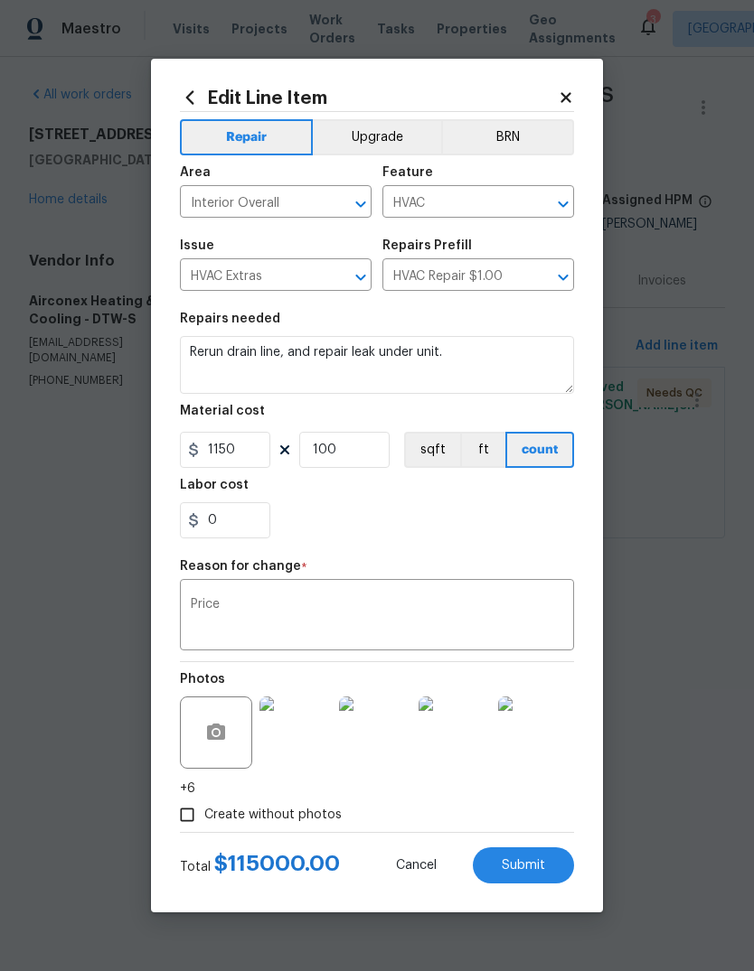
click at [534, 878] on button "Submit" at bounding box center [523, 866] width 101 height 36
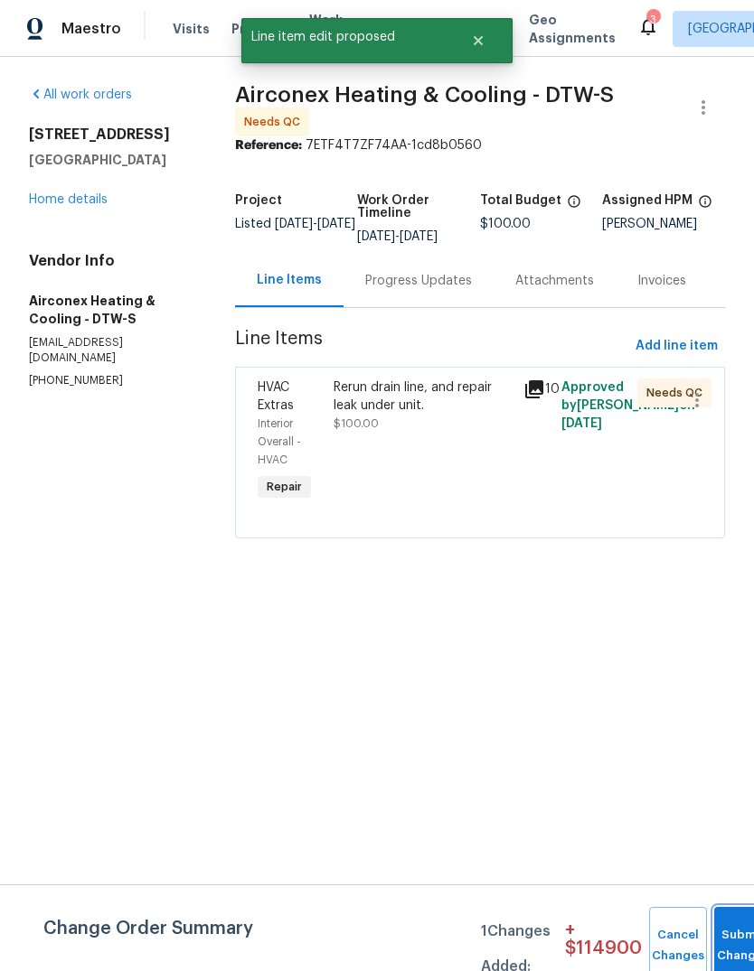
click at [734, 921] on button "Submit Changes" at bounding box center [743, 946] width 58 height 78
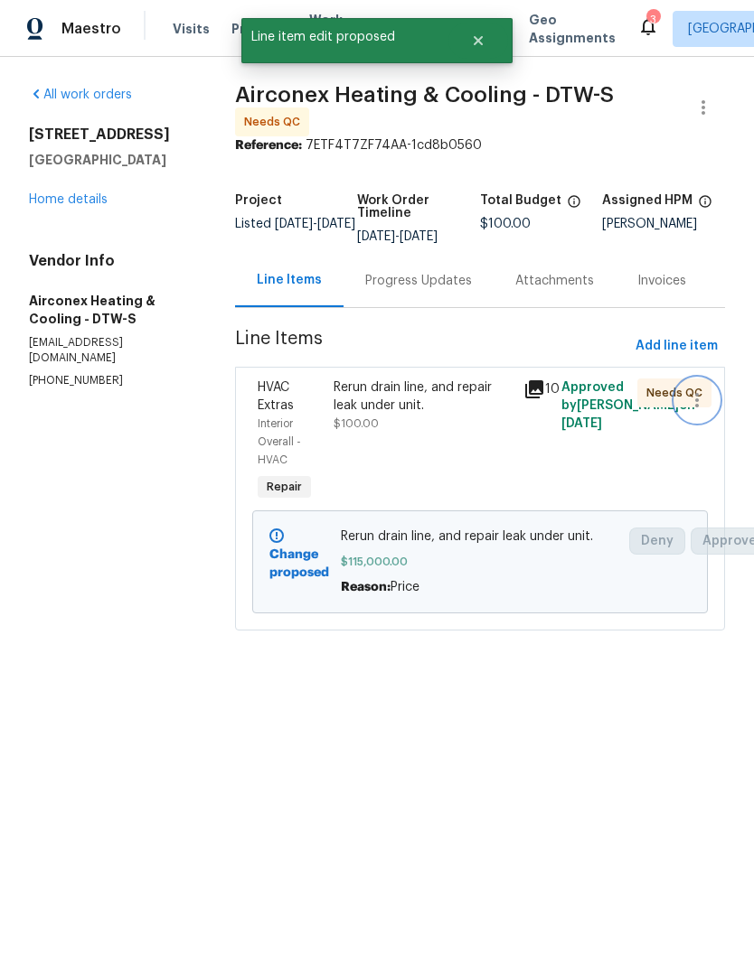
click at [697, 407] on icon "button" at bounding box center [697, 400] width 4 height 14
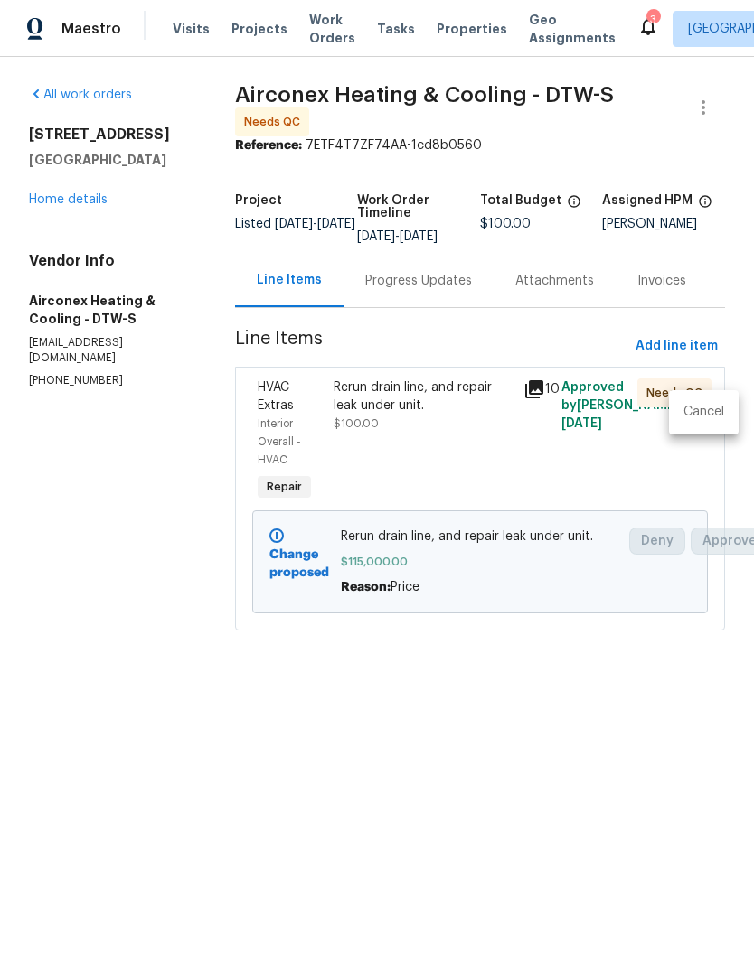
click at [466, 425] on div at bounding box center [377, 485] width 754 height 971
click at [466, 415] on div "Rerun drain line, and repair leak under unit." at bounding box center [422, 397] width 179 height 36
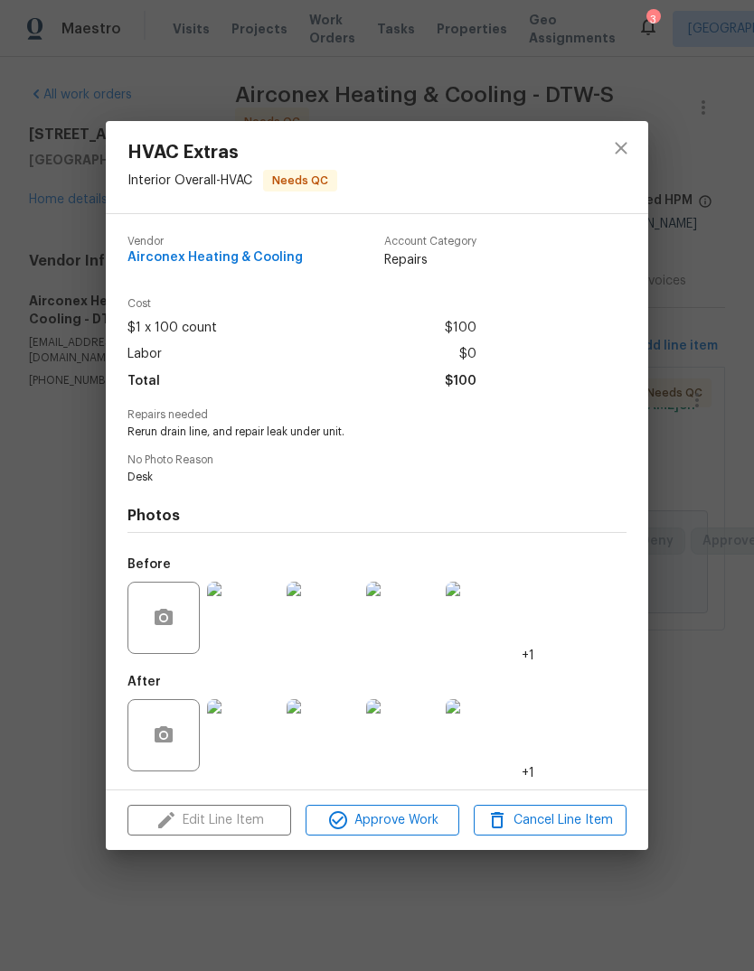
click at [268, 817] on div "Edit Line Item Approve Work Cancel Line Item" at bounding box center [377, 821] width 542 height 61
click at [592, 826] on span "Cancel Line Item" at bounding box center [550, 821] width 142 height 23
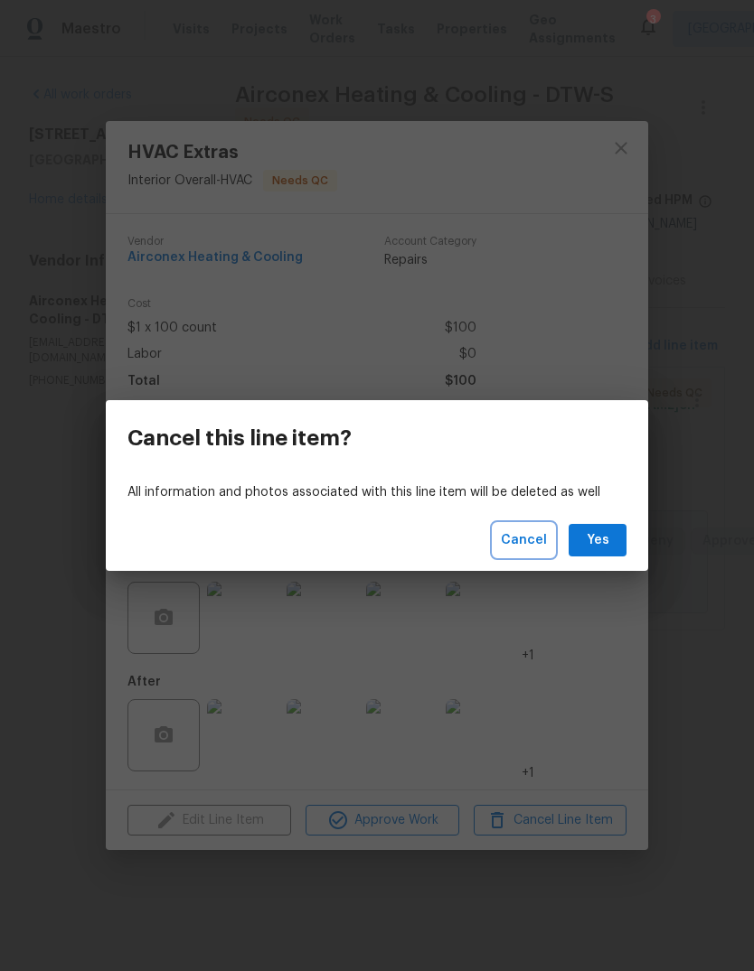
click at [531, 530] on span "Cancel" at bounding box center [524, 540] width 46 height 23
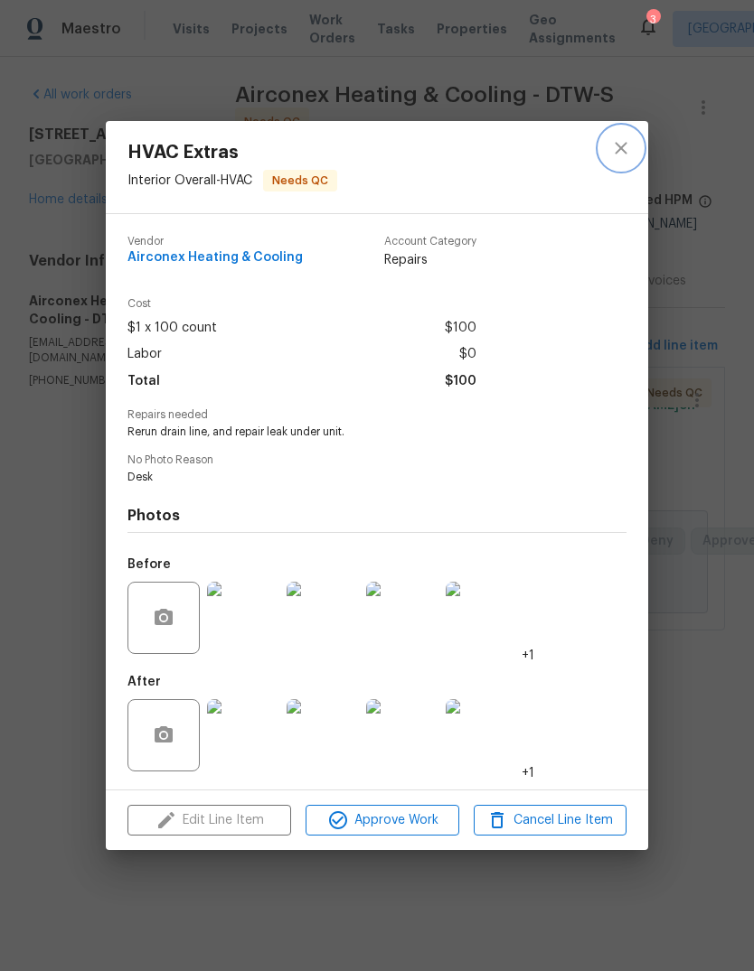
click at [613, 164] on button "close" at bounding box center [620, 147] width 43 height 43
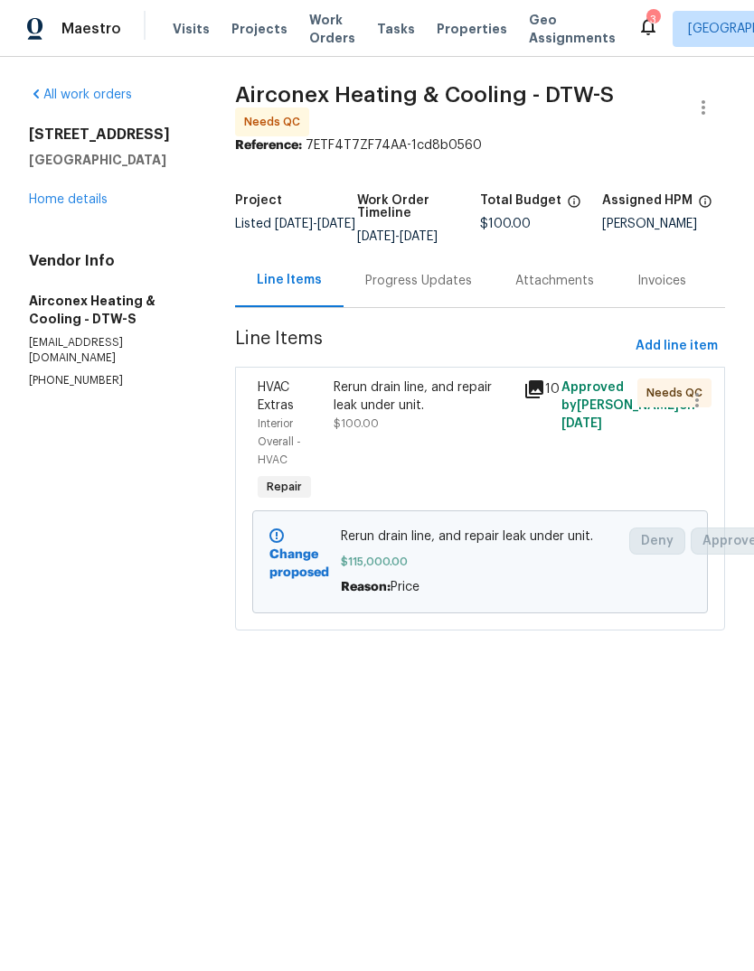
click at [653, 407] on div "Needs QC" at bounding box center [674, 393] width 74 height 29
click at [417, 415] on div "Rerun drain line, and repair leak under unit." at bounding box center [422, 397] width 179 height 36
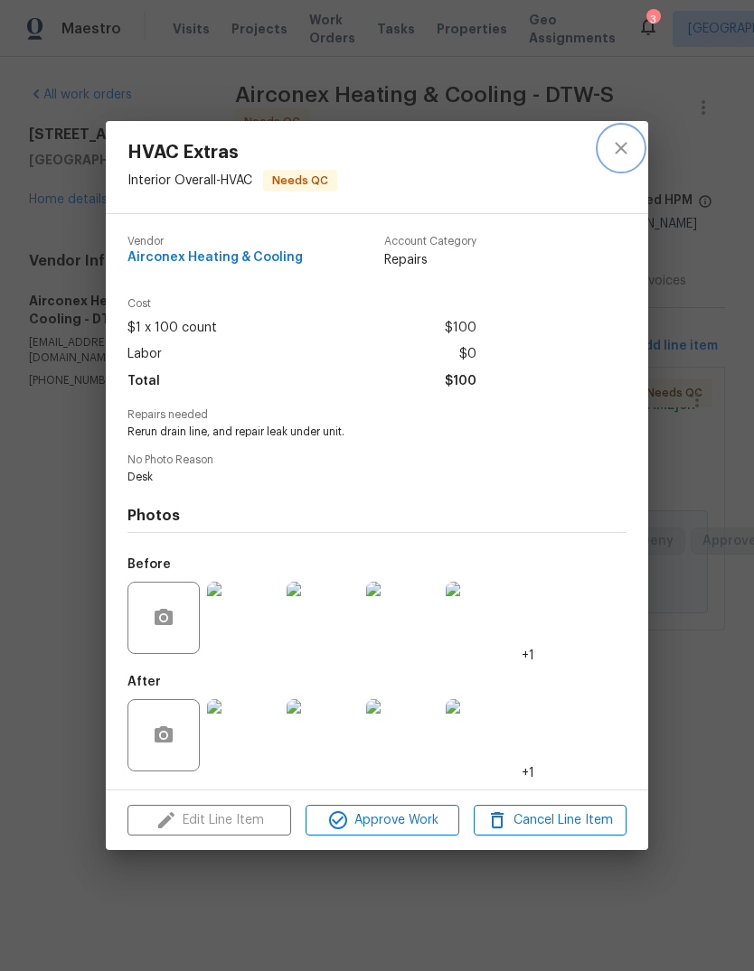
click at [623, 142] on icon "close" at bounding box center [621, 148] width 22 height 22
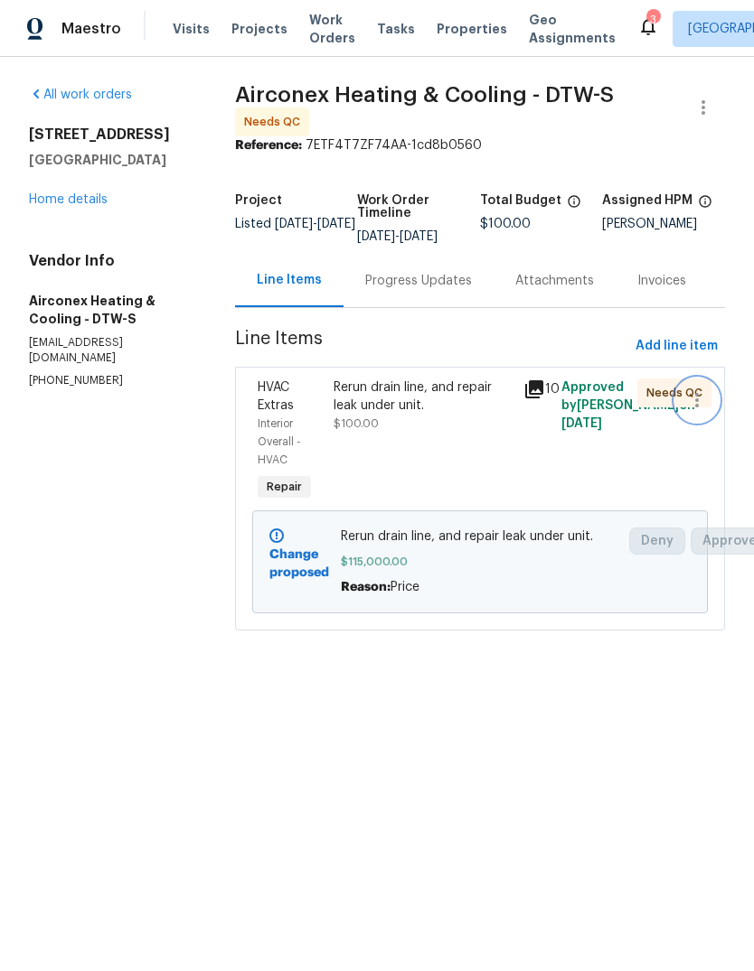
click at [692, 409] on icon "button" at bounding box center [697, 400] width 22 height 22
click at [576, 499] on div at bounding box center [377, 485] width 754 height 971
click at [674, 358] on span "Add line item" at bounding box center [676, 346] width 82 height 23
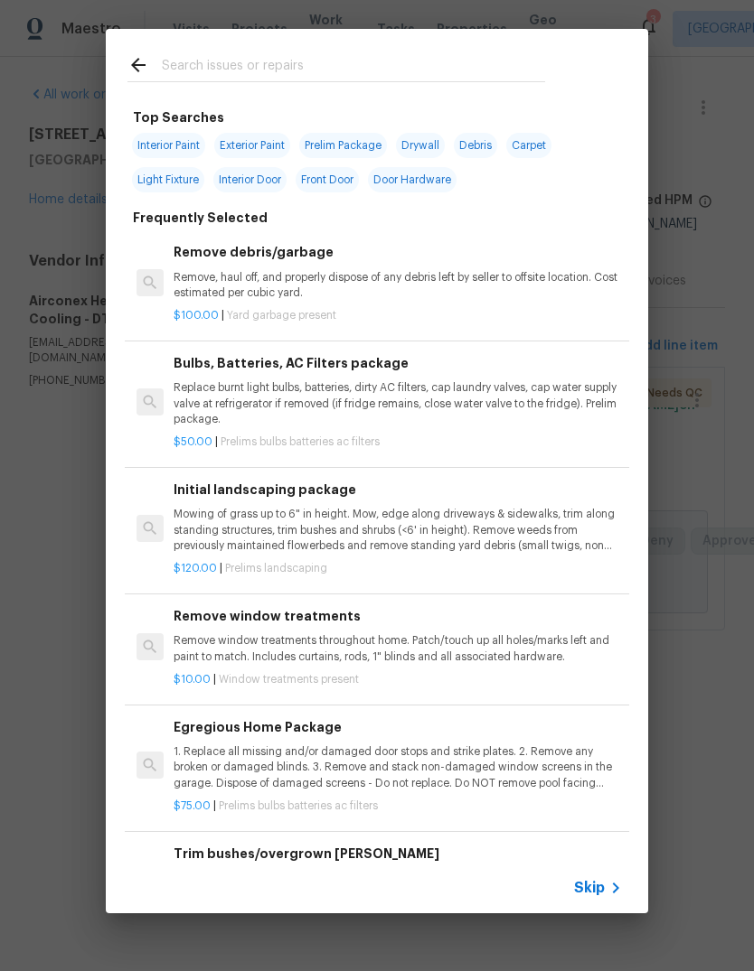
click at [118, 75] on div at bounding box center [336, 64] width 461 height 71
click at [137, 75] on icon at bounding box center [138, 65] width 22 height 22
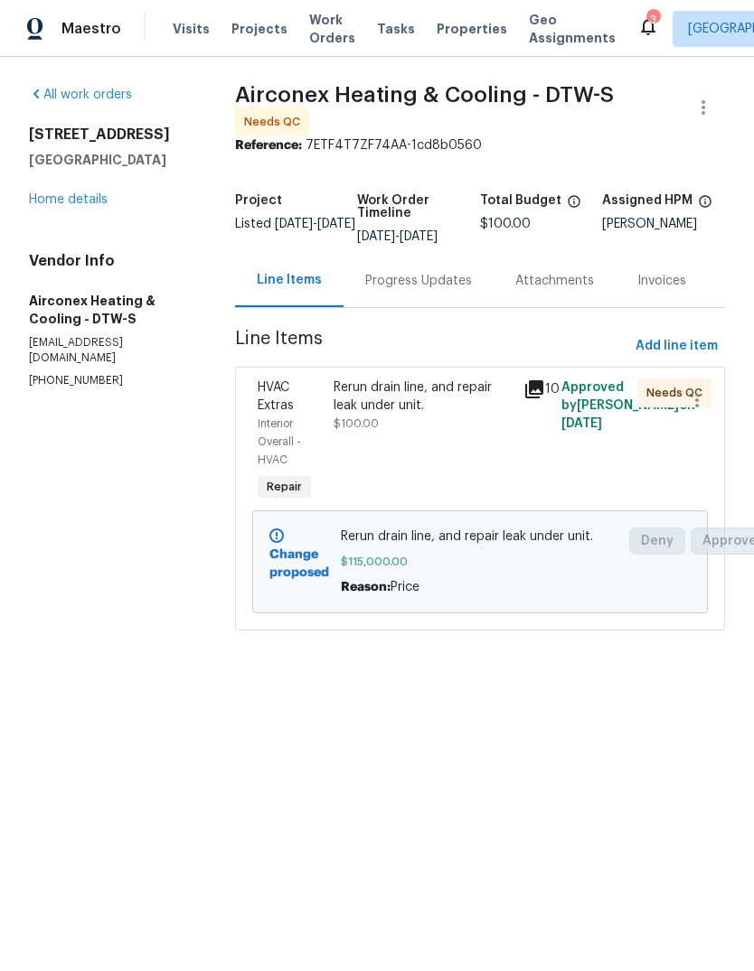
click at [414, 290] on div "Progress Updates" at bounding box center [418, 281] width 107 height 18
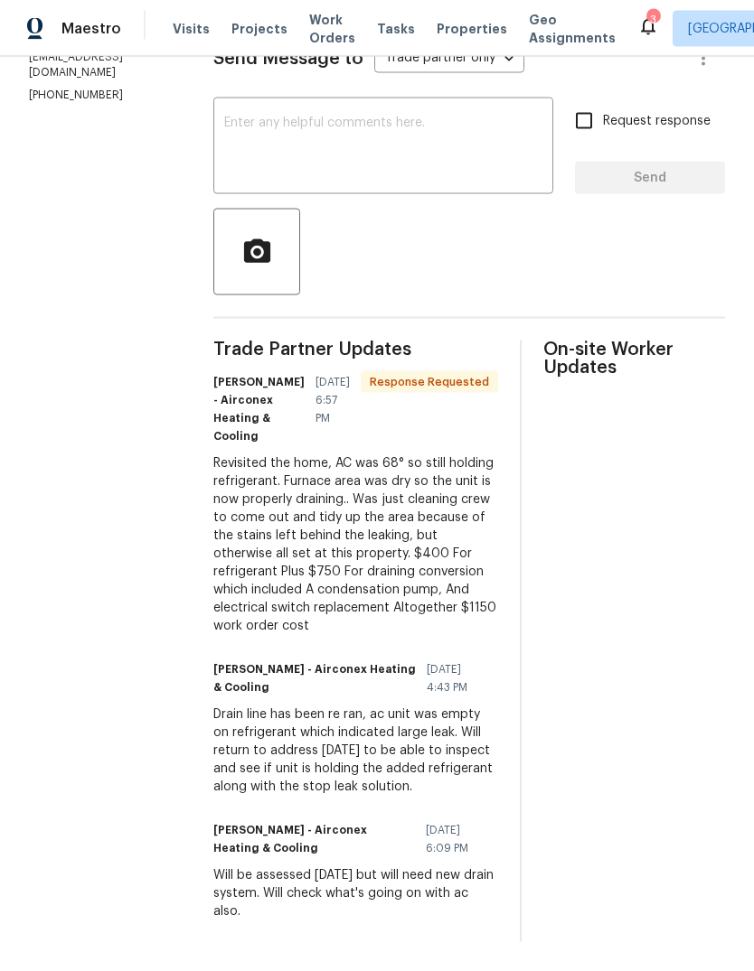
scroll to position [68, 0]
click at [288, 533] on div "Revisited the home, AC was 68° so still holding refrigerant. Furnace area was d…" at bounding box center [355, 544] width 285 height 181
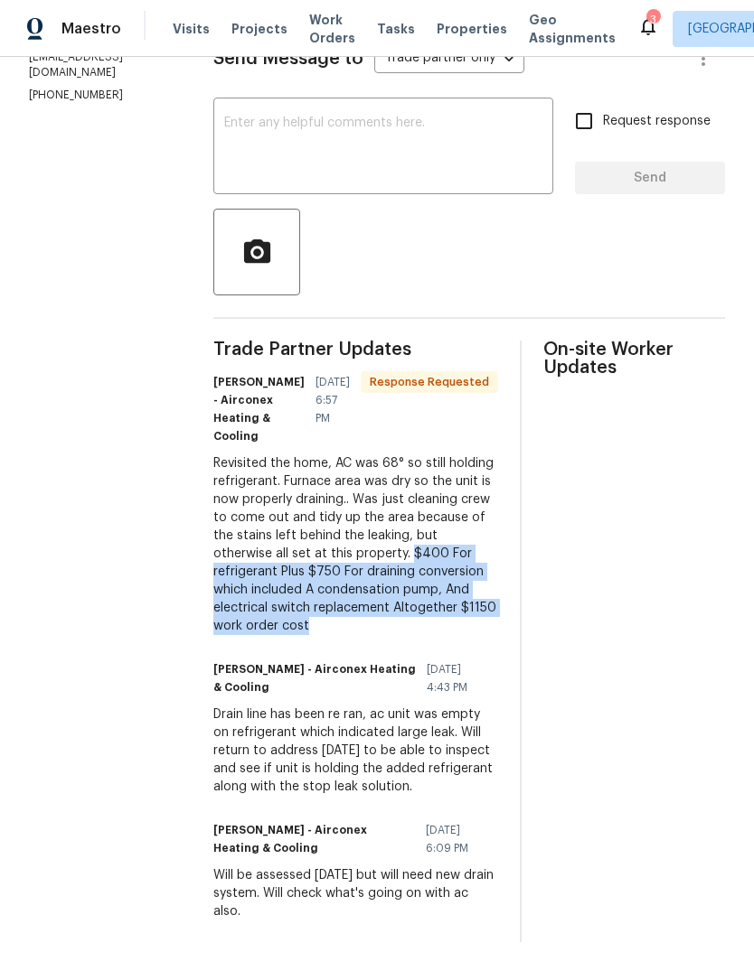
copy div "$400 For refrigerant Plus $750 For draining conversion which included A condens…"
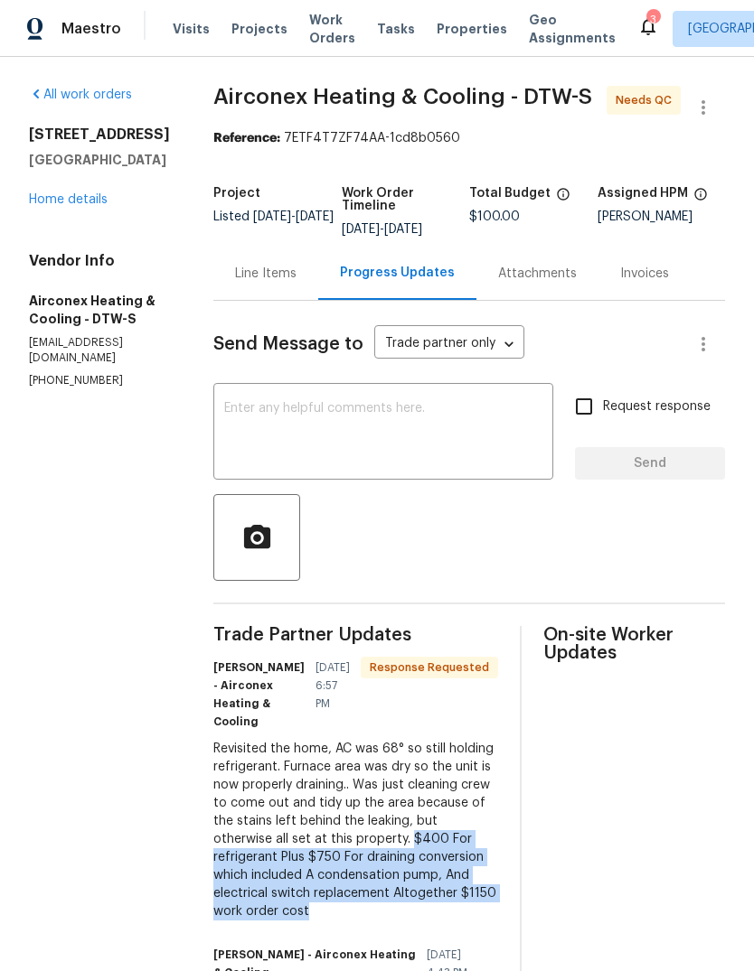
scroll to position [0, 0]
click at [250, 247] on div "Line Items" at bounding box center [265, 273] width 105 height 53
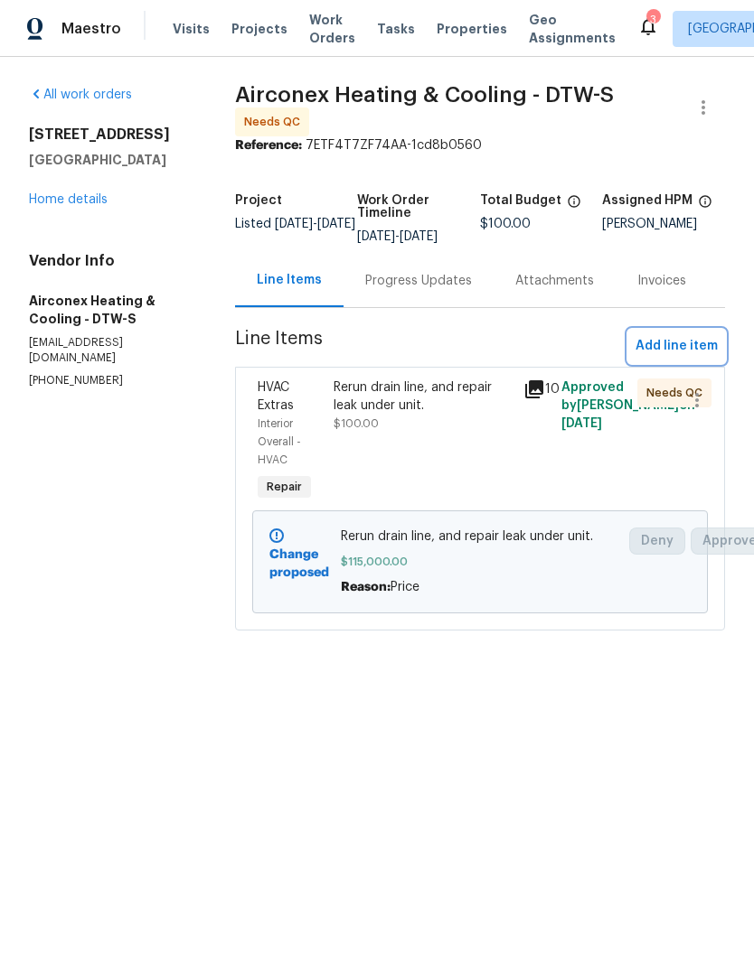
click at [658, 356] on span "Add line item" at bounding box center [676, 346] width 82 height 23
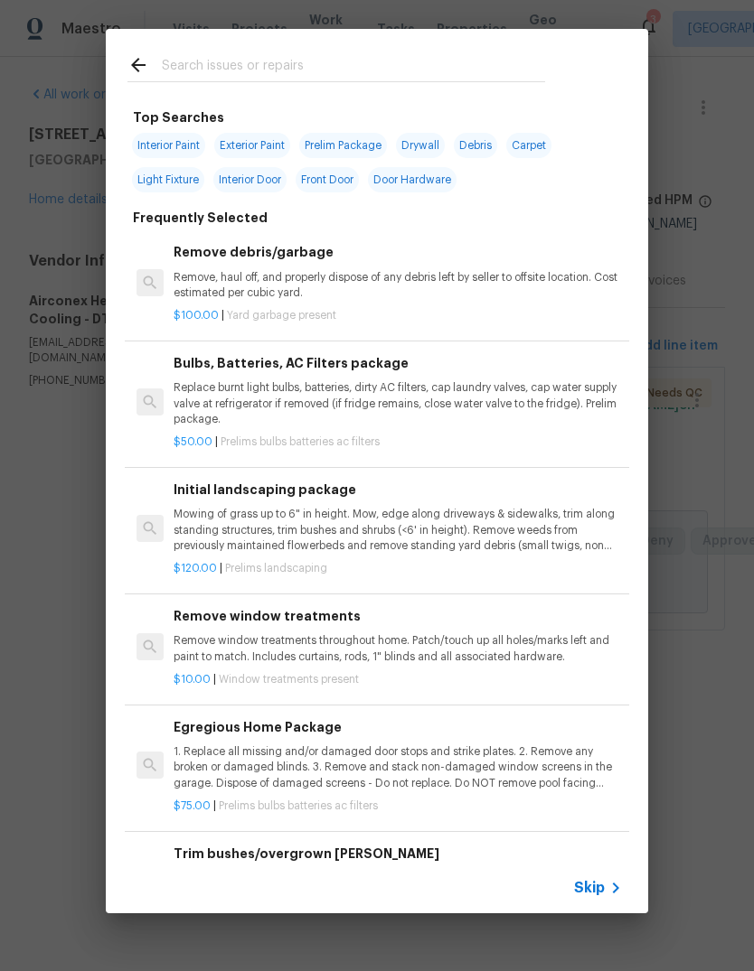
click at [378, 65] on input "text" at bounding box center [353, 67] width 383 height 27
type input "Hvac"
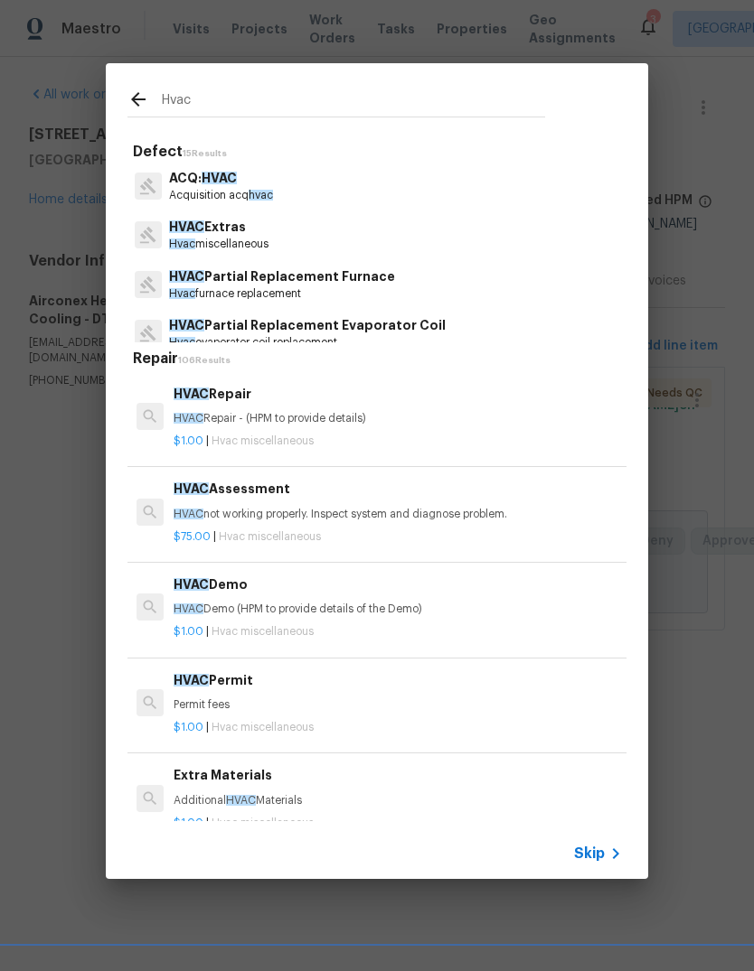
click at [329, 522] on div "$75.00 | Hvac miscellaneous" at bounding box center [397, 533] width 448 height 23
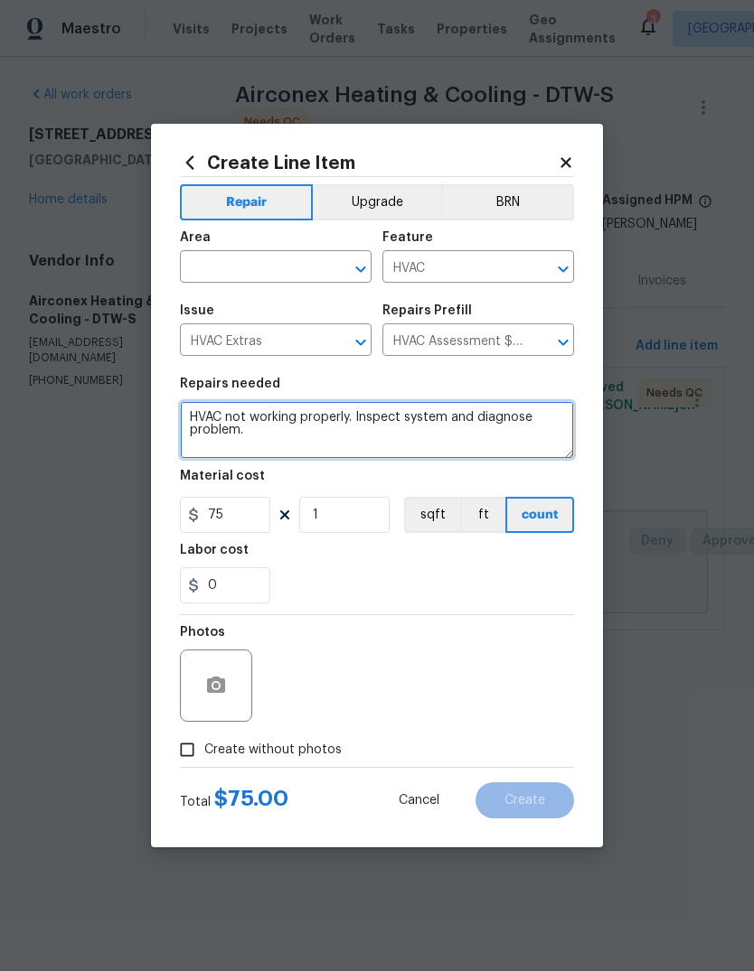
click at [293, 426] on textarea "HVAC not working properly. Inspect system and diagnose problem." at bounding box center [377, 430] width 394 height 58
click at [280, 415] on textarea "HVAC not working properly. Inspect system and diagnose problem." at bounding box center [377, 430] width 394 height 58
click at [276, 418] on textarea "HVAC not working properly. Inspect system and diagnose problem." at bounding box center [377, 430] width 394 height 58
paste textarea "$400 For refrigerant Plus $750 For draining conversion which included A condens…"
type textarea "$400 For refrigerant Plus $750 For draining conversion which included A condens…"
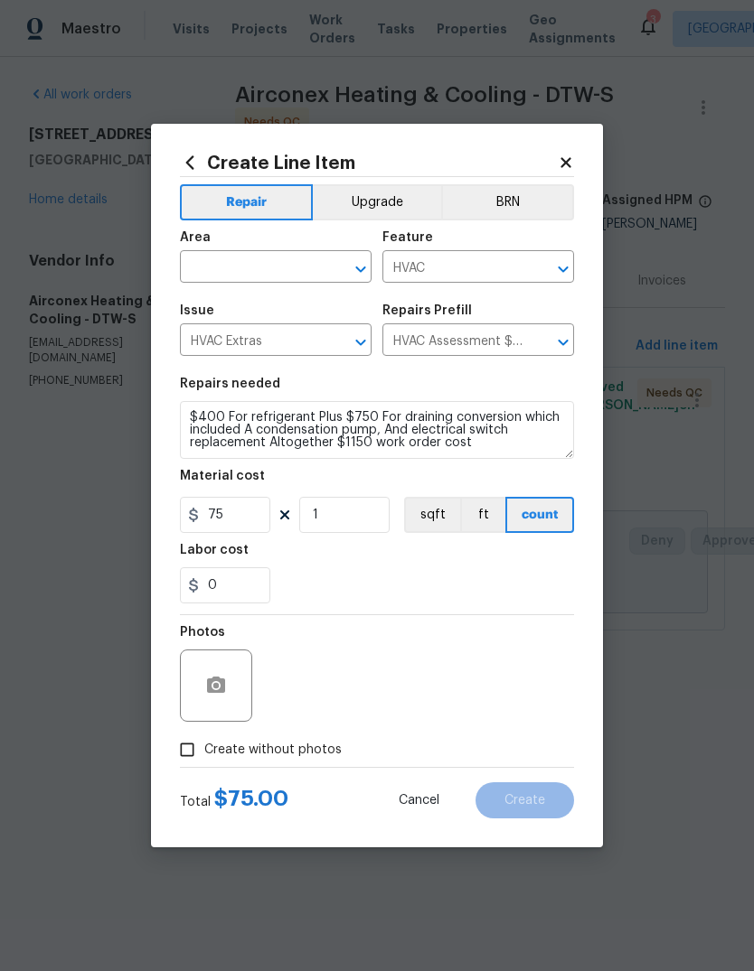
click at [422, 585] on div "0" at bounding box center [377, 585] width 394 height 36
click at [217, 527] on input "75" at bounding box center [225, 515] width 90 height 36
type input "1150"
click at [492, 558] on div "Labor cost" at bounding box center [377, 555] width 394 height 23
click at [289, 754] on span "Create without photos" at bounding box center [272, 750] width 137 height 19
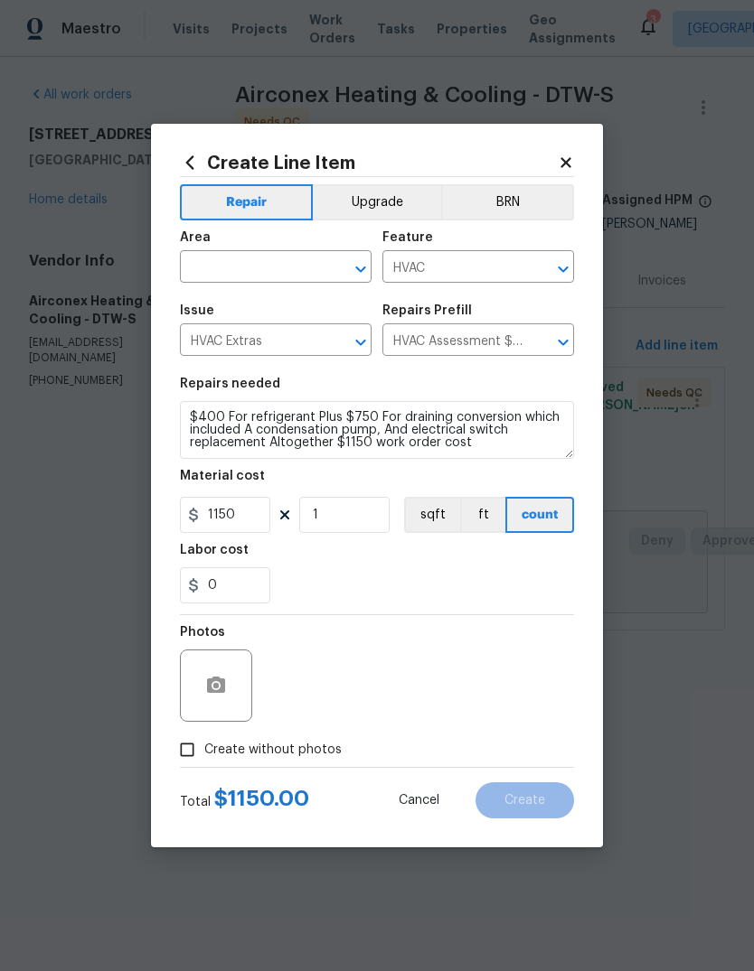
click at [204, 754] on input "Create without photos" at bounding box center [187, 750] width 34 height 34
checkbox input "true"
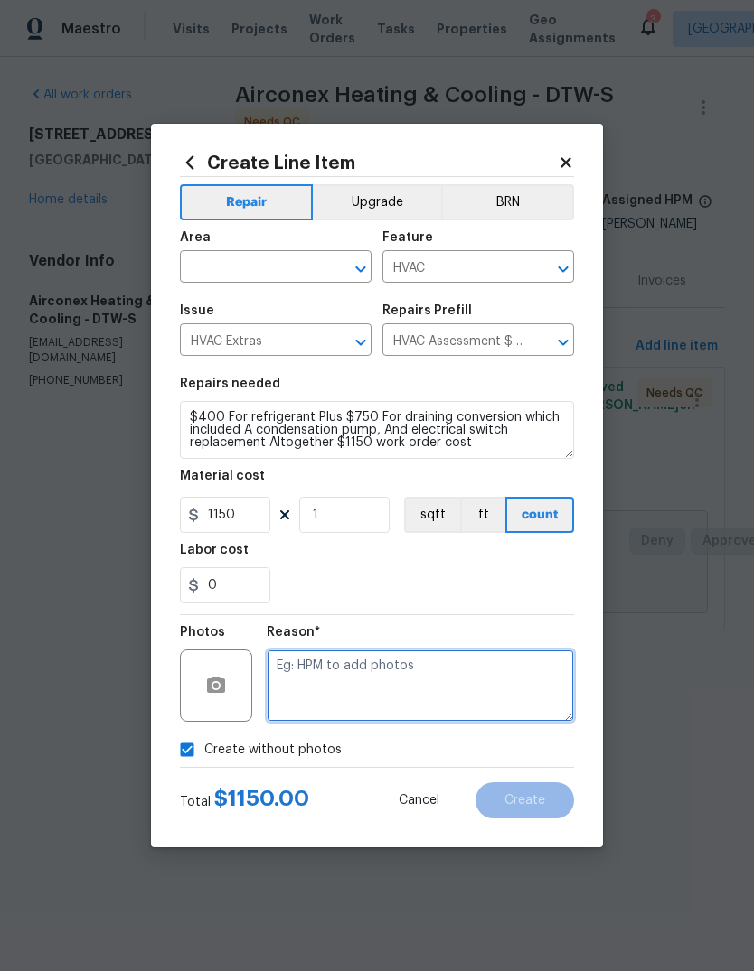
click at [399, 672] on textarea at bounding box center [420, 686] width 307 height 72
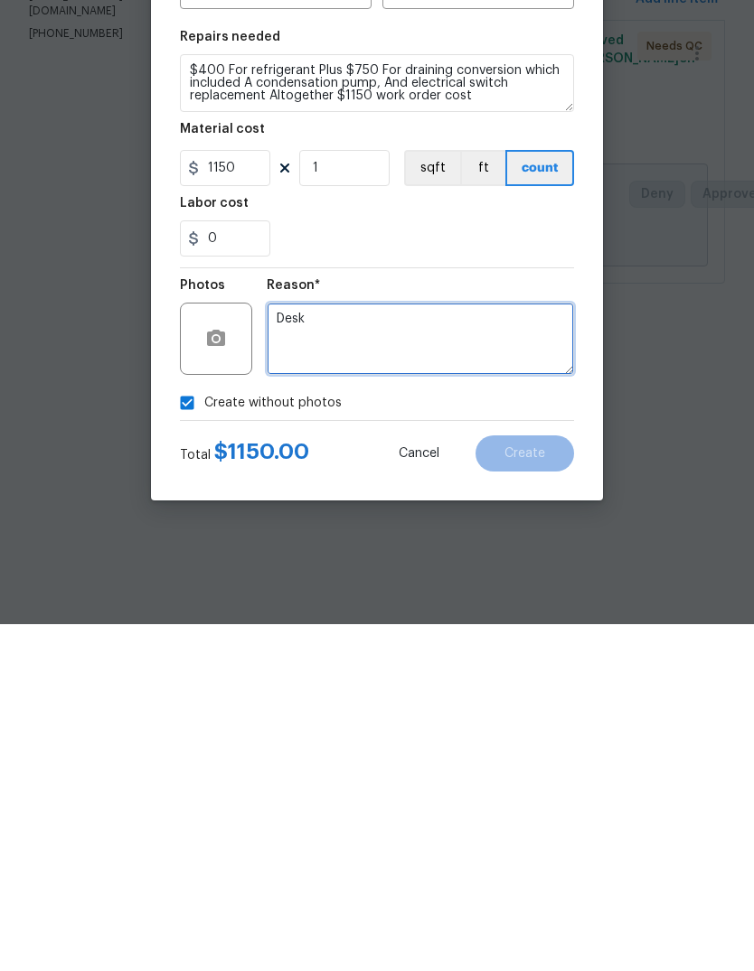
type textarea "Desk"
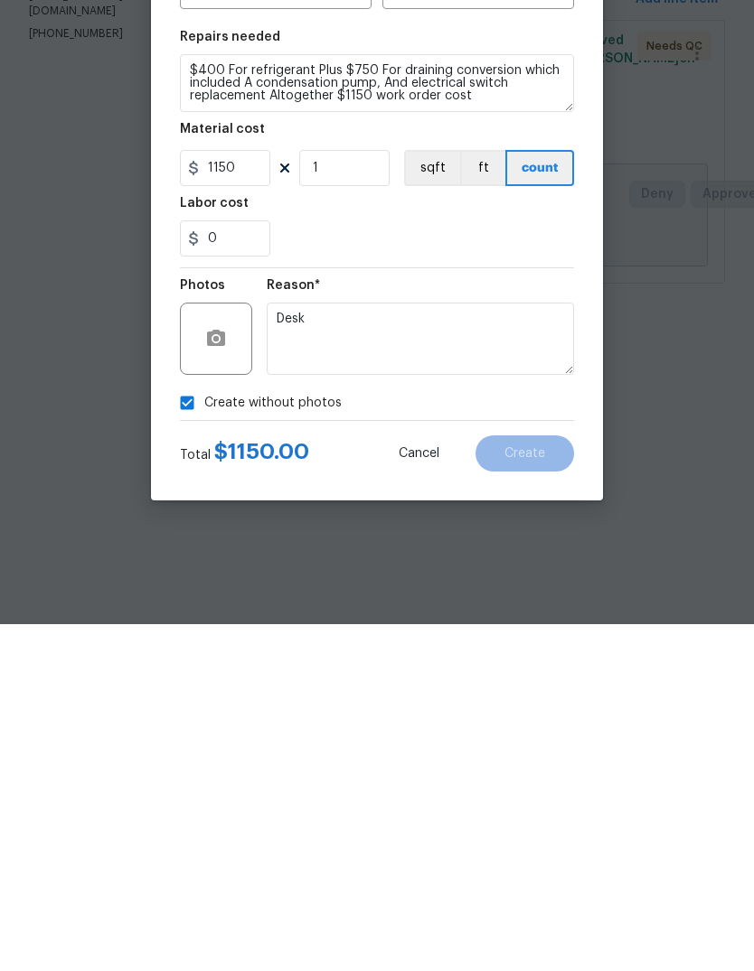
click at [425, 733] on div "Create without photos" at bounding box center [377, 750] width 394 height 34
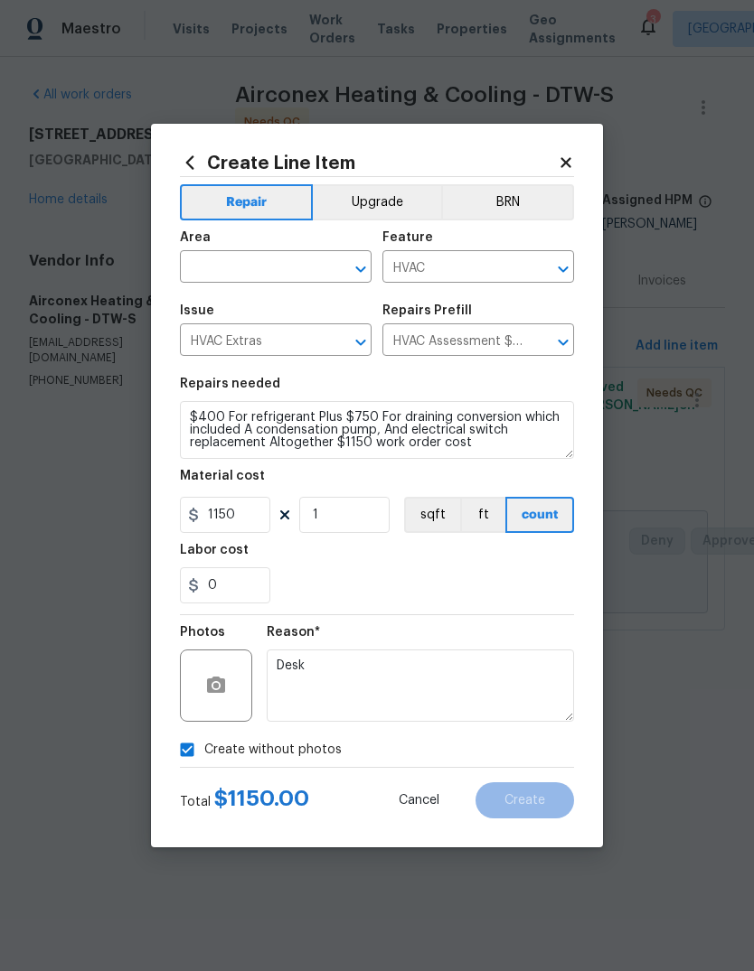
click at [289, 259] on input "text" at bounding box center [250, 269] width 141 height 28
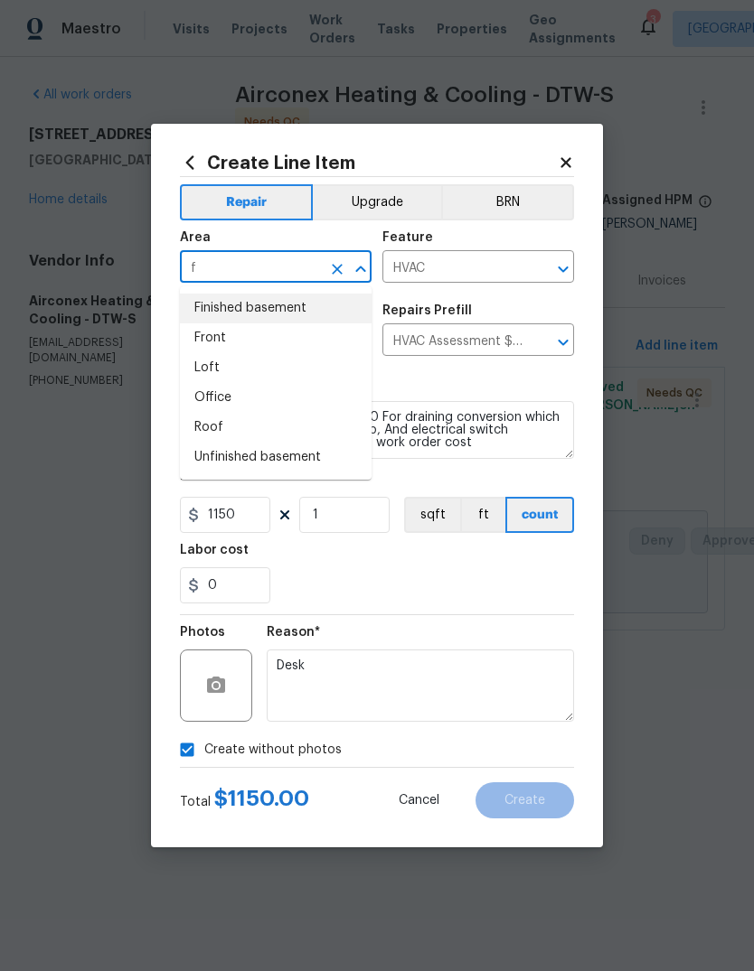
click at [293, 308] on li "Finished basement" at bounding box center [276, 309] width 192 height 30
type input "Finished basement"
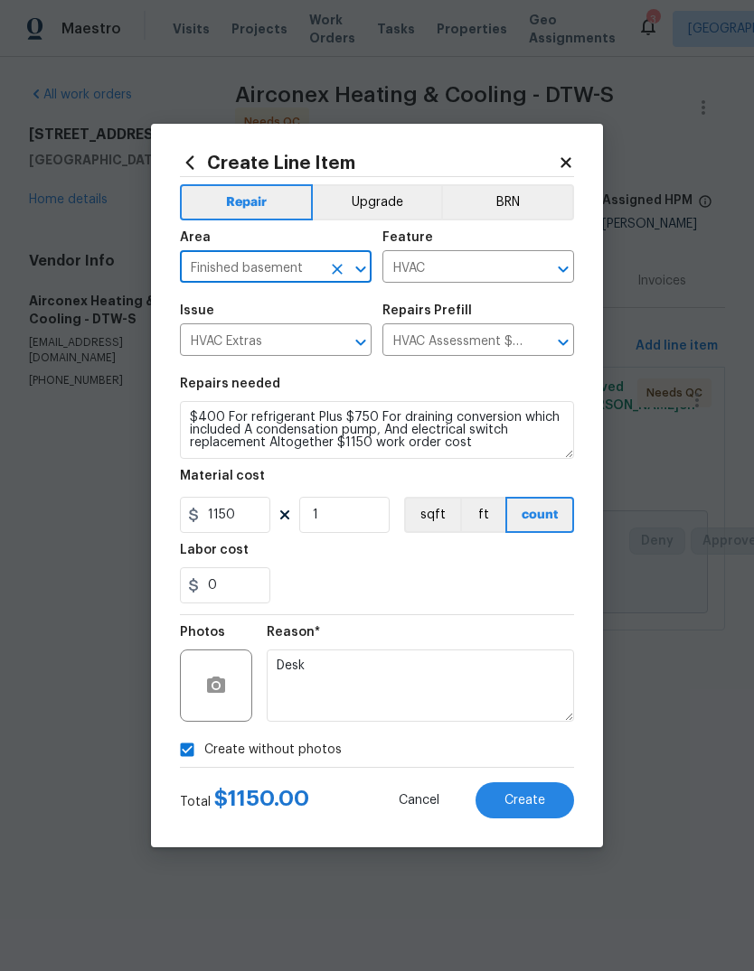
click at [447, 572] on div "0" at bounding box center [377, 585] width 394 height 36
click at [539, 803] on span "Create" at bounding box center [524, 801] width 41 height 14
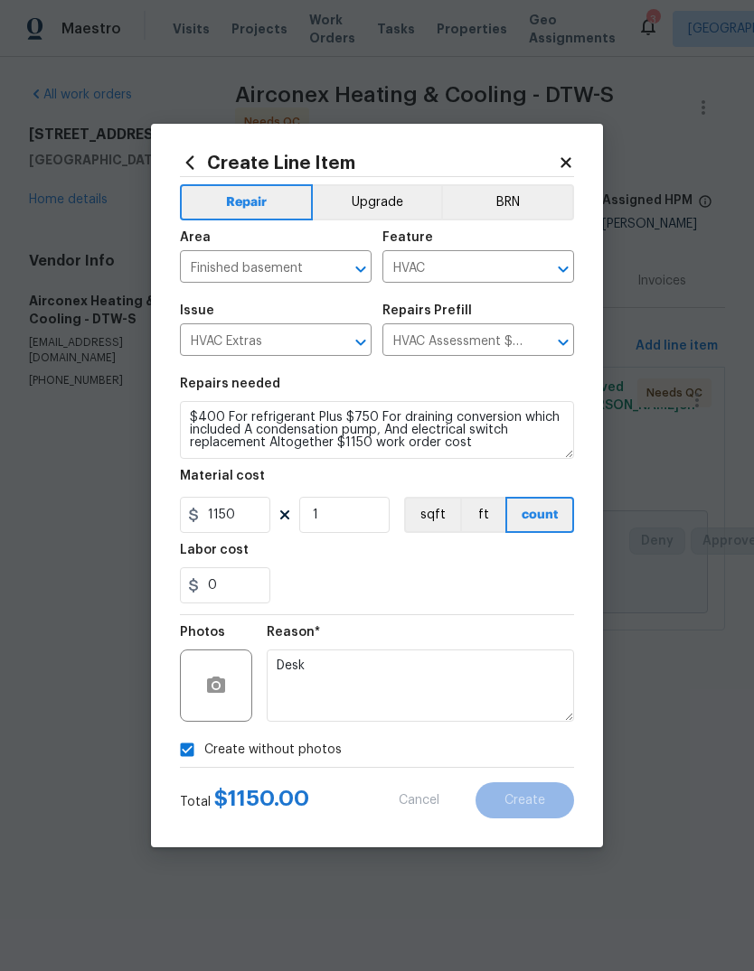
type input "0"
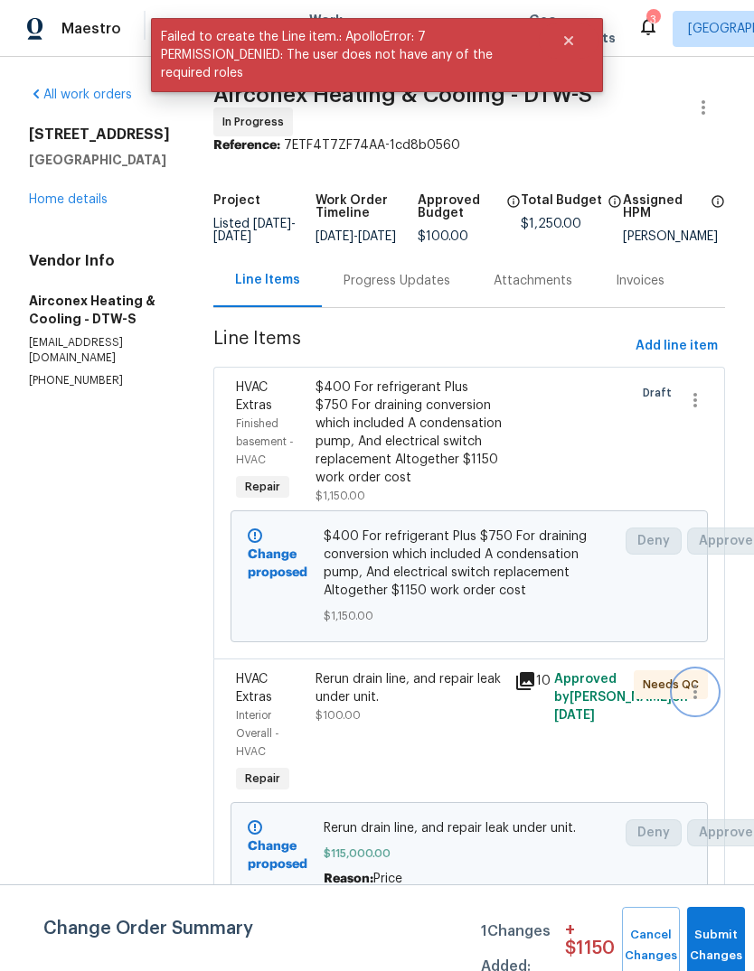
click at [679, 704] on button "button" at bounding box center [694, 691] width 43 height 43
click at [706, 703] on li "Cancel" at bounding box center [704, 701] width 70 height 30
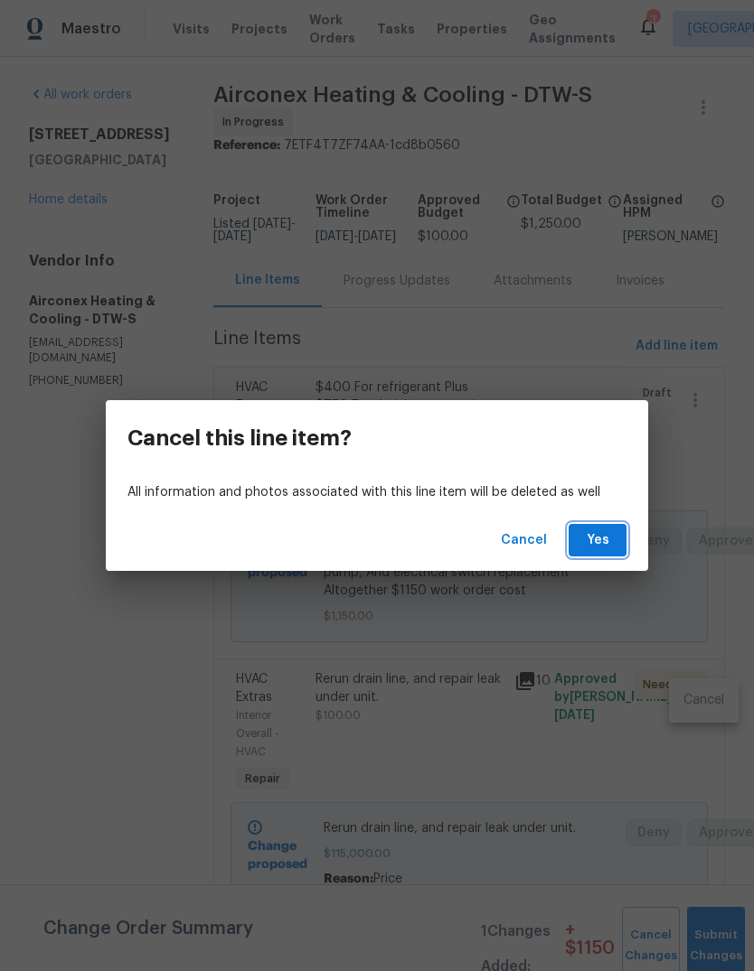
click at [599, 547] on span "Yes" at bounding box center [597, 540] width 29 height 23
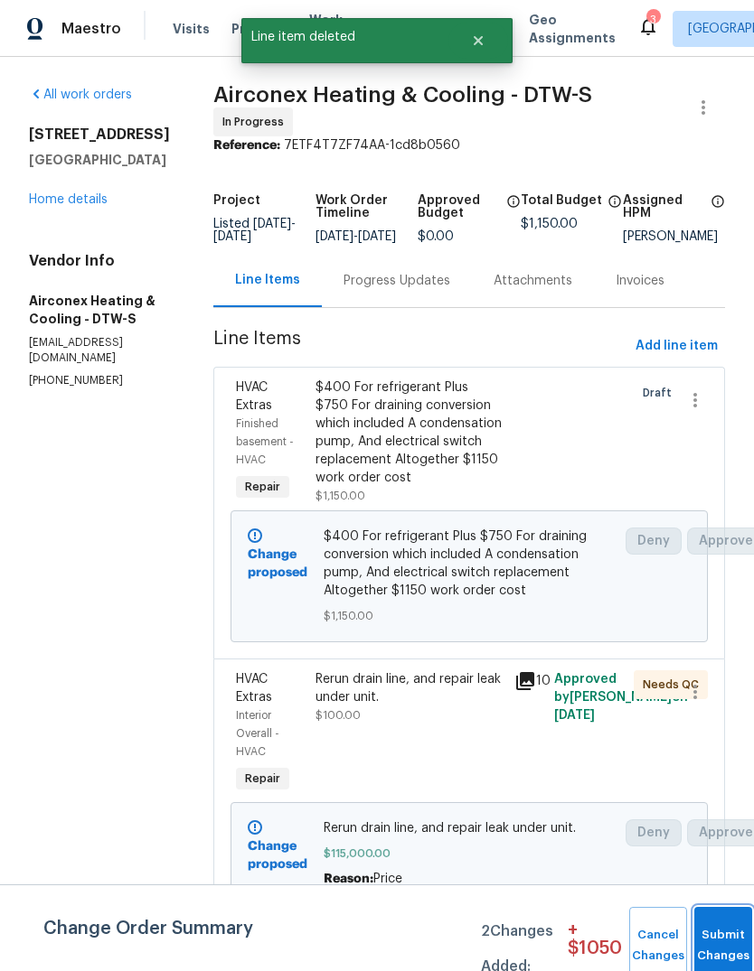
click at [707, 942] on button "Submit Changes" at bounding box center [723, 946] width 58 height 78
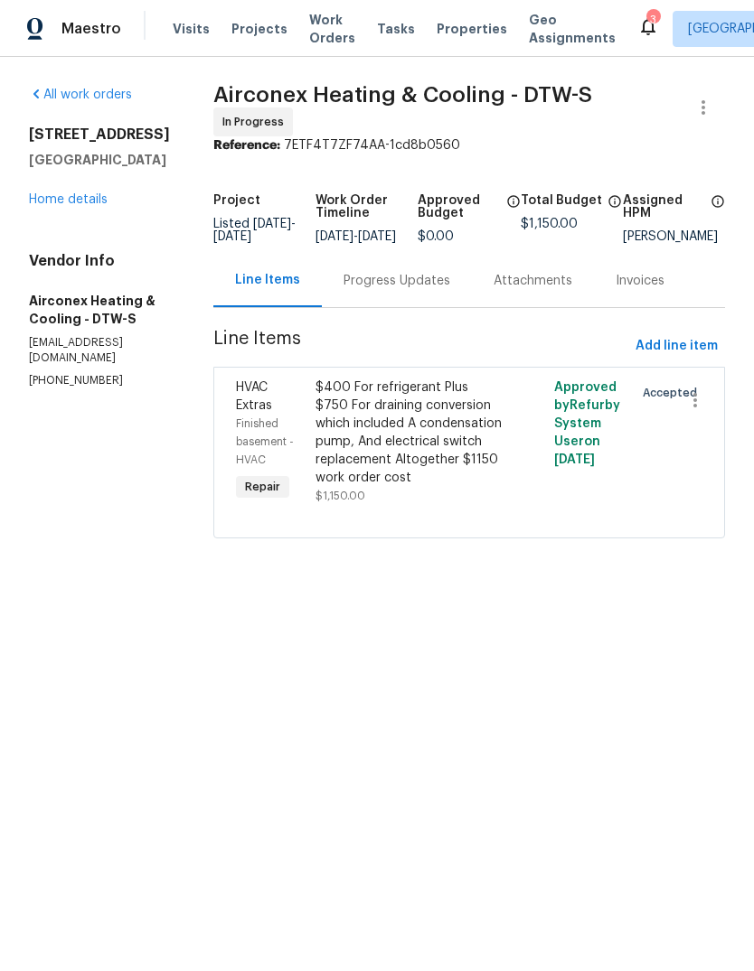
click at [413, 458] on div "$400 For refrigerant Plus $750 For draining conversion which included A condens…" at bounding box center [409, 433] width 188 height 108
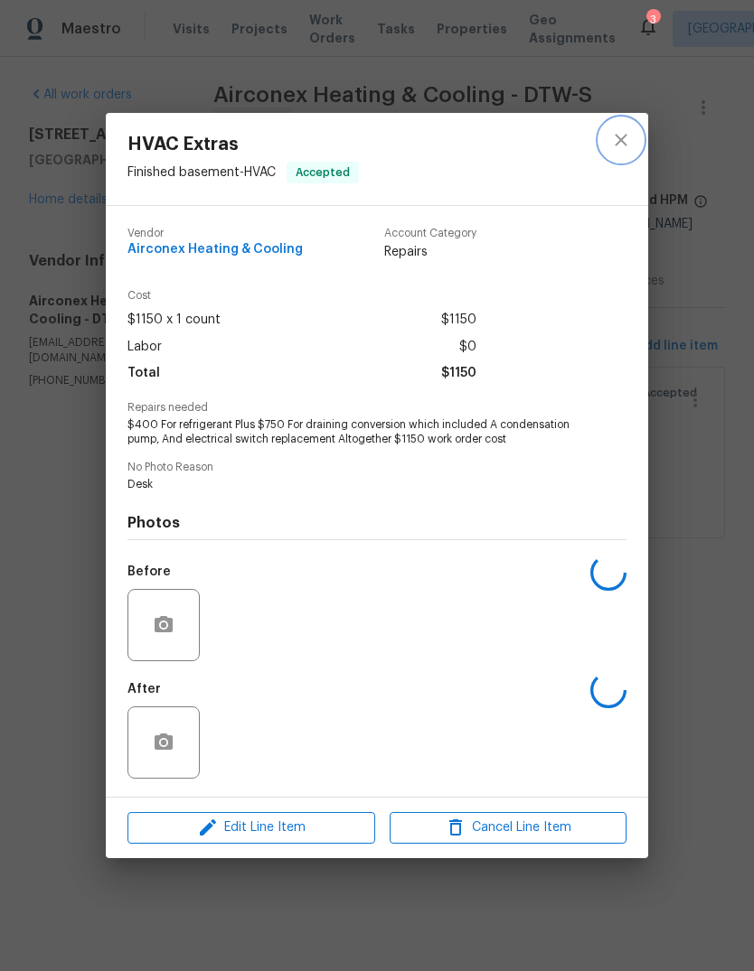
click at [617, 125] on button "close" at bounding box center [620, 139] width 43 height 43
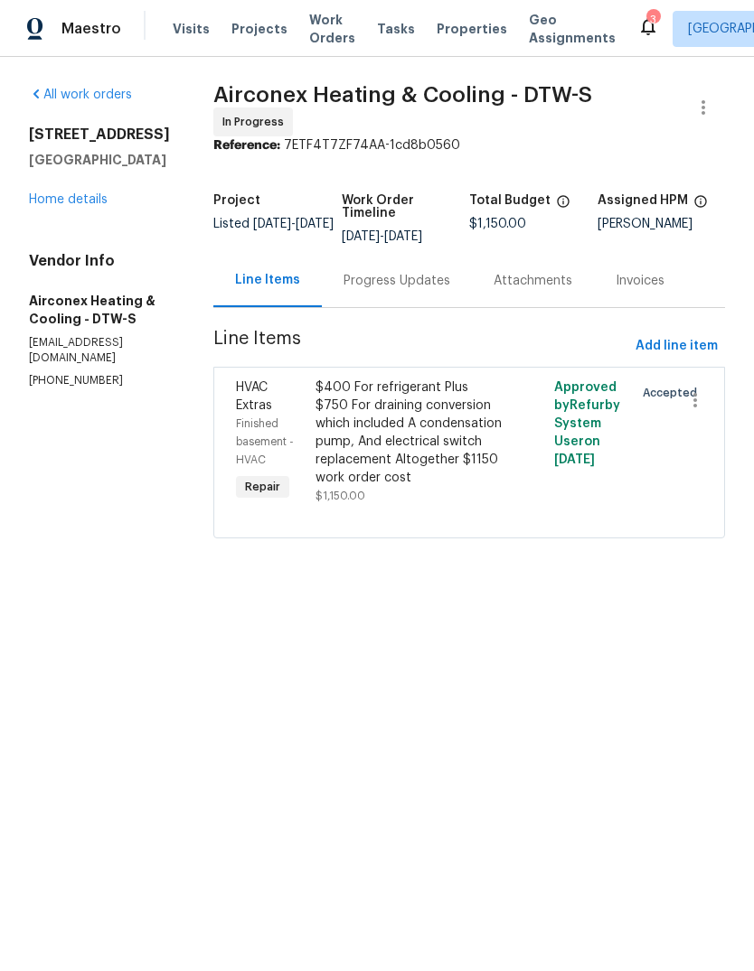
click at [398, 263] on div "Progress Updates" at bounding box center [397, 280] width 150 height 53
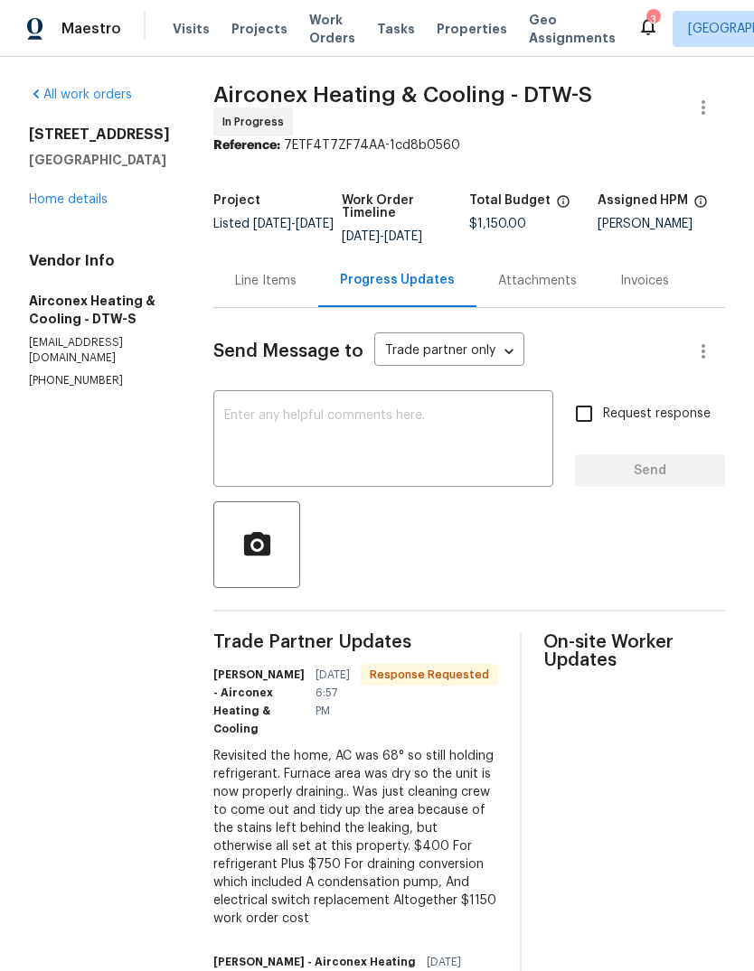
click at [241, 279] on div "Line Items" at bounding box center [265, 281] width 61 height 18
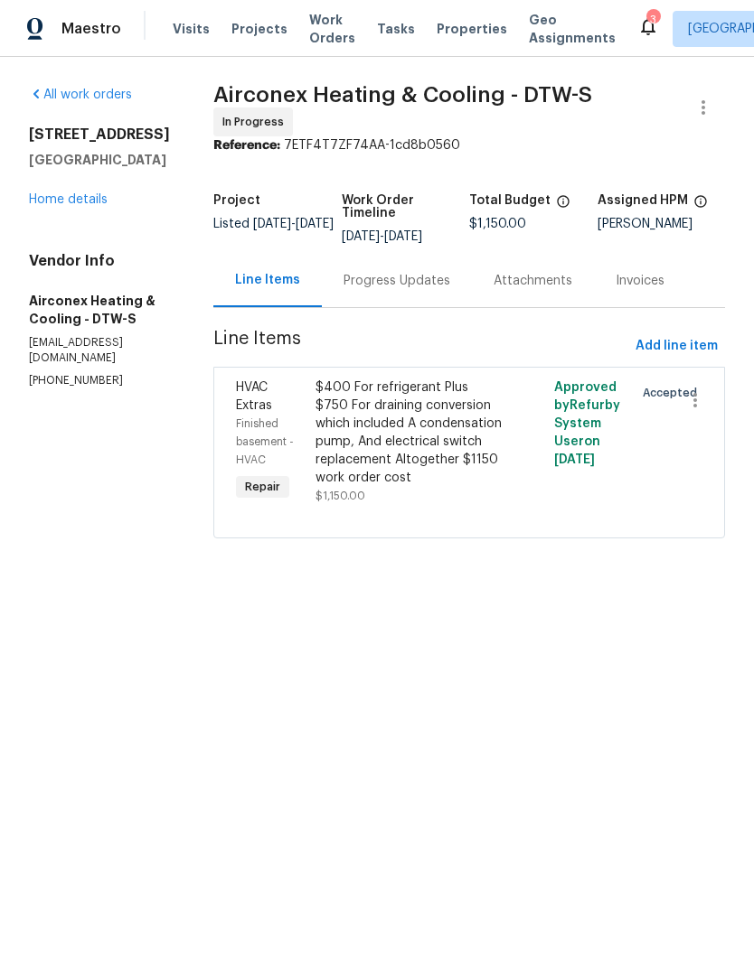
click at [80, 203] on link "Home details" at bounding box center [68, 199] width 79 height 13
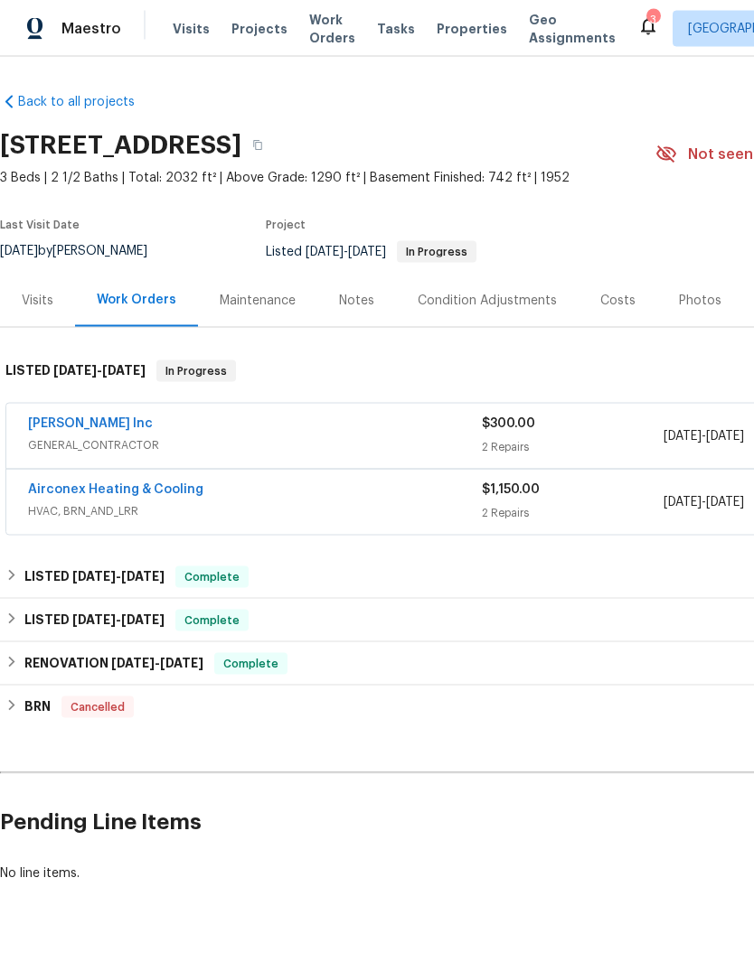
scroll to position [33, 0]
click at [154, 483] on link "Airconex Heating & Cooling" at bounding box center [115, 489] width 175 height 13
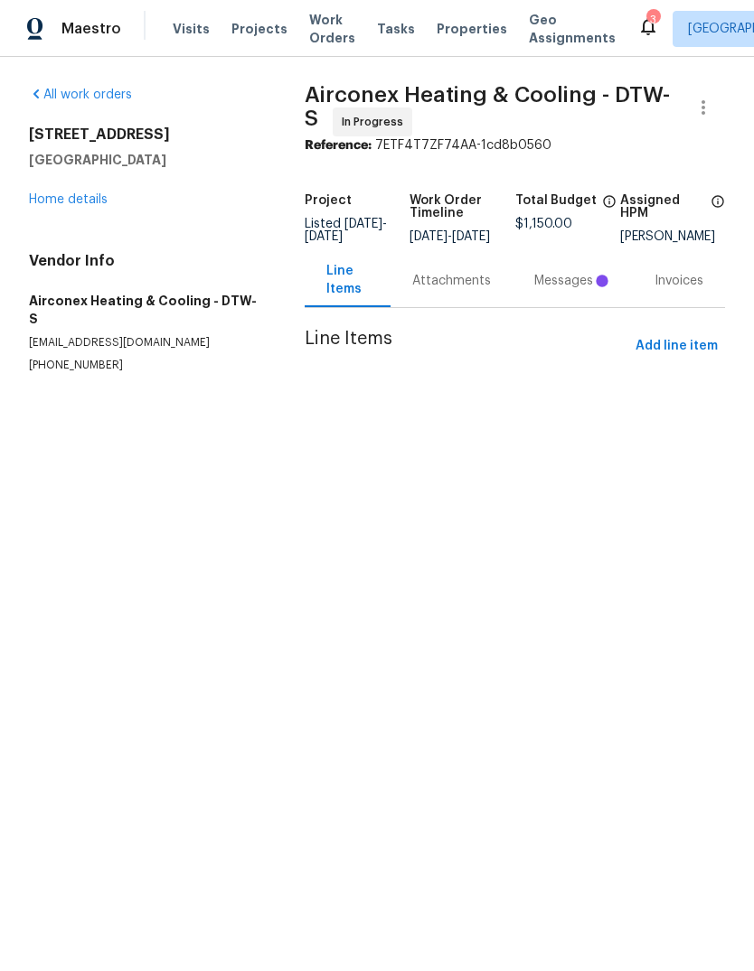
click at [585, 285] on div "Messages" at bounding box center [572, 281] width 77 height 18
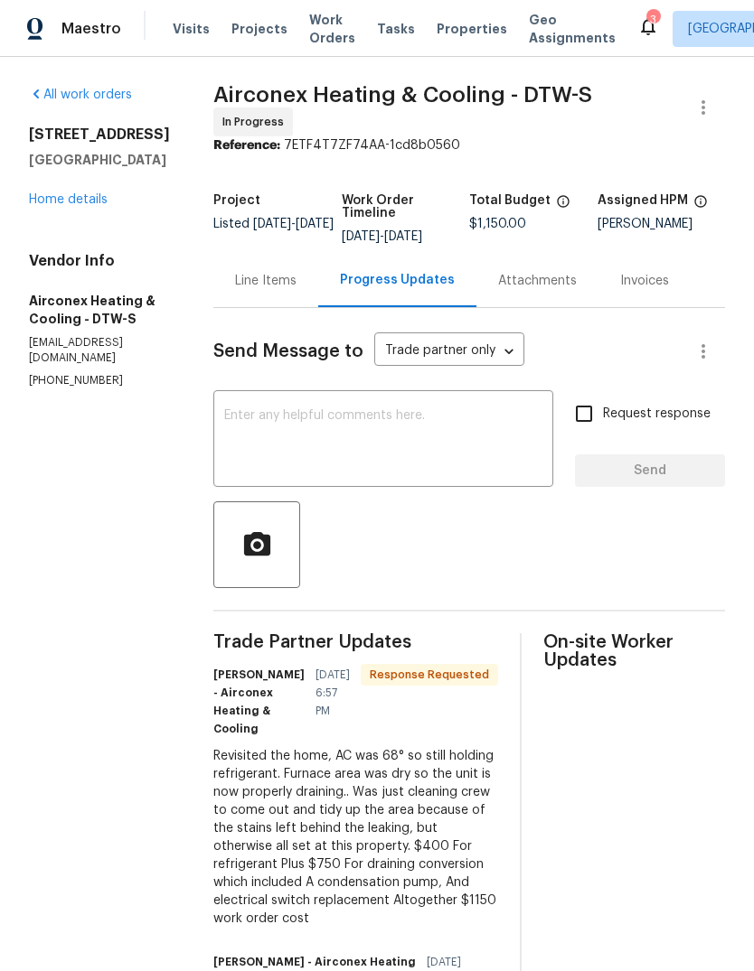
click at [515, 278] on div "Attachments" at bounding box center [537, 281] width 79 height 18
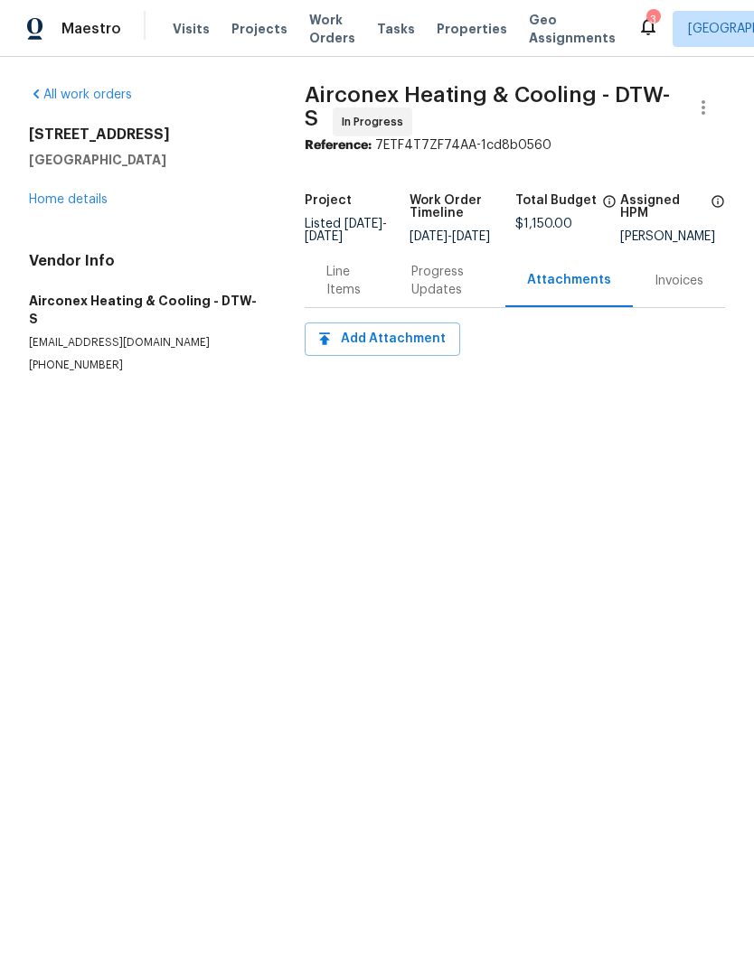
click at [454, 297] on div "Progress Updates" at bounding box center [447, 281] width 72 height 36
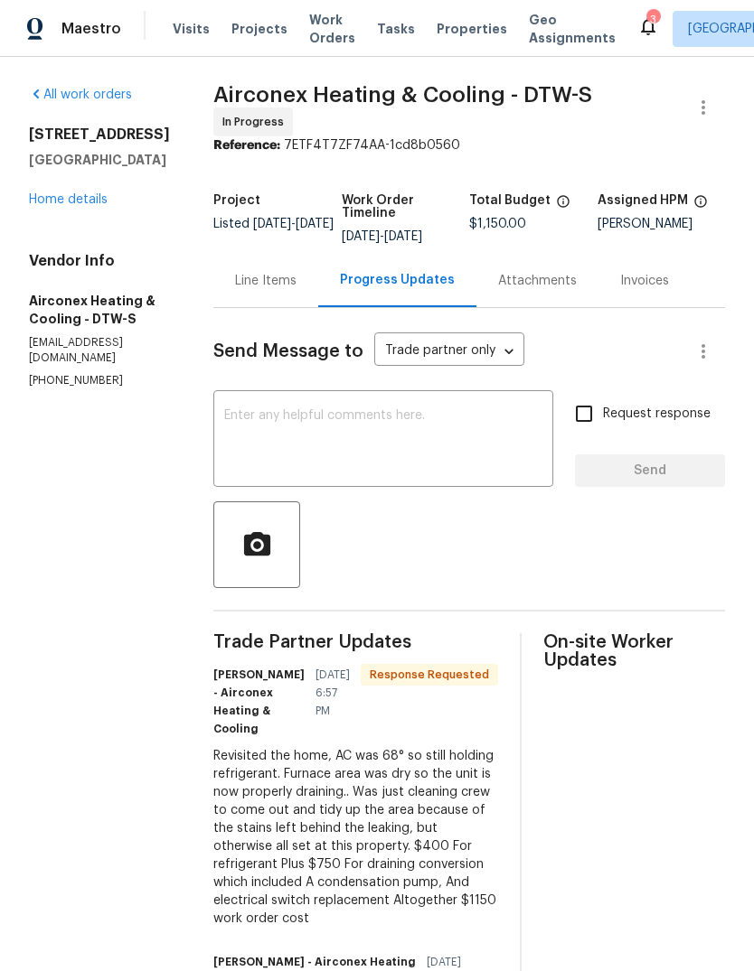
click at [255, 283] on div "Line Items" at bounding box center [265, 281] width 61 height 18
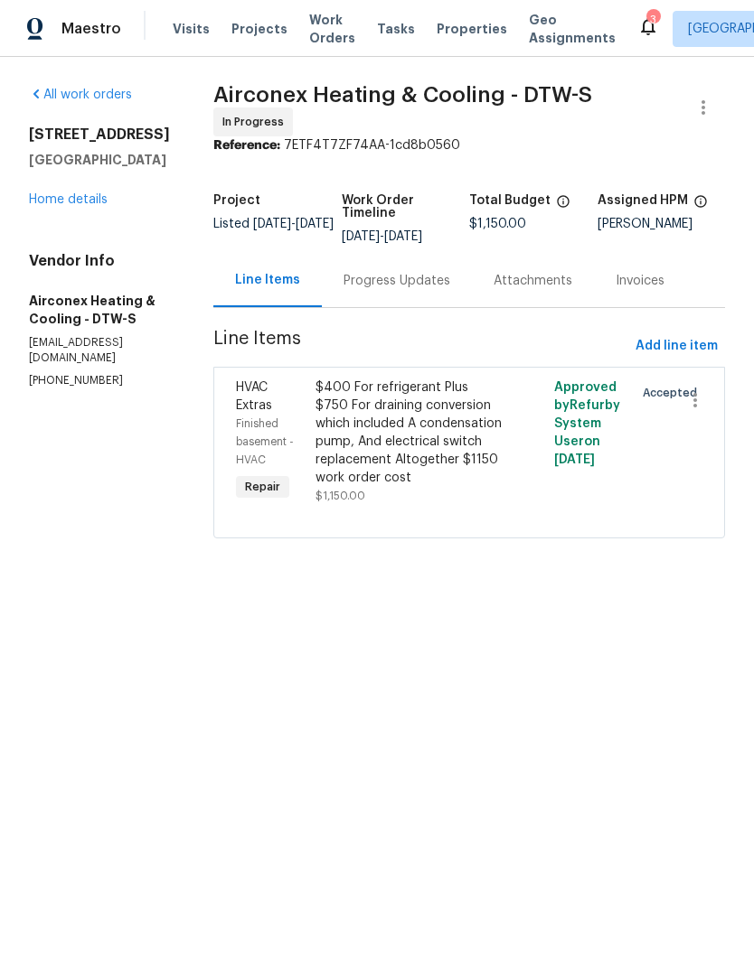
click at [65, 201] on link "Home details" at bounding box center [68, 199] width 79 height 13
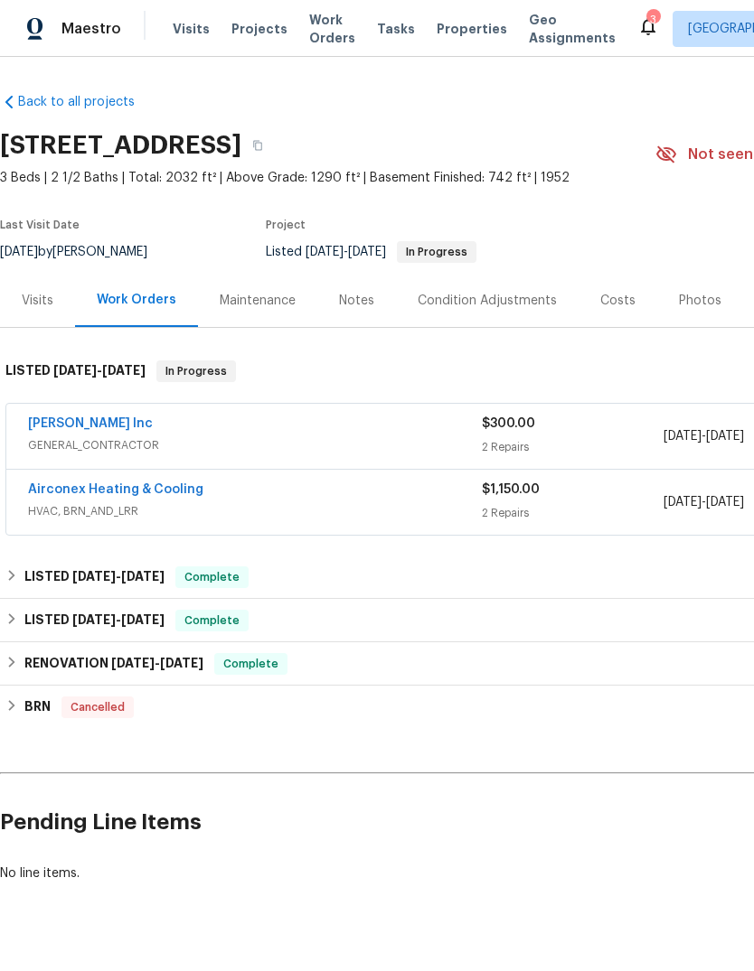
click at [105, 441] on span "GENERAL_CONTRACTOR" at bounding box center [255, 445] width 454 height 18
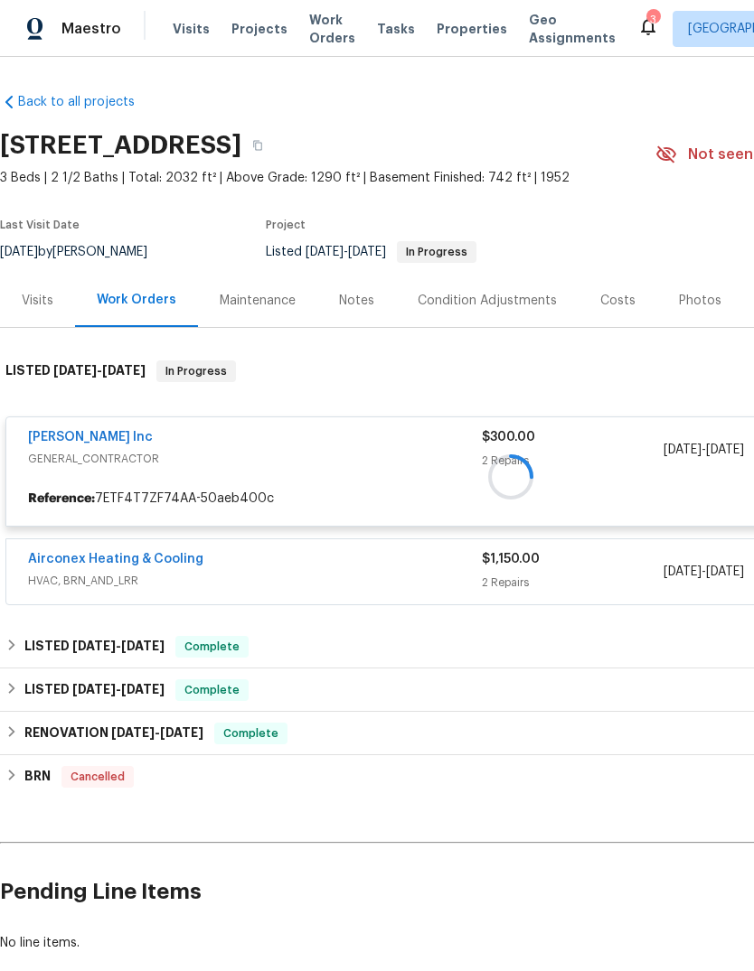
click at [124, 436] on div at bounding box center [510, 476] width 1021 height 268
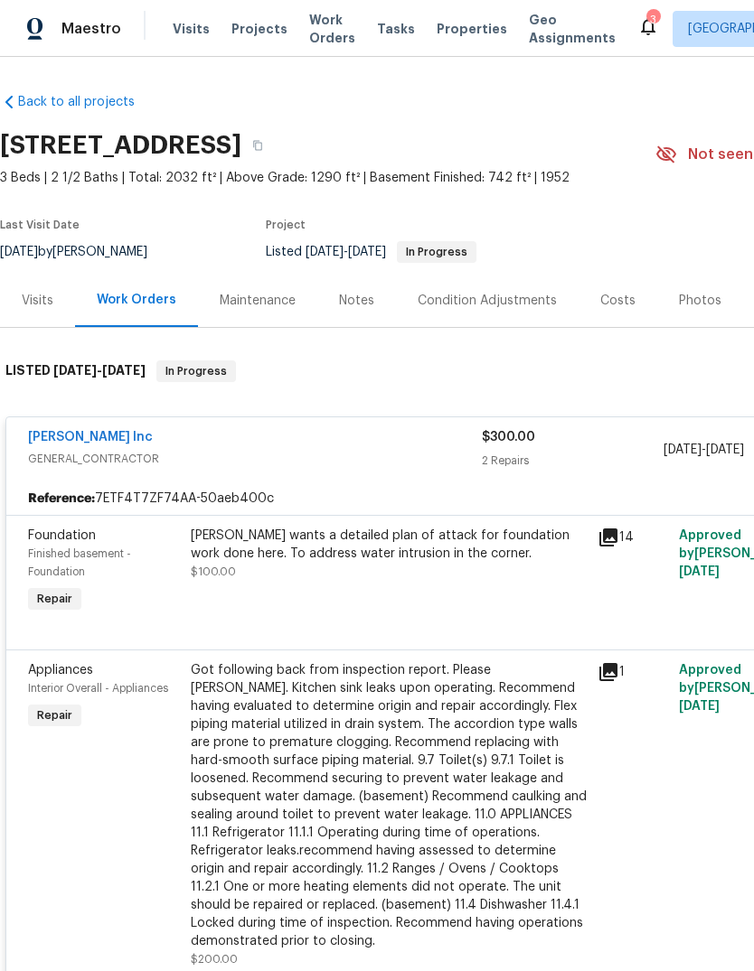
click at [602, 546] on icon at bounding box center [608, 538] width 18 height 18
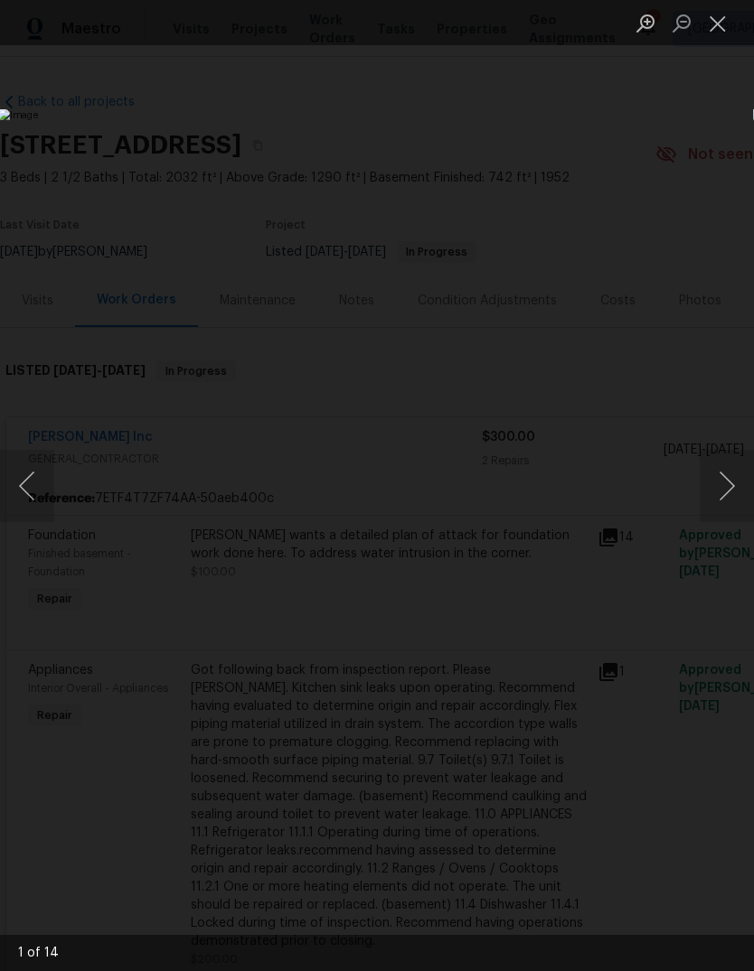
click at [727, 493] on button "Next image" at bounding box center [726, 486] width 54 height 72
click at [725, 493] on button "Next image" at bounding box center [726, 486] width 54 height 72
click at [727, 495] on button "Next image" at bounding box center [726, 486] width 54 height 72
click at [730, 498] on button "Next image" at bounding box center [726, 486] width 54 height 72
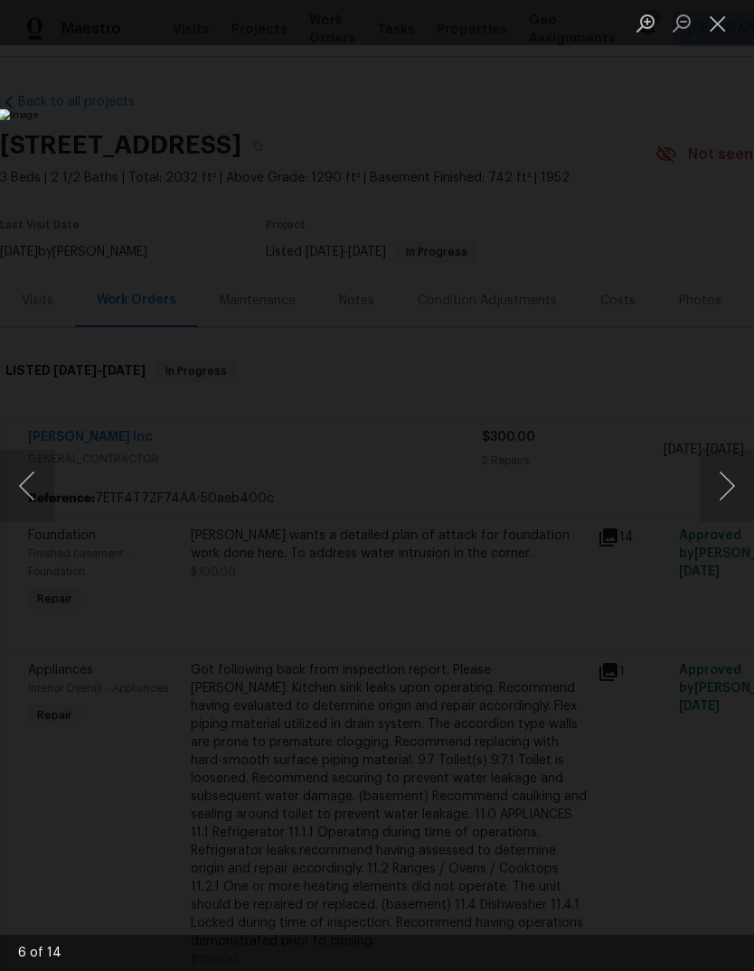
click at [729, 497] on button "Next image" at bounding box center [726, 486] width 54 height 72
click at [726, 487] on button "Next image" at bounding box center [726, 486] width 54 height 72
click at [724, 491] on button "Next image" at bounding box center [726, 486] width 54 height 72
click at [724, 489] on button "Next image" at bounding box center [726, 486] width 54 height 72
click at [726, 490] on button "Next image" at bounding box center [726, 486] width 54 height 72
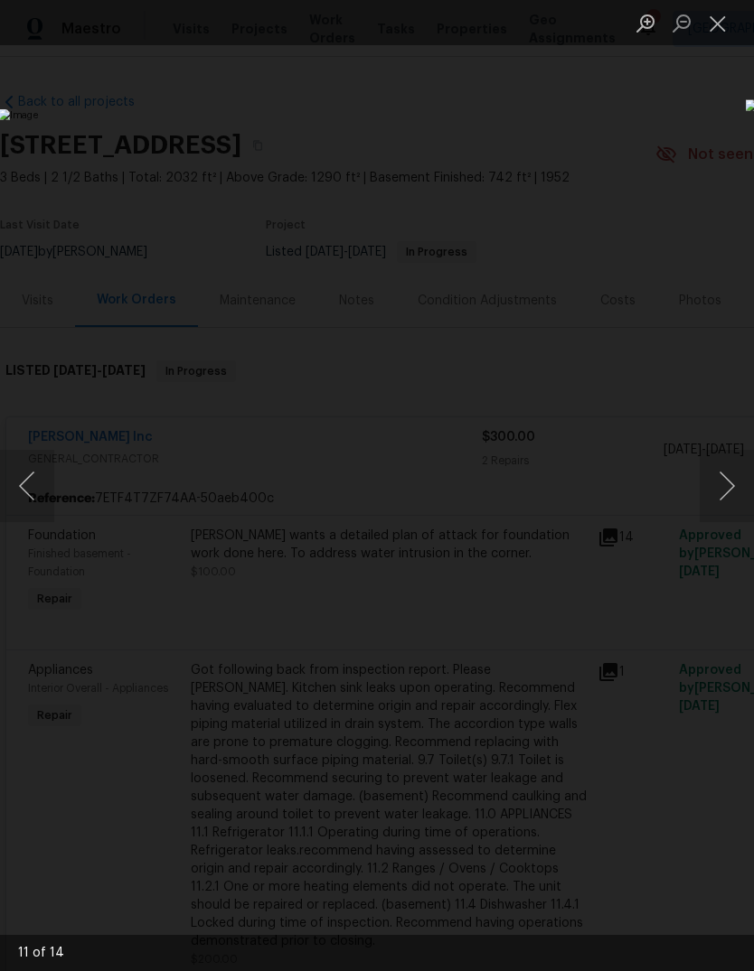
click at [732, 492] on button "Next image" at bounding box center [726, 486] width 54 height 72
click at [18, 473] on button "Previous image" at bounding box center [27, 486] width 54 height 72
click at [733, 483] on button "Next image" at bounding box center [726, 486] width 54 height 72
click at [735, 476] on button "Next image" at bounding box center [726, 486] width 54 height 72
click at [728, 473] on button "Next image" at bounding box center [726, 486] width 54 height 72
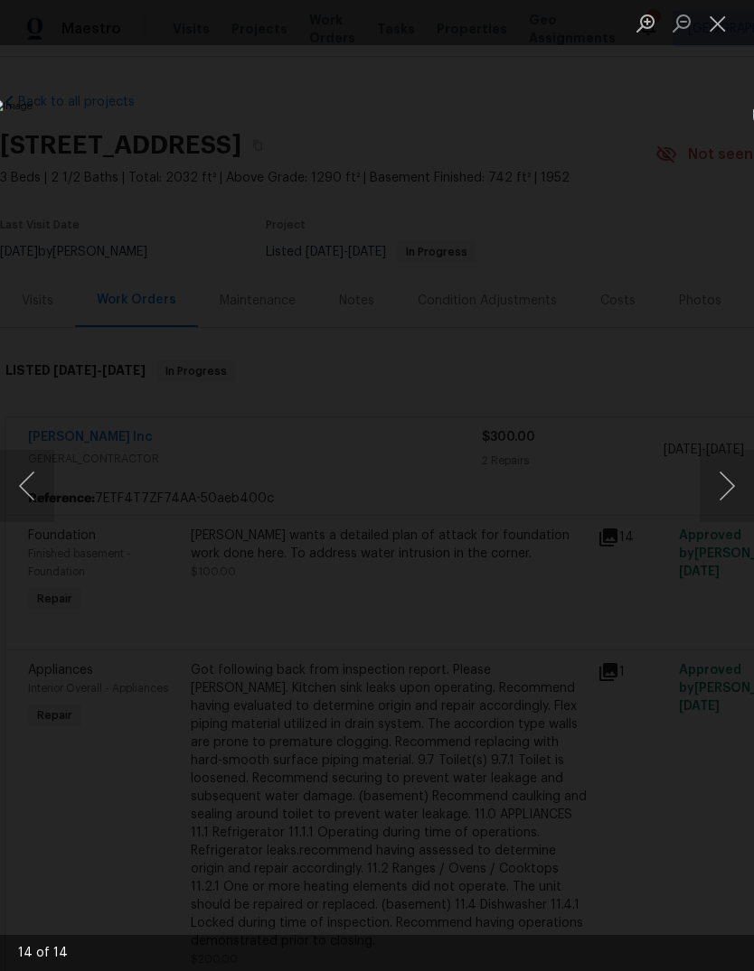
click at [726, 473] on button "Next image" at bounding box center [726, 486] width 54 height 72
click at [723, 478] on button "Next image" at bounding box center [726, 486] width 54 height 72
click at [711, 482] on button "Next image" at bounding box center [726, 486] width 54 height 72
click at [710, 482] on button "Next image" at bounding box center [726, 486] width 54 height 72
click at [704, 476] on button "Next image" at bounding box center [726, 486] width 54 height 72
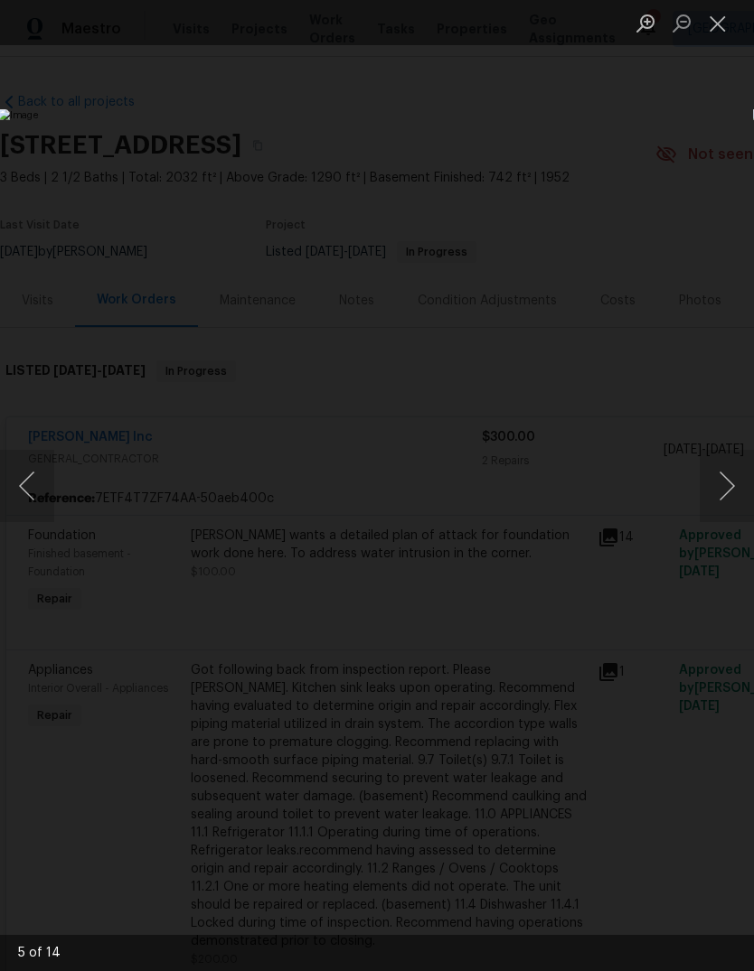
click at [703, 476] on button "Next image" at bounding box center [726, 486] width 54 height 72
click at [584, 478] on img "Lightbox" at bounding box center [291, 486] width 585 height 754
click at [734, 457] on button "Next image" at bounding box center [726, 486] width 54 height 72
click at [735, 492] on button "Next image" at bounding box center [726, 486] width 54 height 72
click at [719, 485] on button "Next image" at bounding box center [726, 486] width 54 height 72
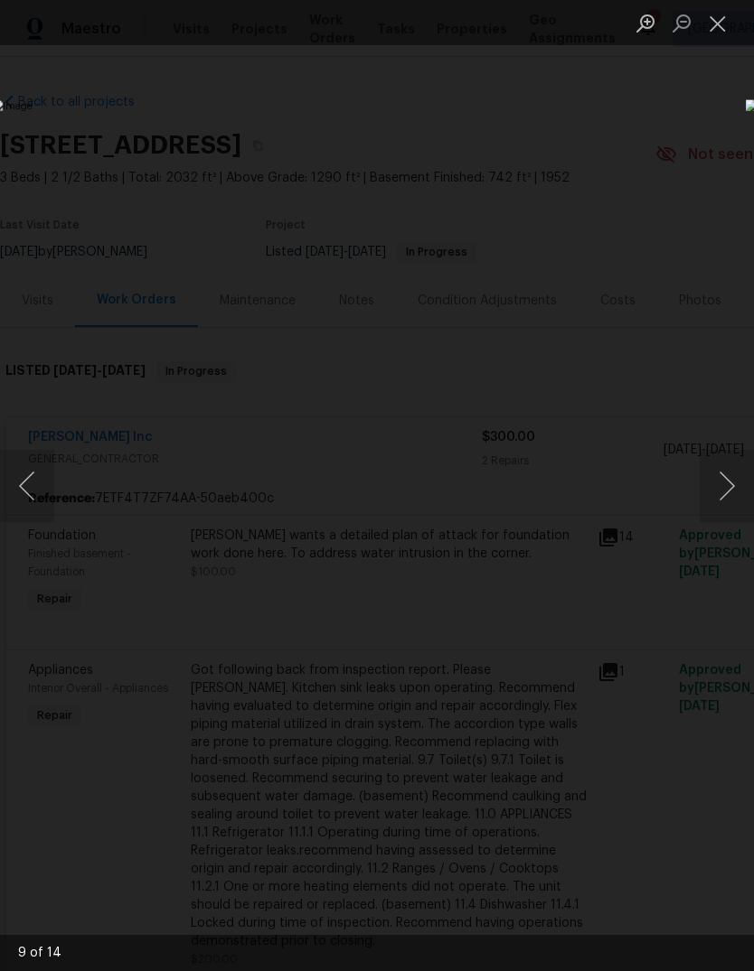
click at [591, 539] on img "Lightbox" at bounding box center [291, 485] width 599 height 773
click at [744, 474] on button "Next image" at bounding box center [726, 486] width 54 height 72
click at [717, 499] on button "Next image" at bounding box center [726, 486] width 54 height 72
click at [726, 497] on button "Next image" at bounding box center [726, 486] width 54 height 72
click at [726, 489] on button "Next image" at bounding box center [726, 486] width 54 height 72
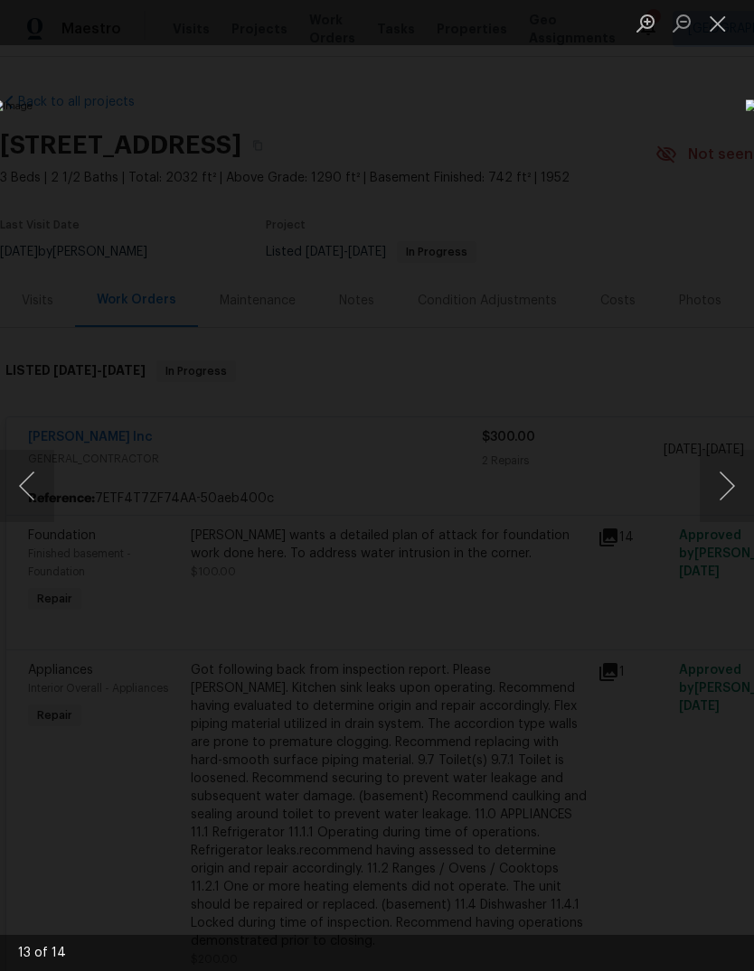
click at [718, 486] on button "Next image" at bounding box center [726, 486] width 54 height 72
click at [714, 498] on button "Next image" at bounding box center [726, 486] width 54 height 72
click at [32, 464] on button "Previous image" at bounding box center [27, 486] width 54 height 72
